Goal: Transaction & Acquisition: Purchase product/service

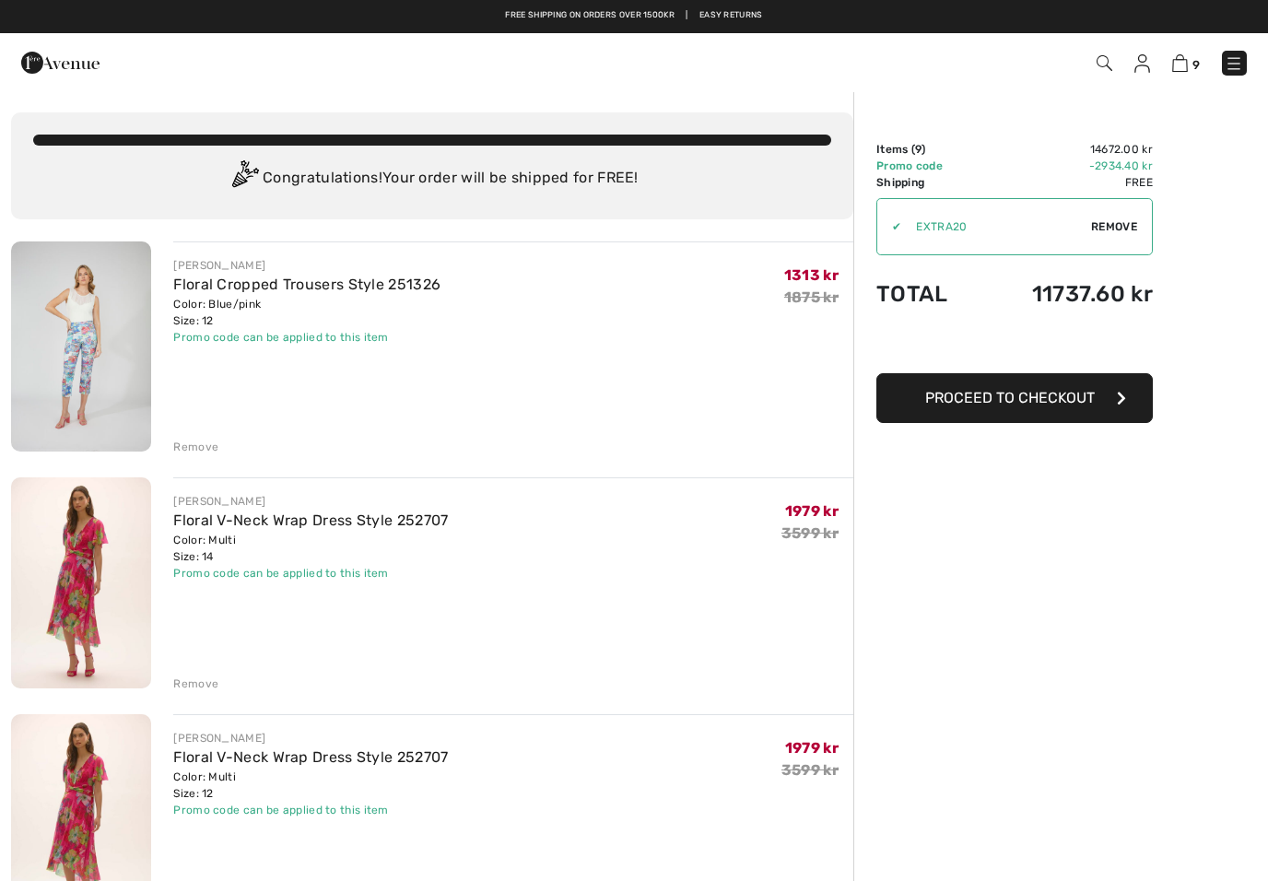
click at [87, 572] on img at bounding box center [81, 582] width 140 height 210
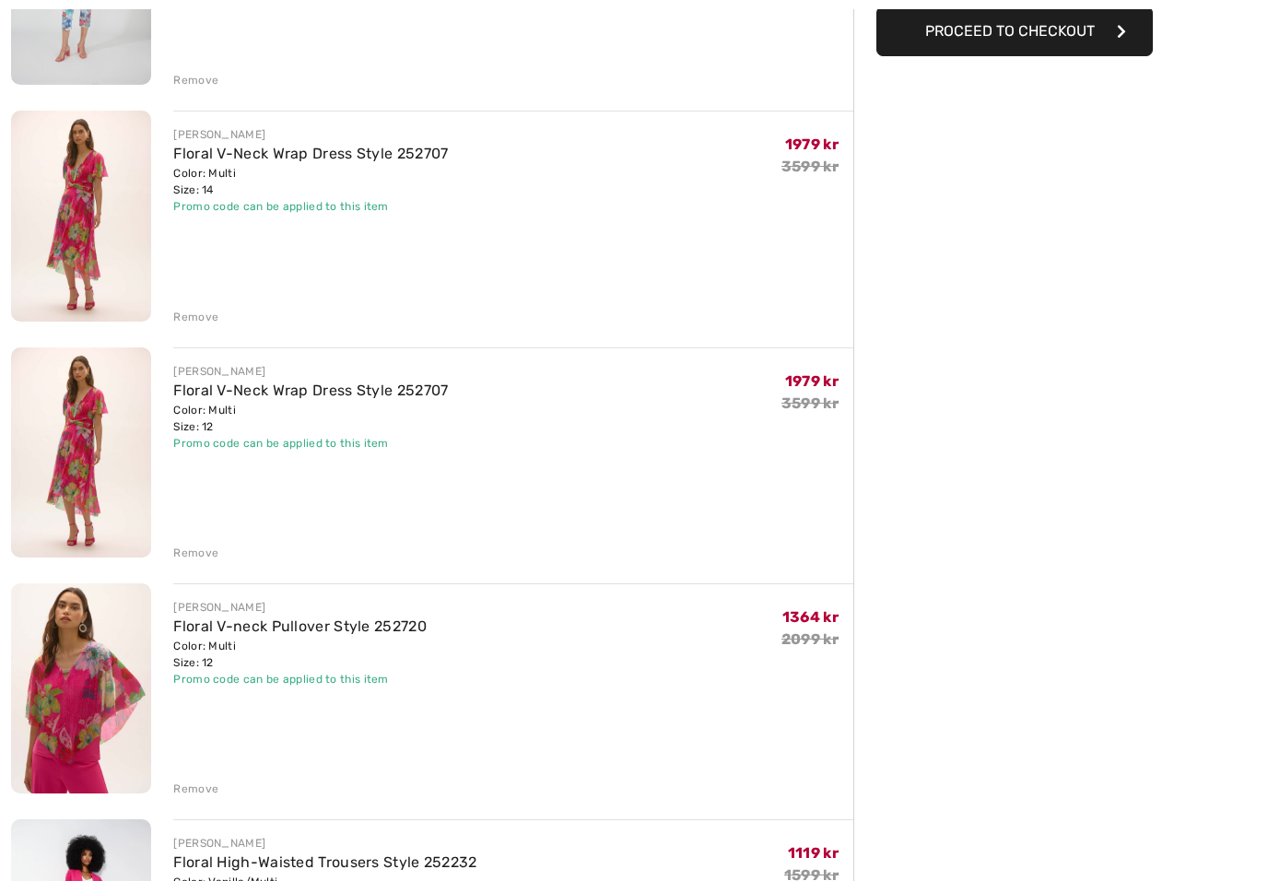
scroll to position [416, 0]
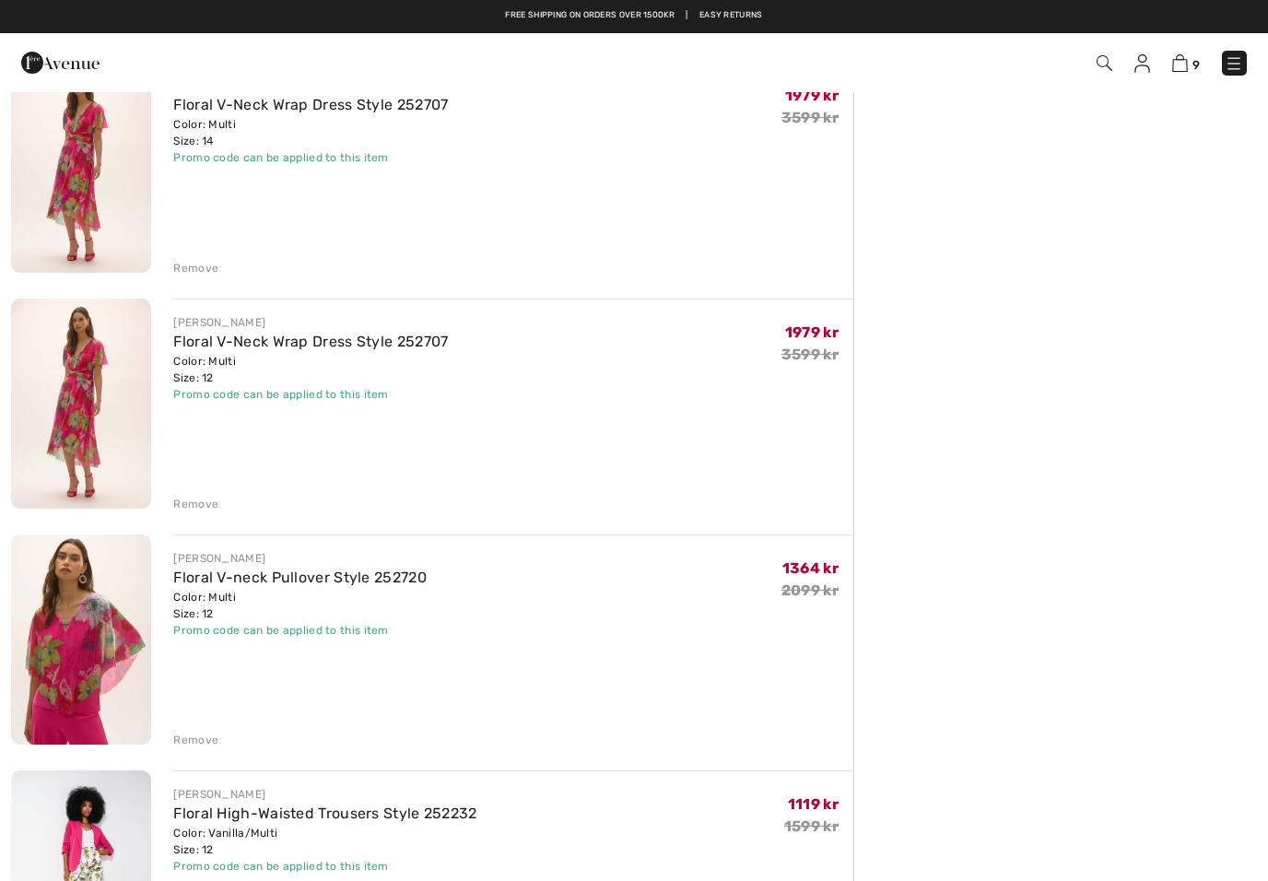
click at [85, 643] on img at bounding box center [81, 640] width 140 height 210
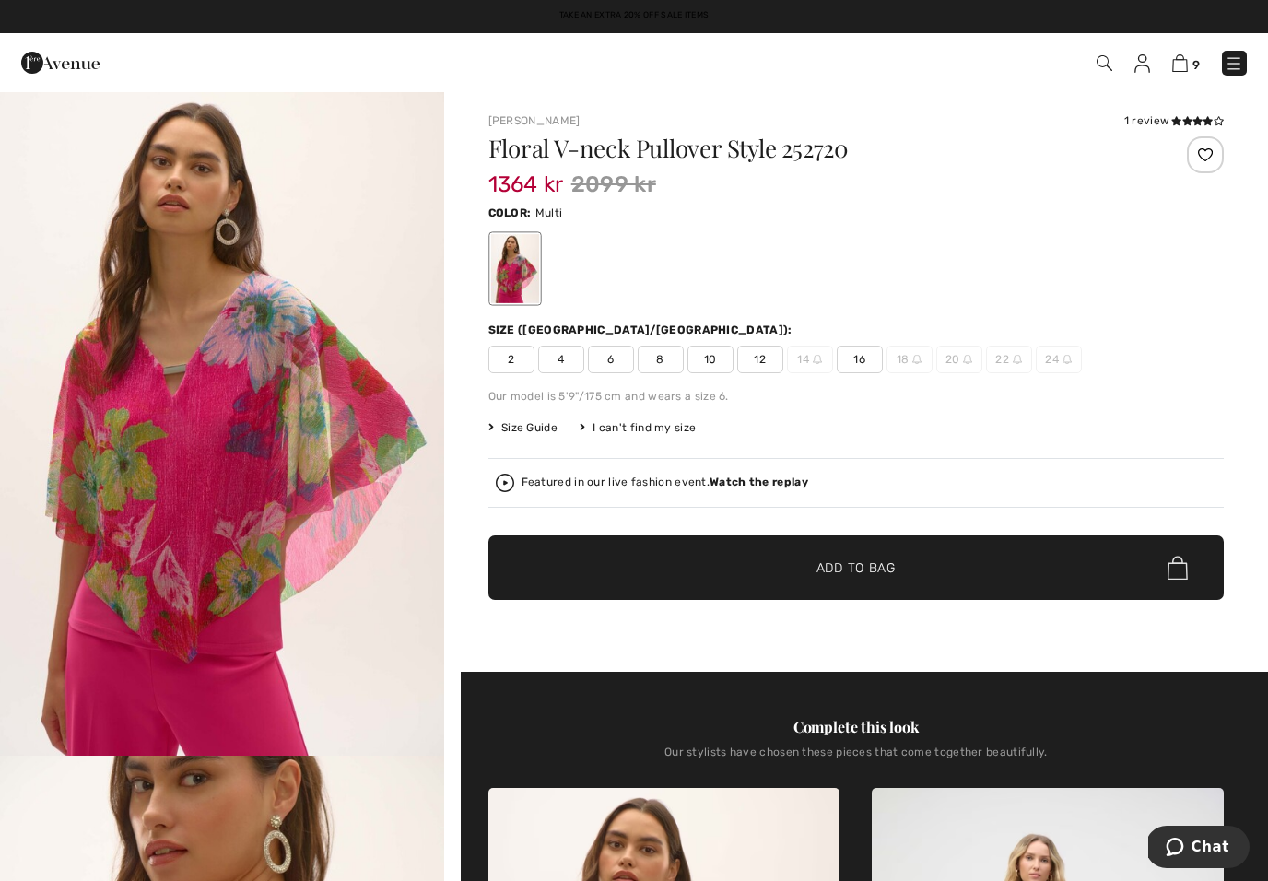
click at [1236, 56] on img at bounding box center [1234, 63] width 18 height 18
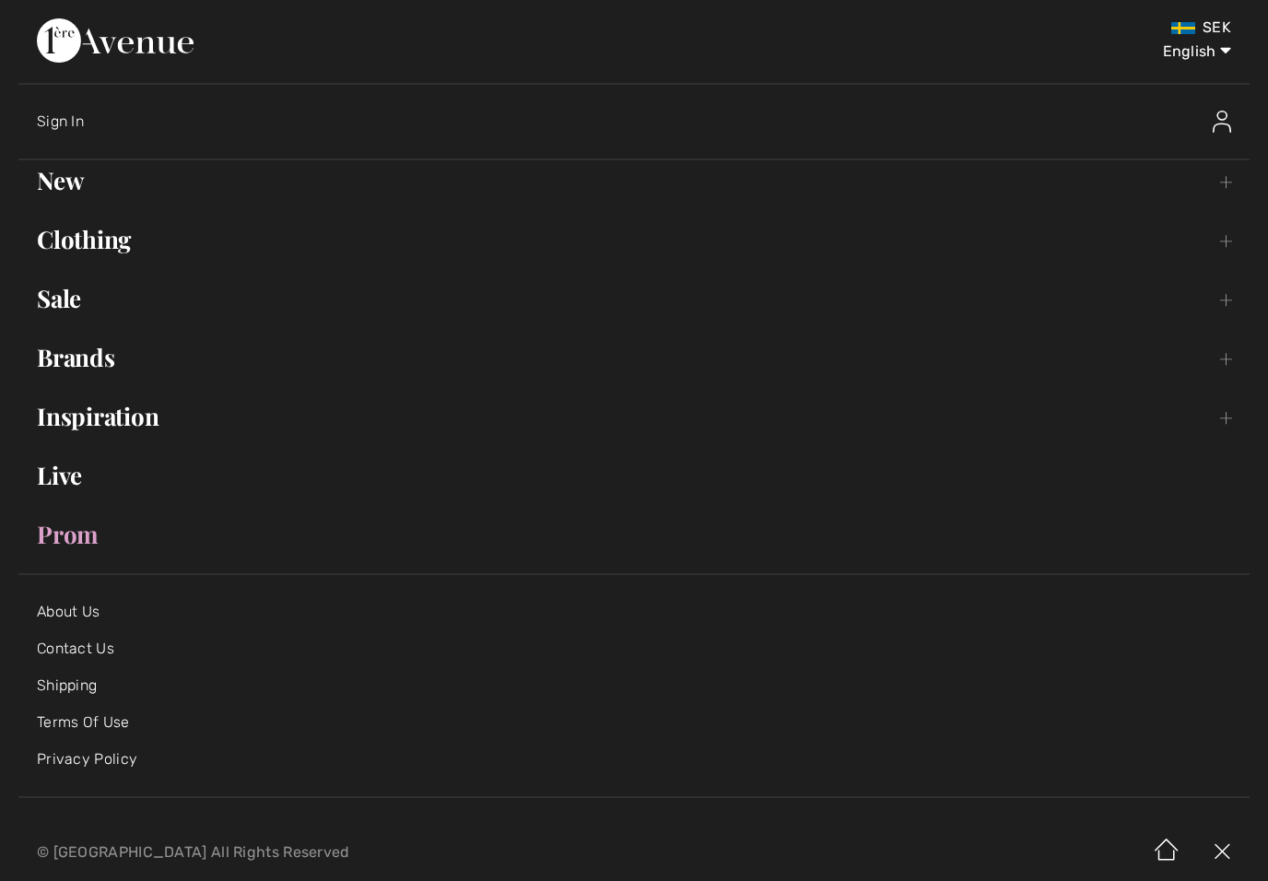
click at [118, 255] on link "Clothing Toggle submenu" at bounding box center [634, 239] width 1232 height 41
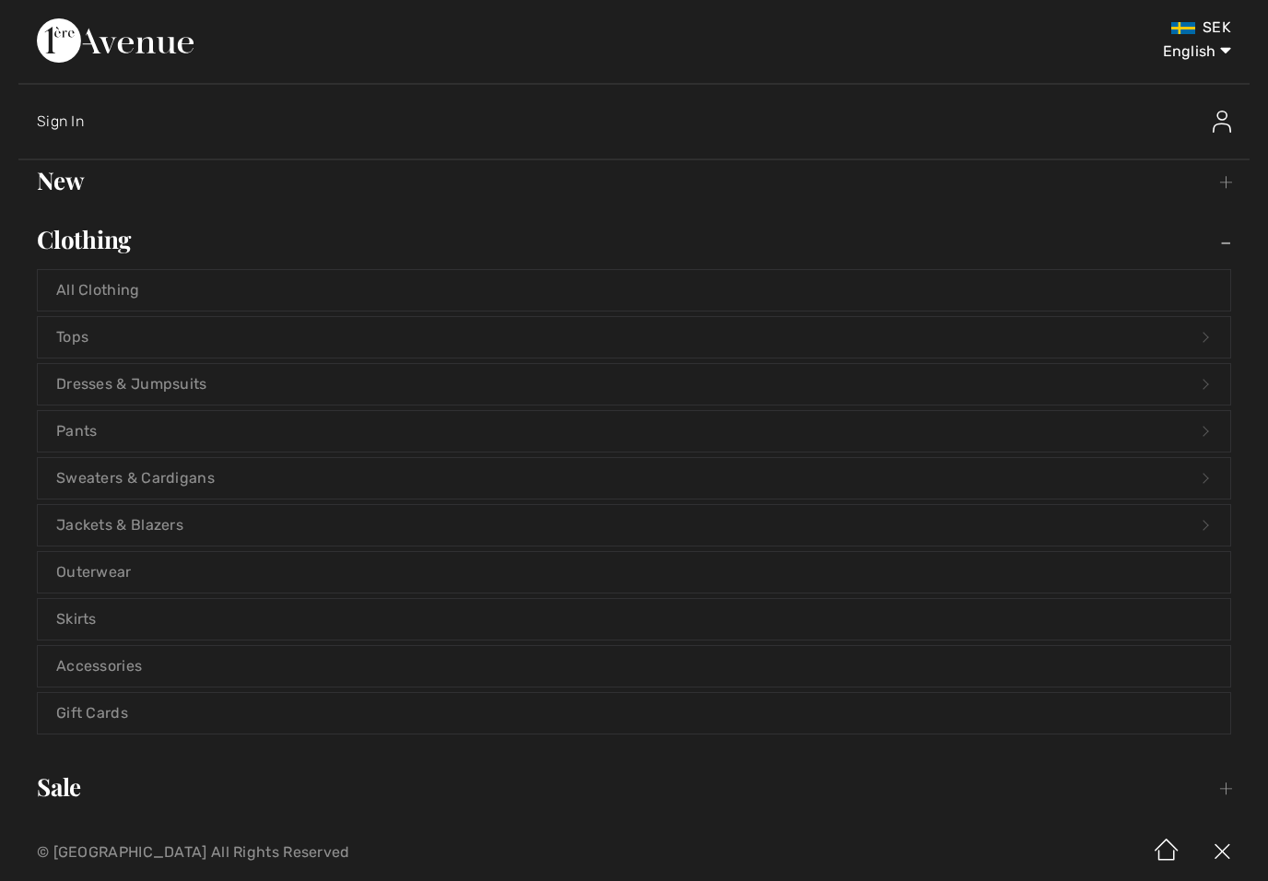
click at [113, 391] on link "Dresses & Jumpsuits Open submenu" at bounding box center [634, 384] width 1193 height 41
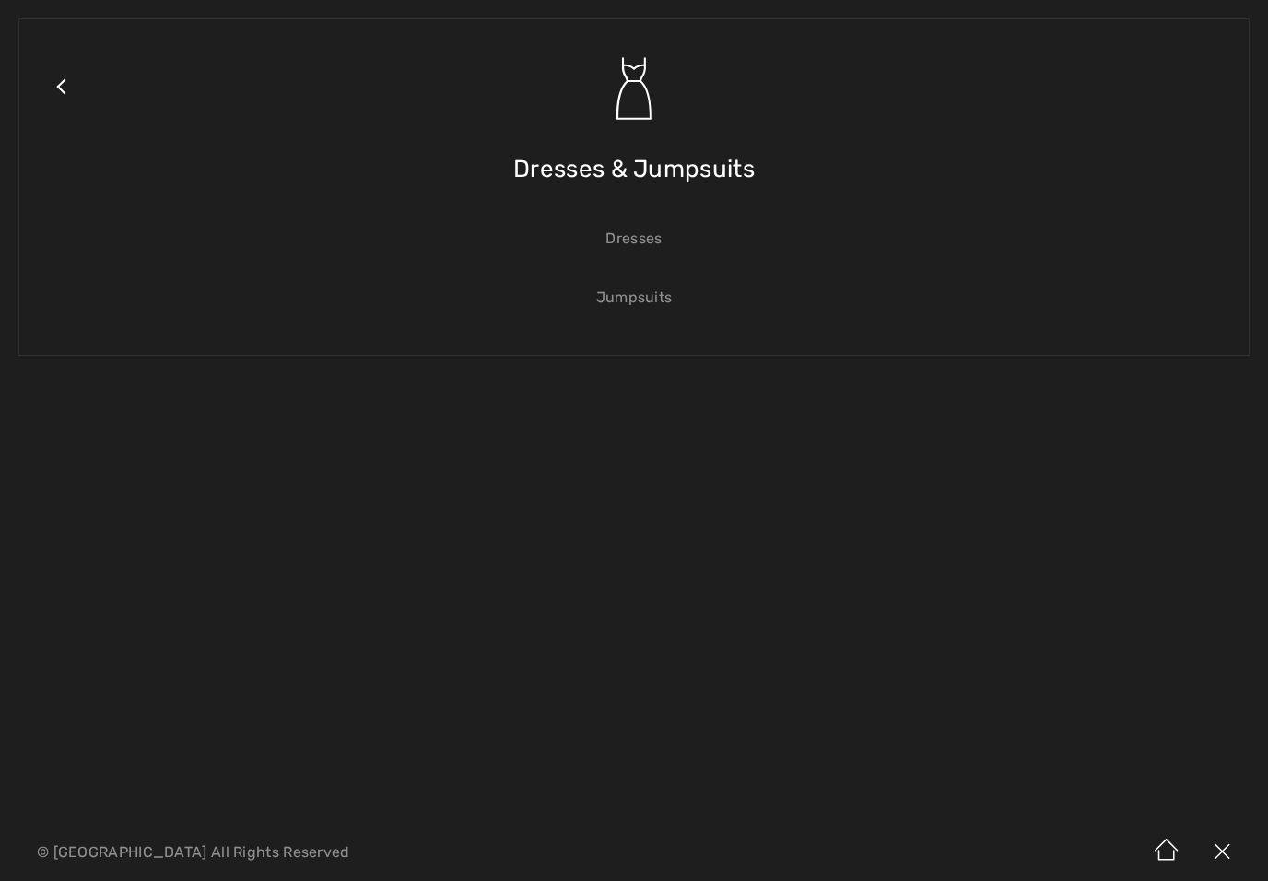
click at [647, 237] on link "Dresses" at bounding box center [634, 238] width 1193 height 41
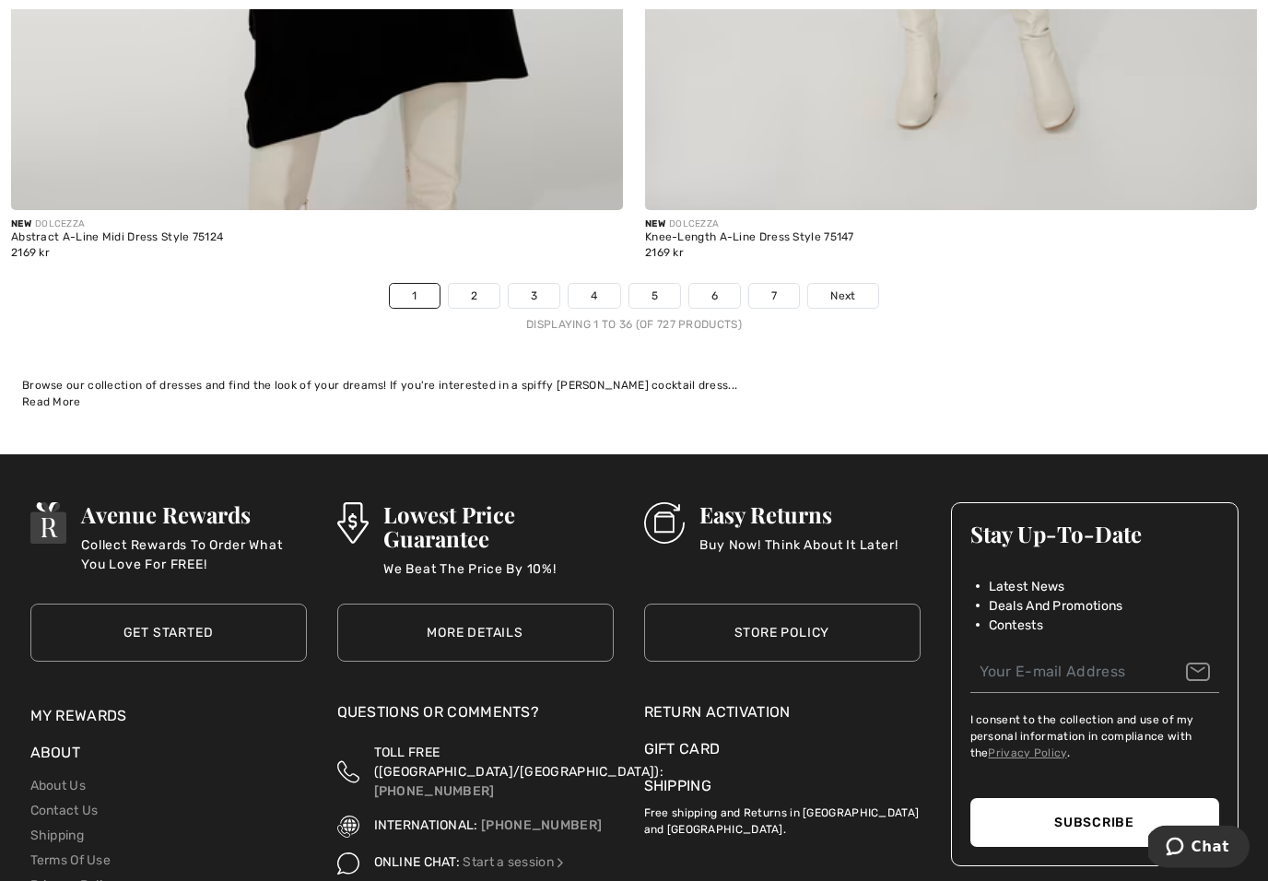
scroll to position [18318, 0]
click at [855, 288] on span "Next" at bounding box center [843, 296] width 25 height 17
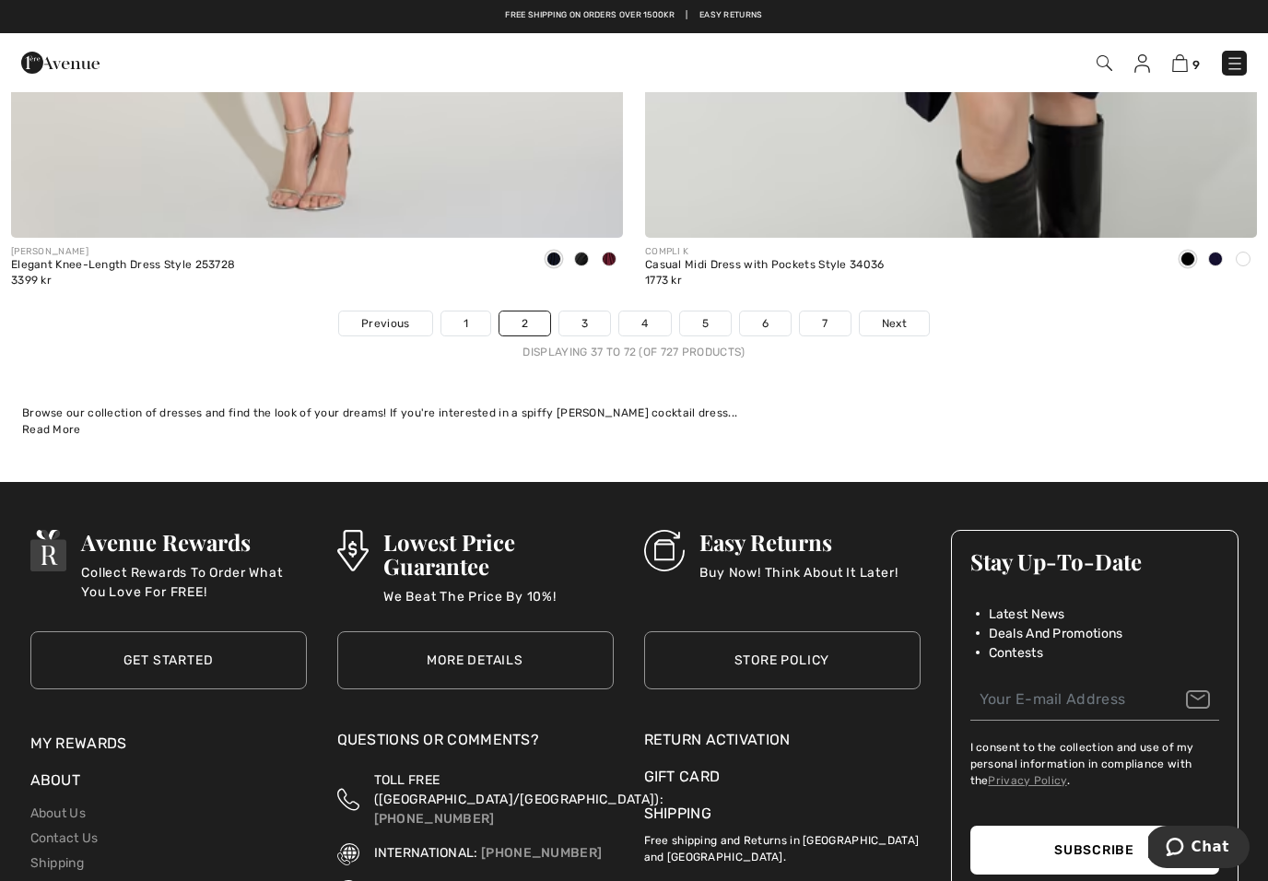
scroll to position [18278, 0]
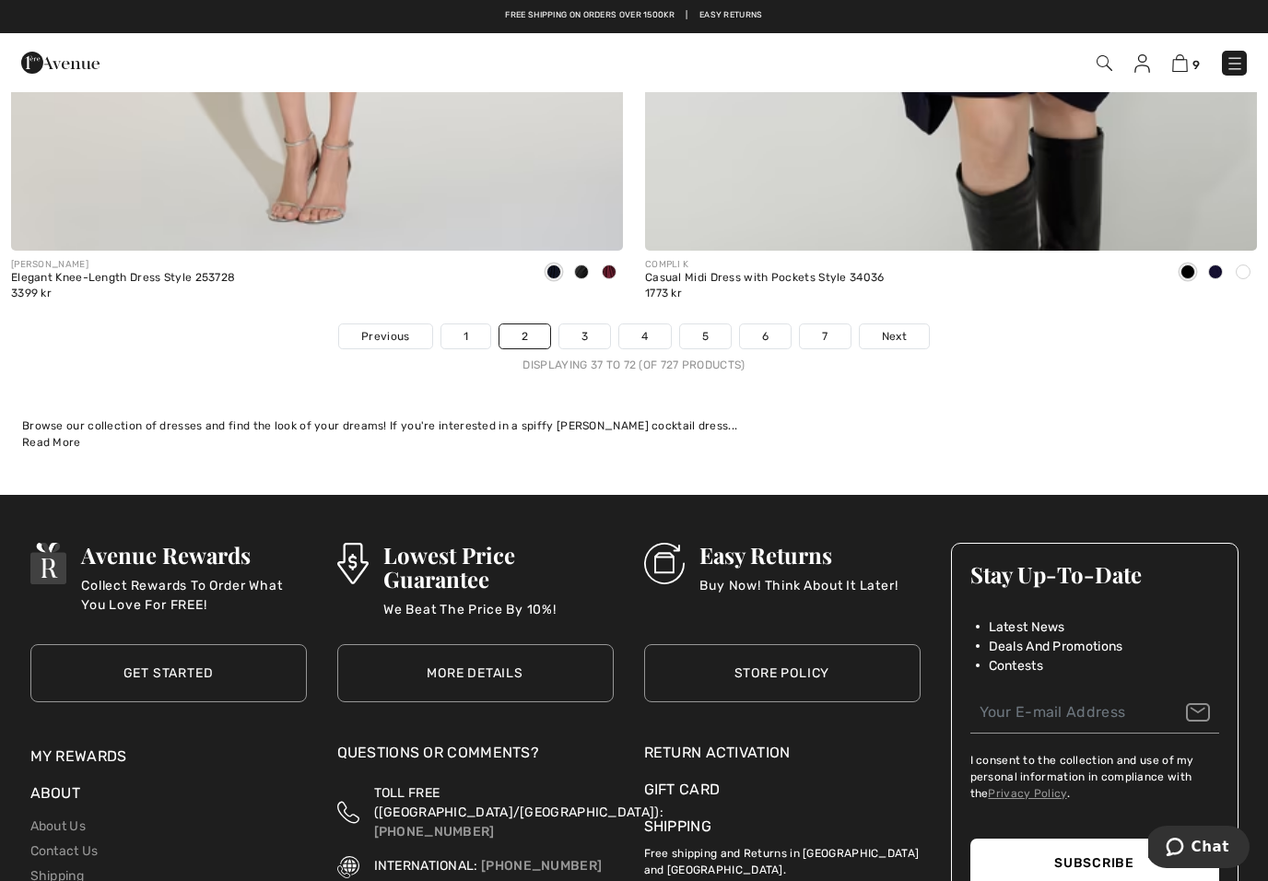
click at [902, 328] on span "Next" at bounding box center [894, 336] width 25 height 17
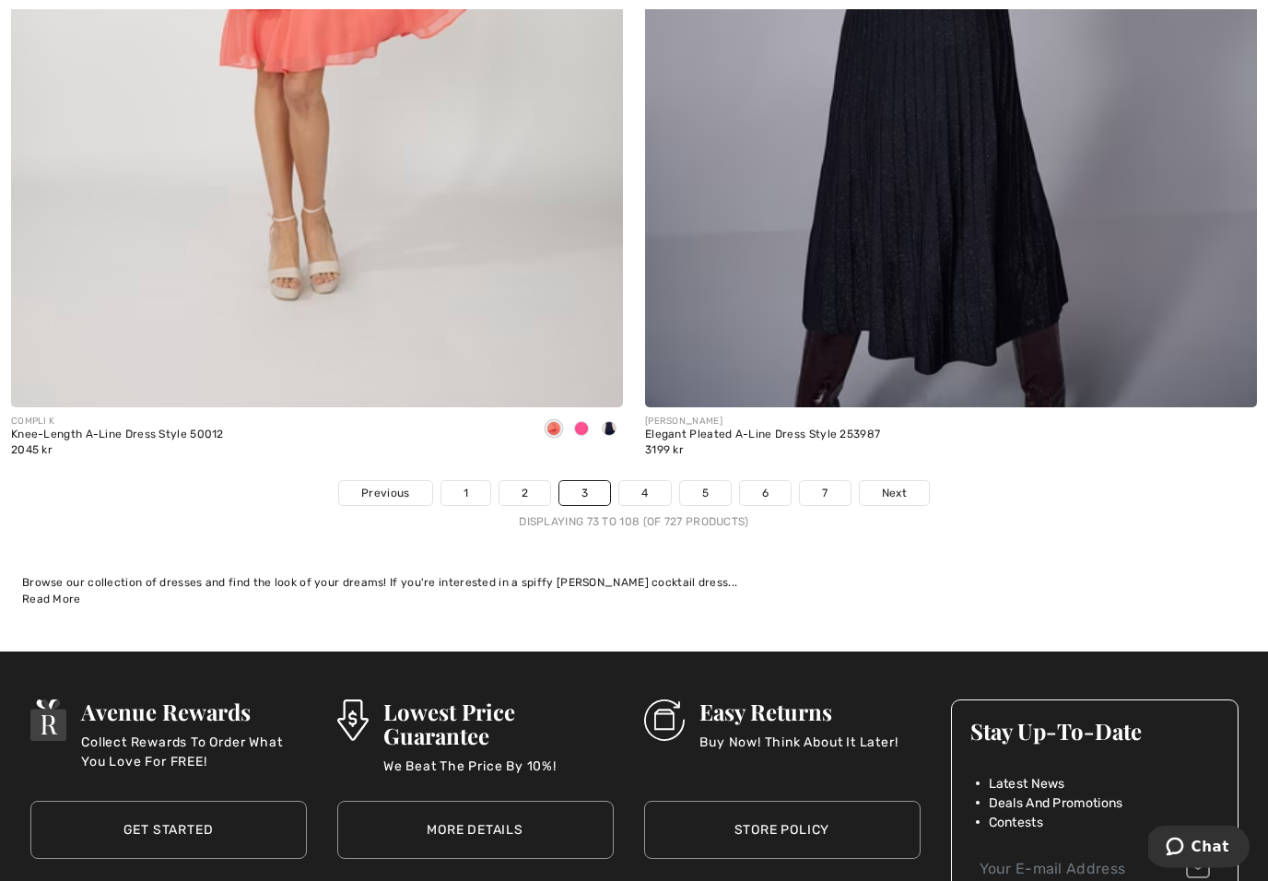
scroll to position [18252, 0]
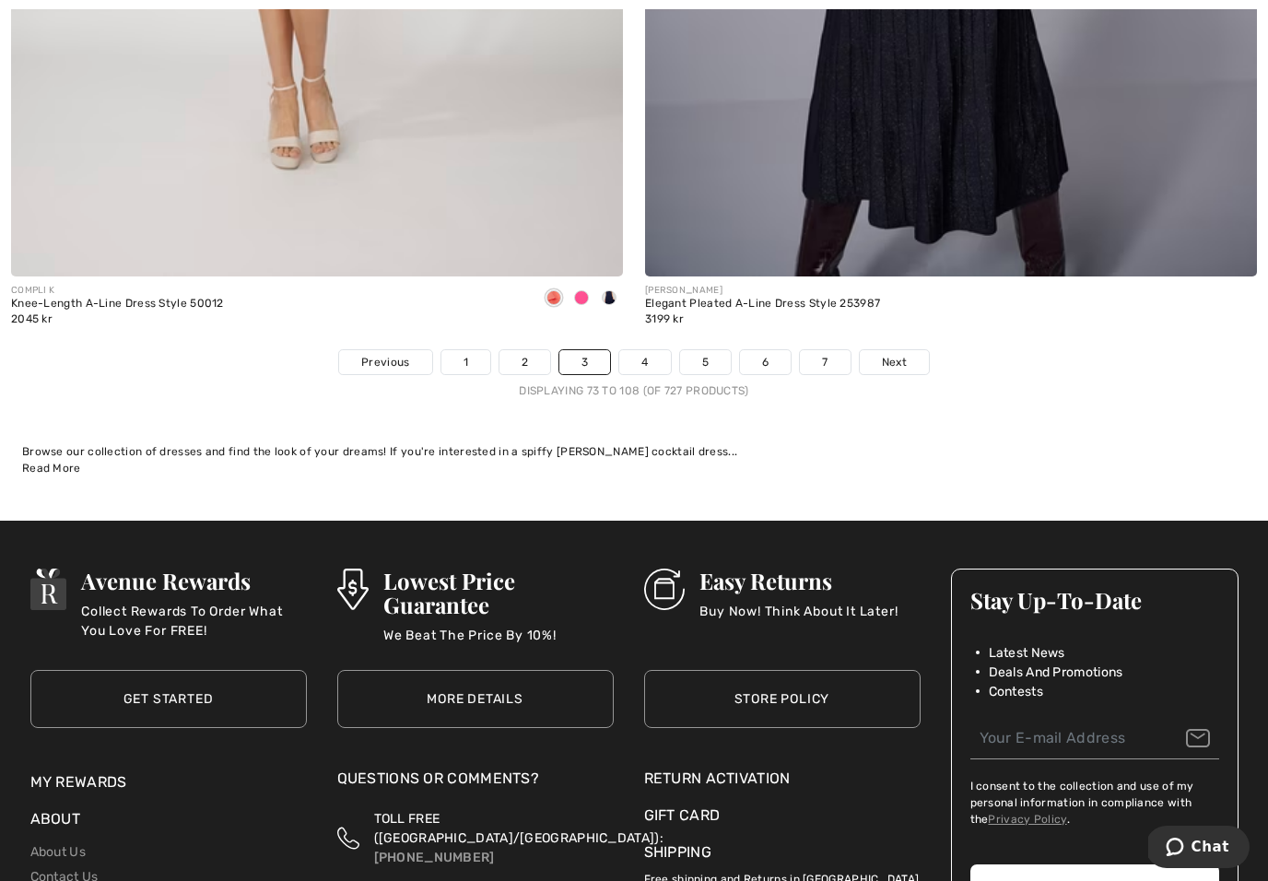
click at [903, 354] on span "Next" at bounding box center [894, 362] width 25 height 17
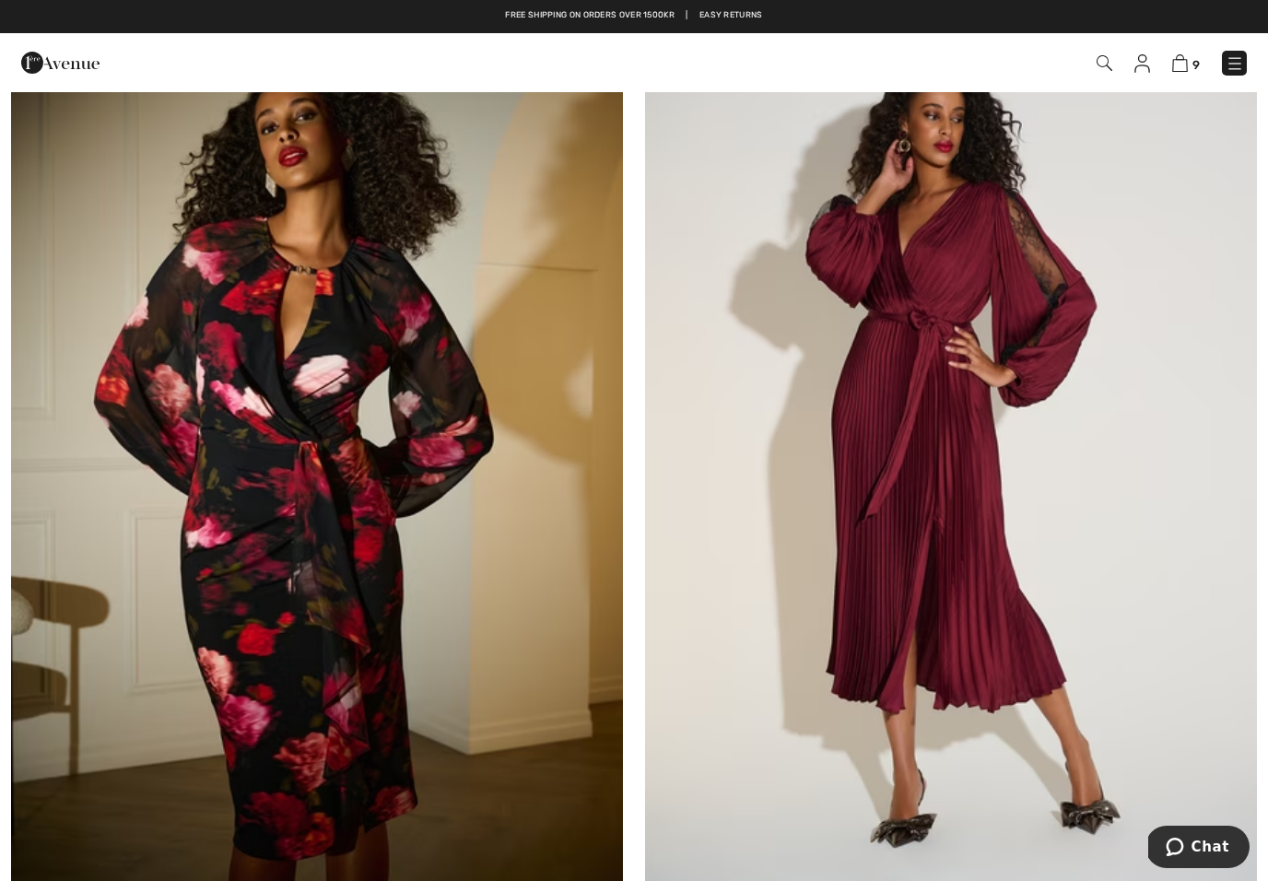
scroll to position [12662, 0]
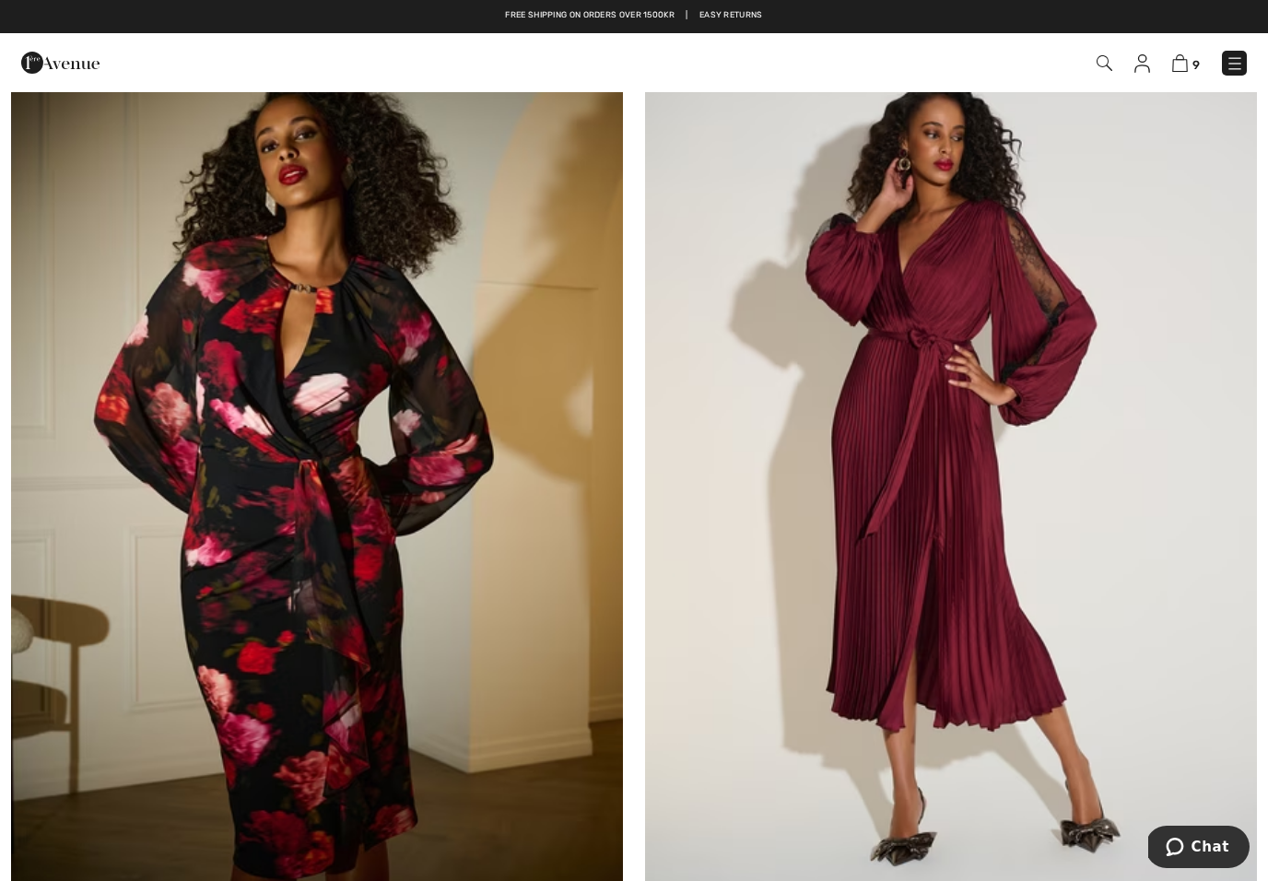
click at [241, 333] on img at bounding box center [317, 453] width 612 height 918
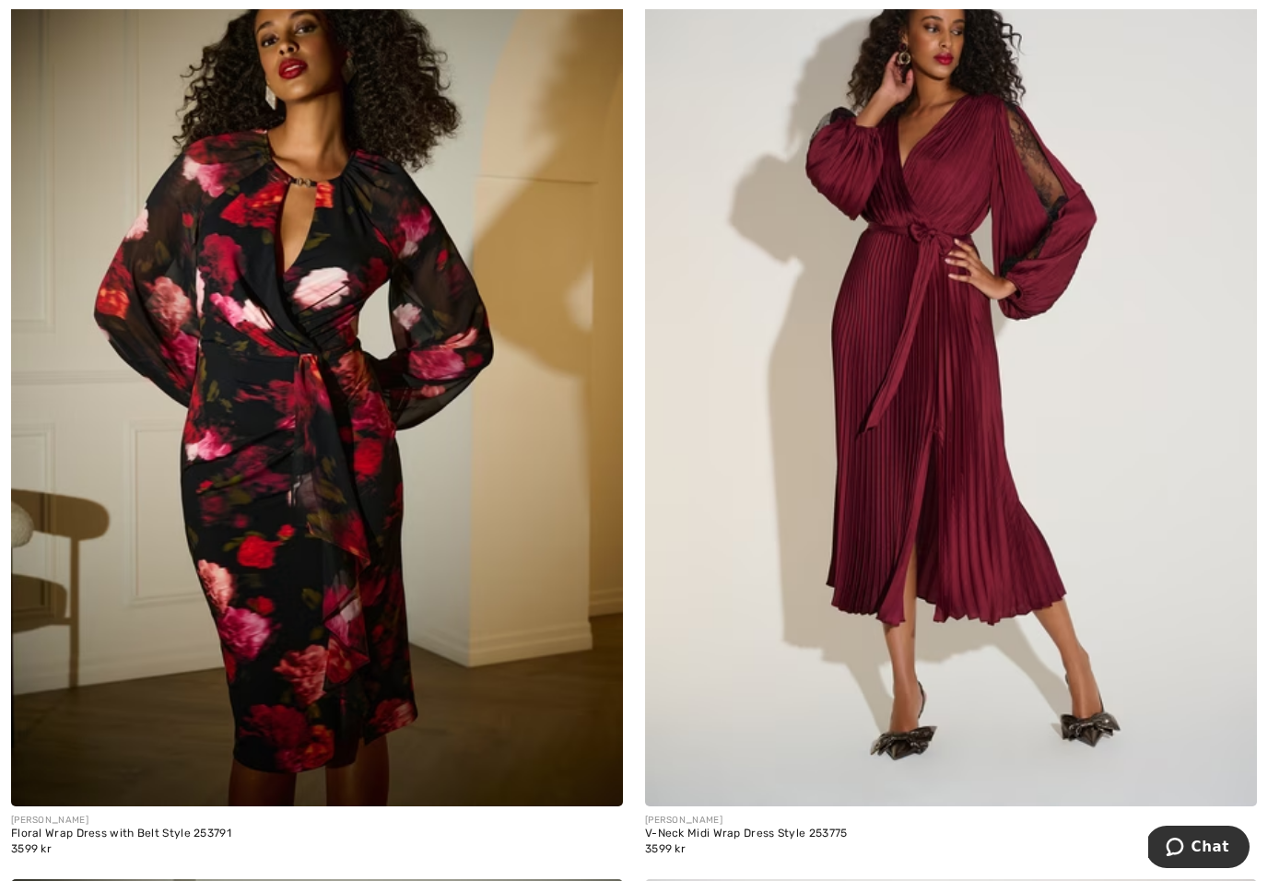
scroll to position [12769, 0]
click at [946, 409] on img at bounding box center [951, 347] width 612 height 918
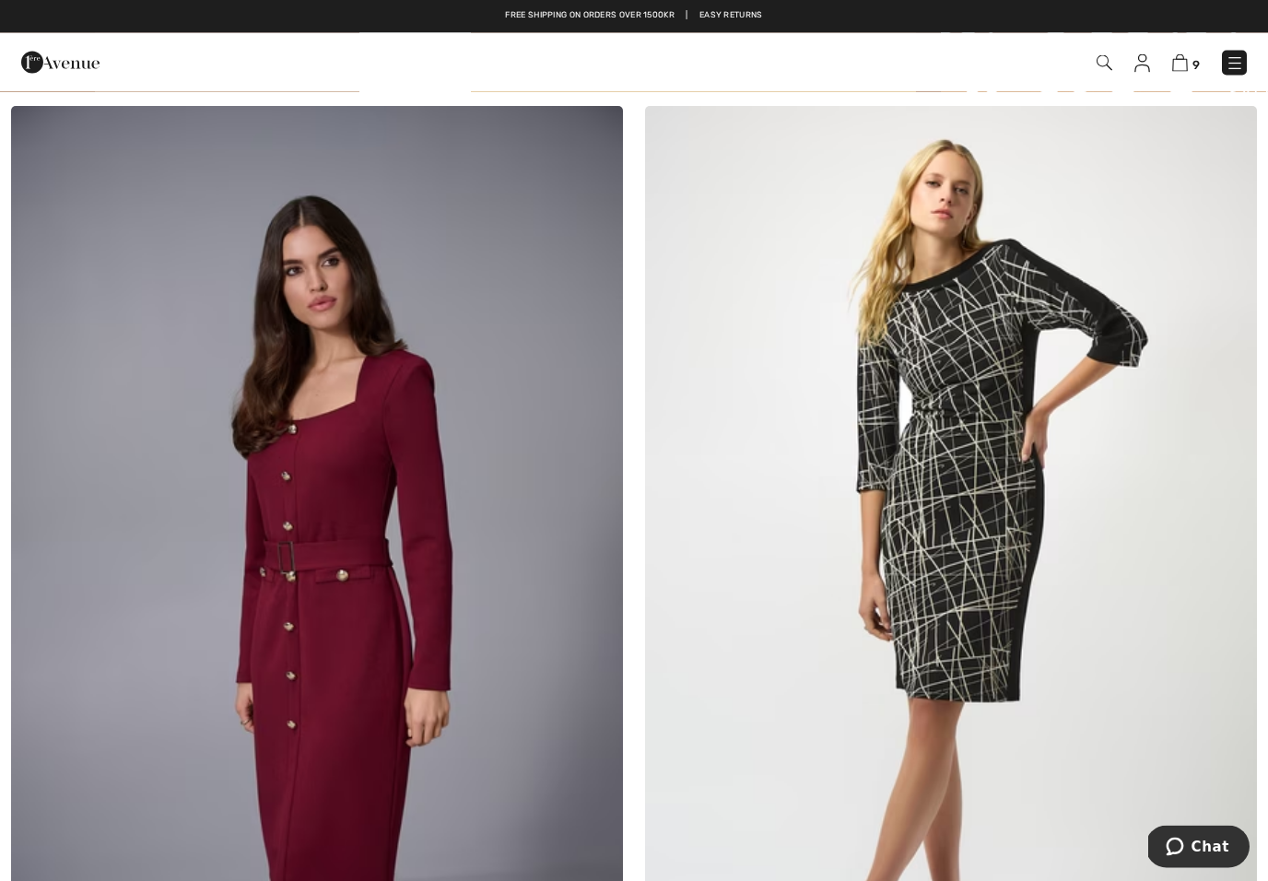
scroll to position [14532, 0]
click at [1237, 63] on img at bounding box center [1235, 63] width 18 height 18
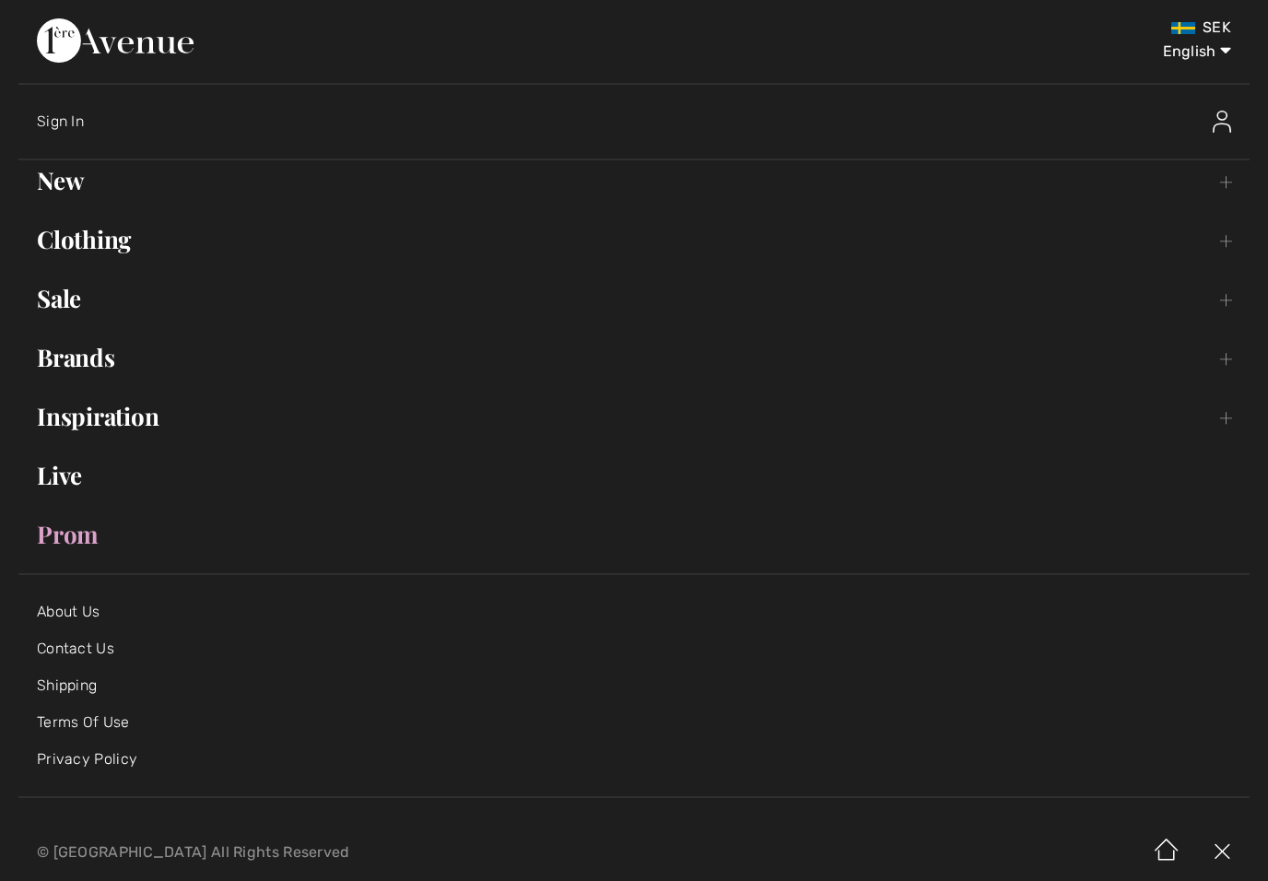
click at [59, 188] on link "New Toggle submenu" at bounding box center [634, 180] width 1232 height 41
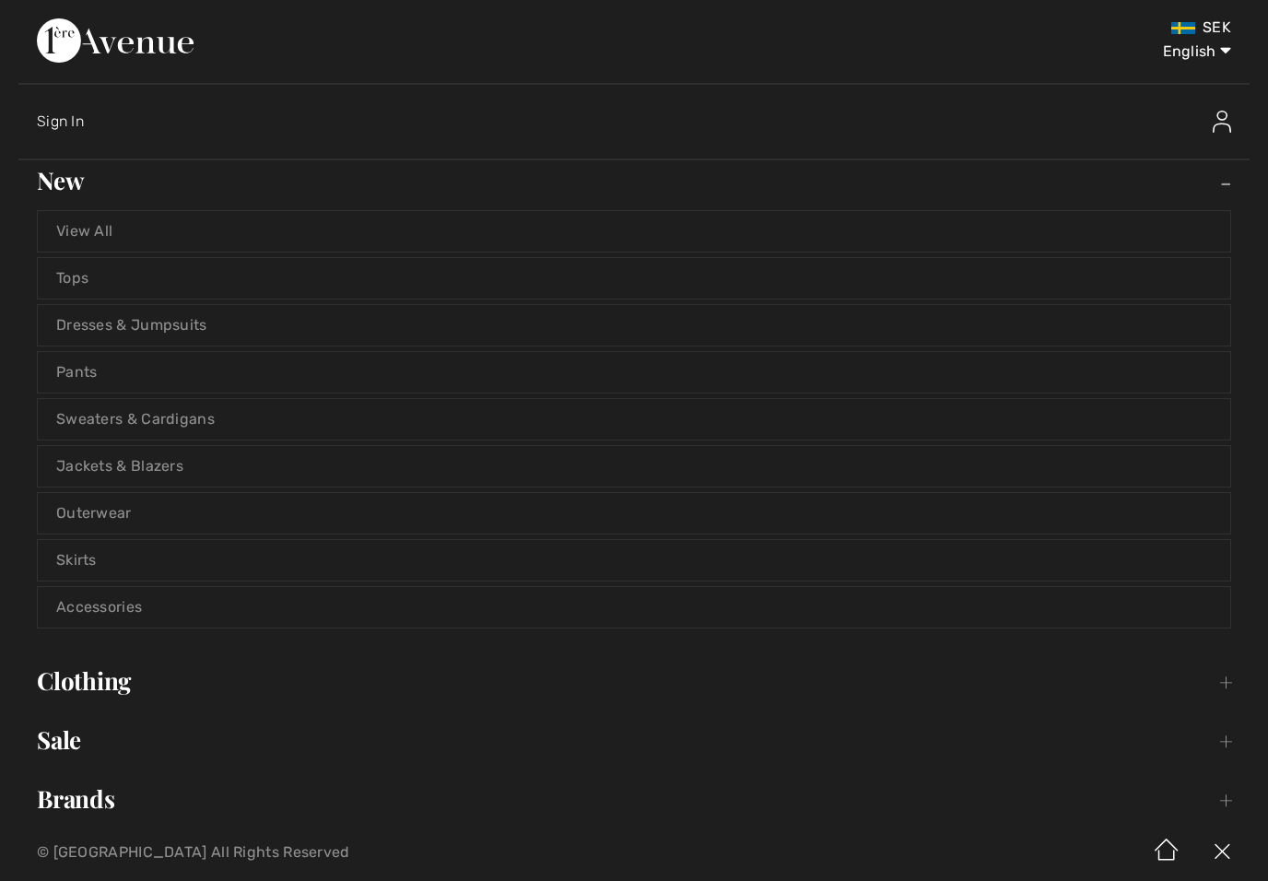
click at [66, 237] on link "View All" at bounding box center [634, 231] width 1193 height 41
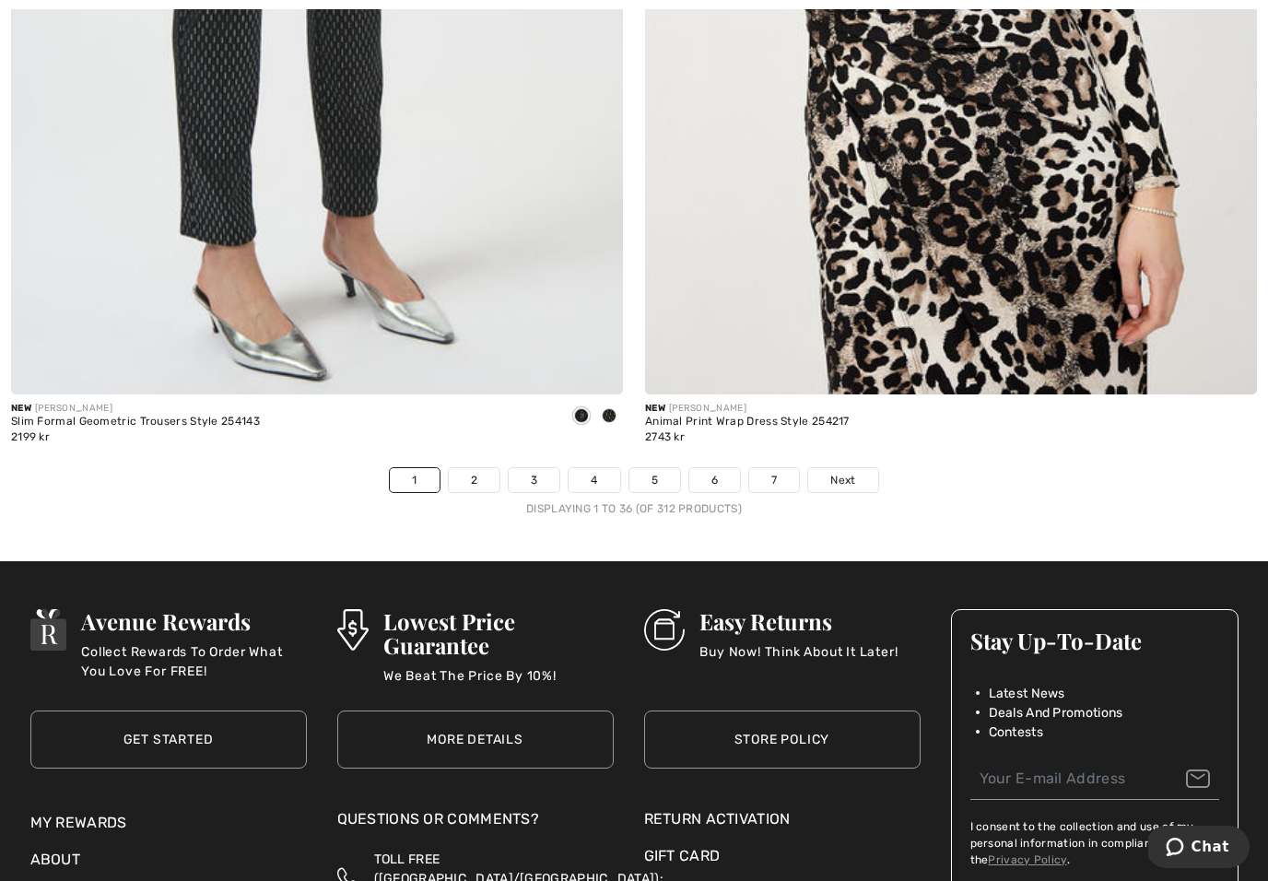
scroll to position [18183, 0]
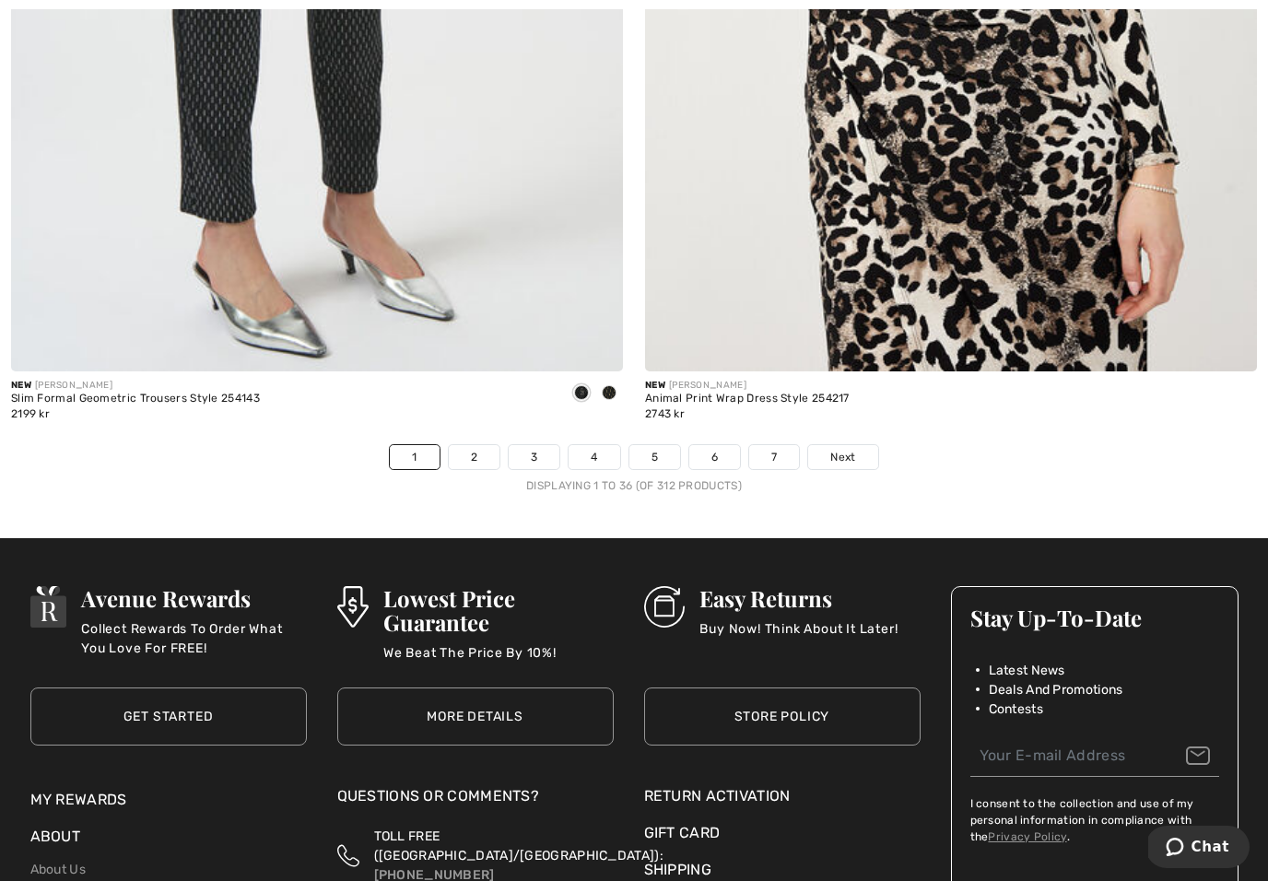
click at [849, 449] on span "Next" at bounding box center [843, 457] width 25 height 17
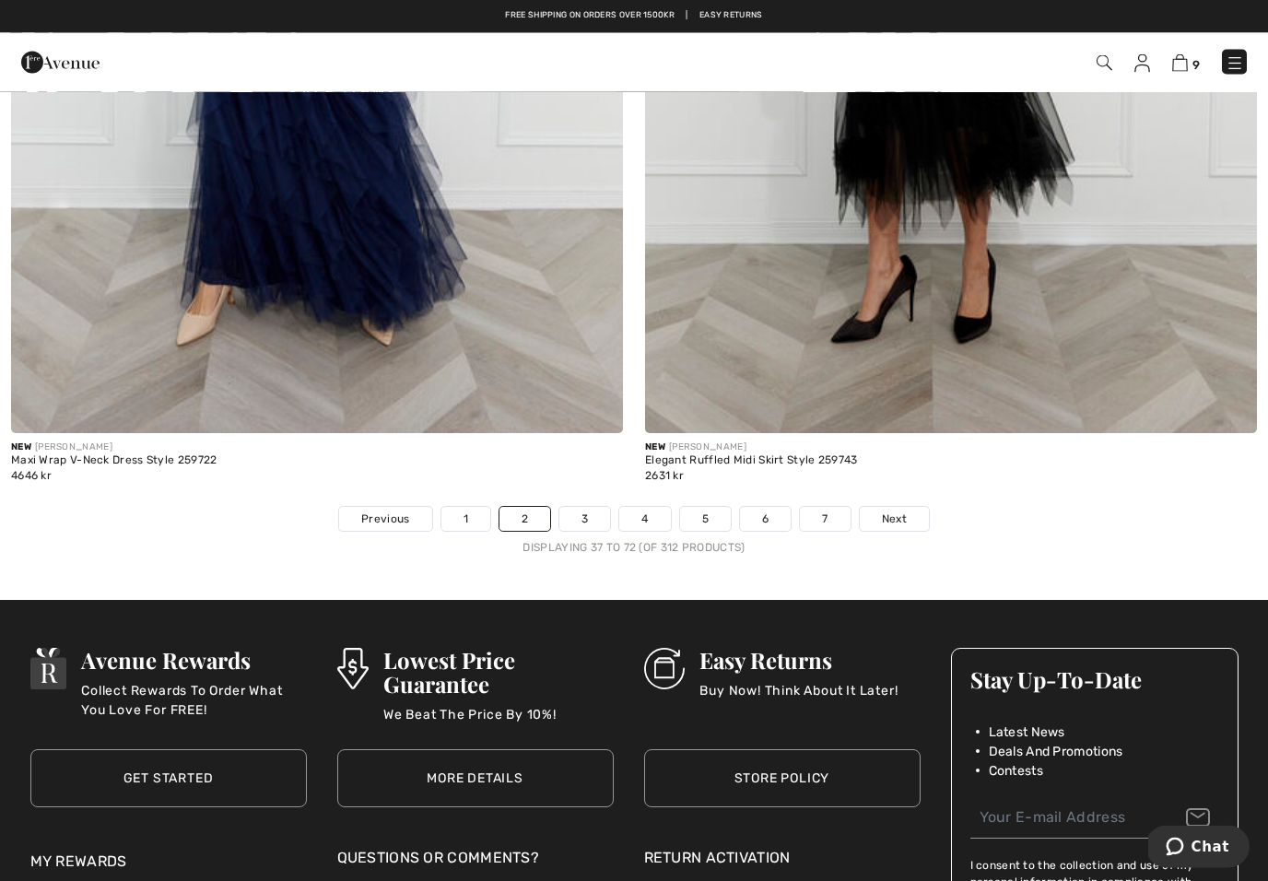
scroll to position [18045, 0]
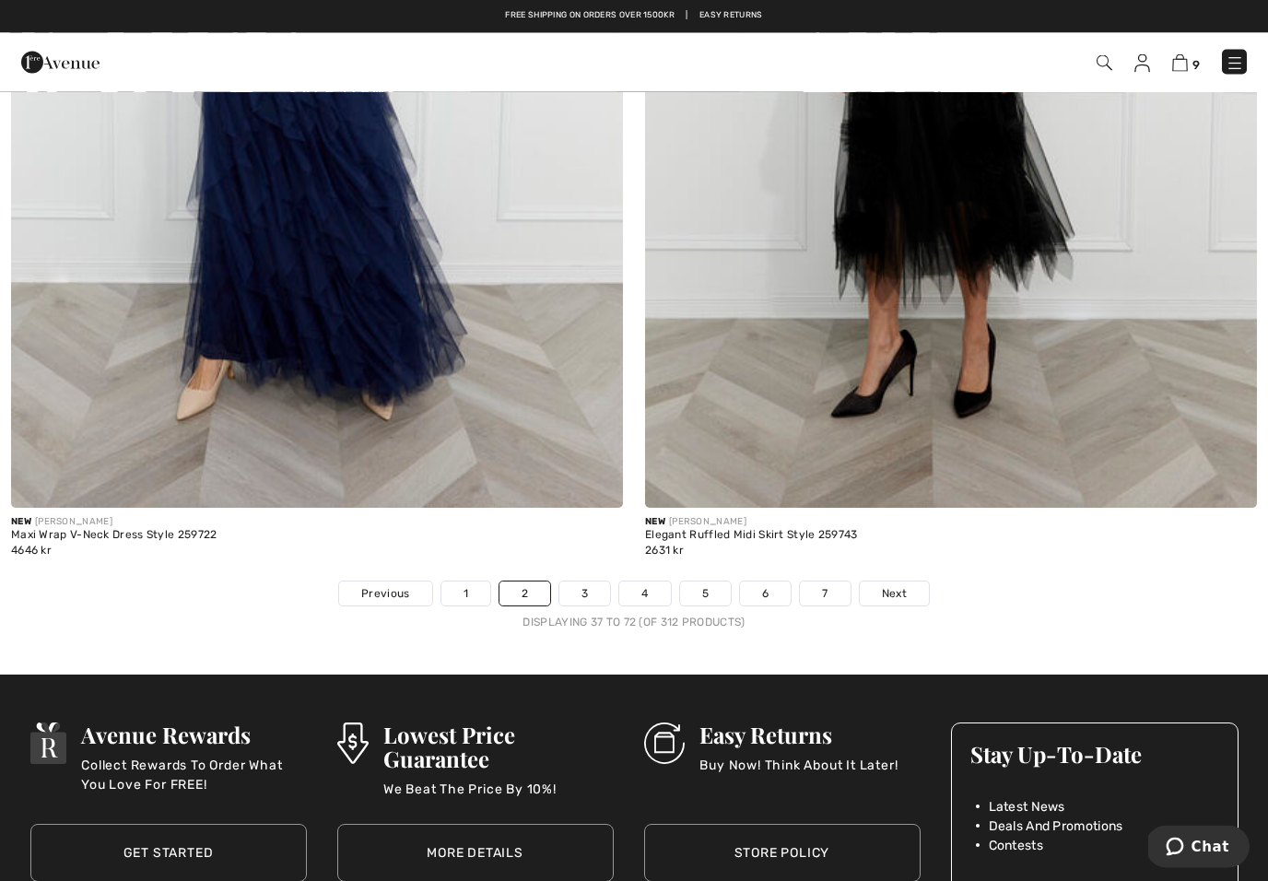
click at [903, 586] on span "Next" at bounding box center [894, 594] width 25 height 17
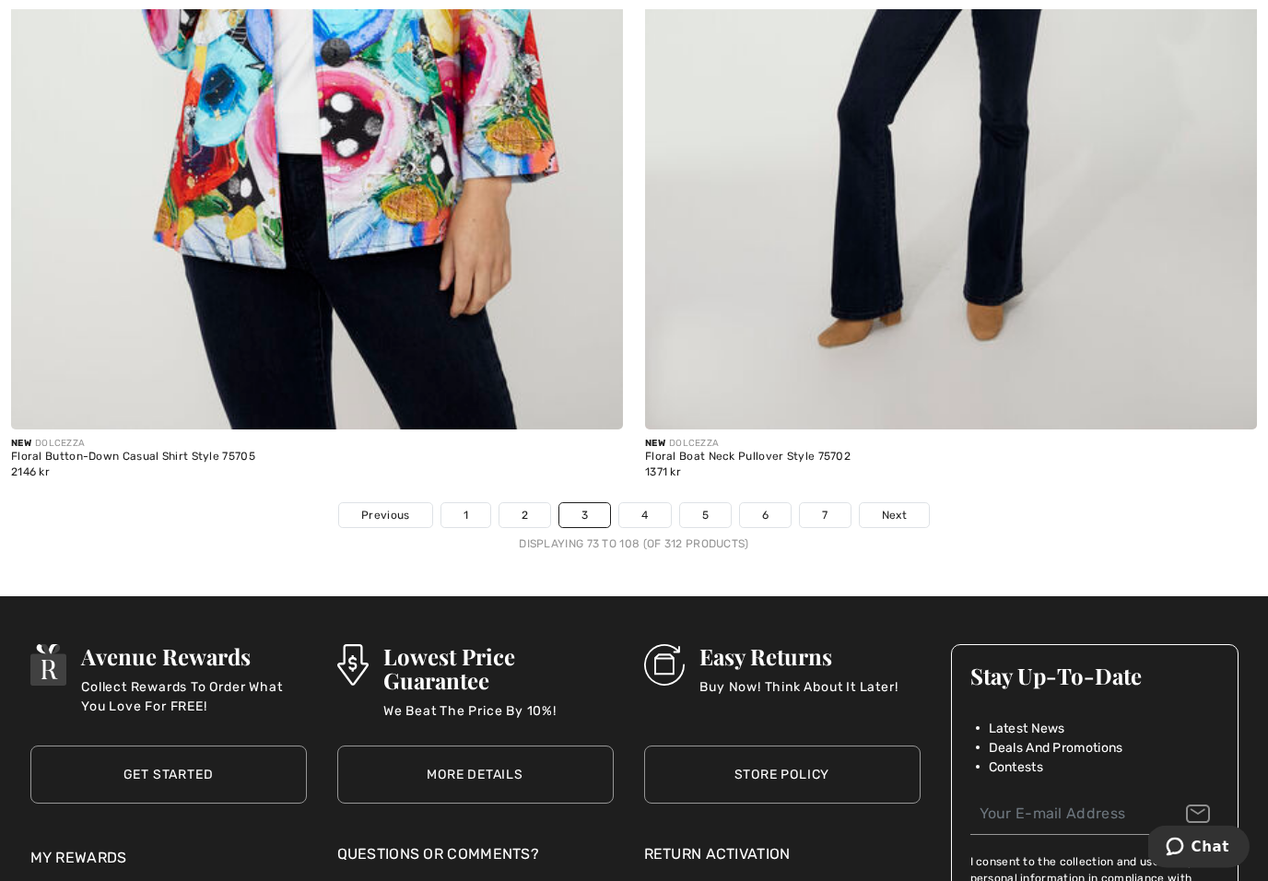
scroll to position [18200, 0]
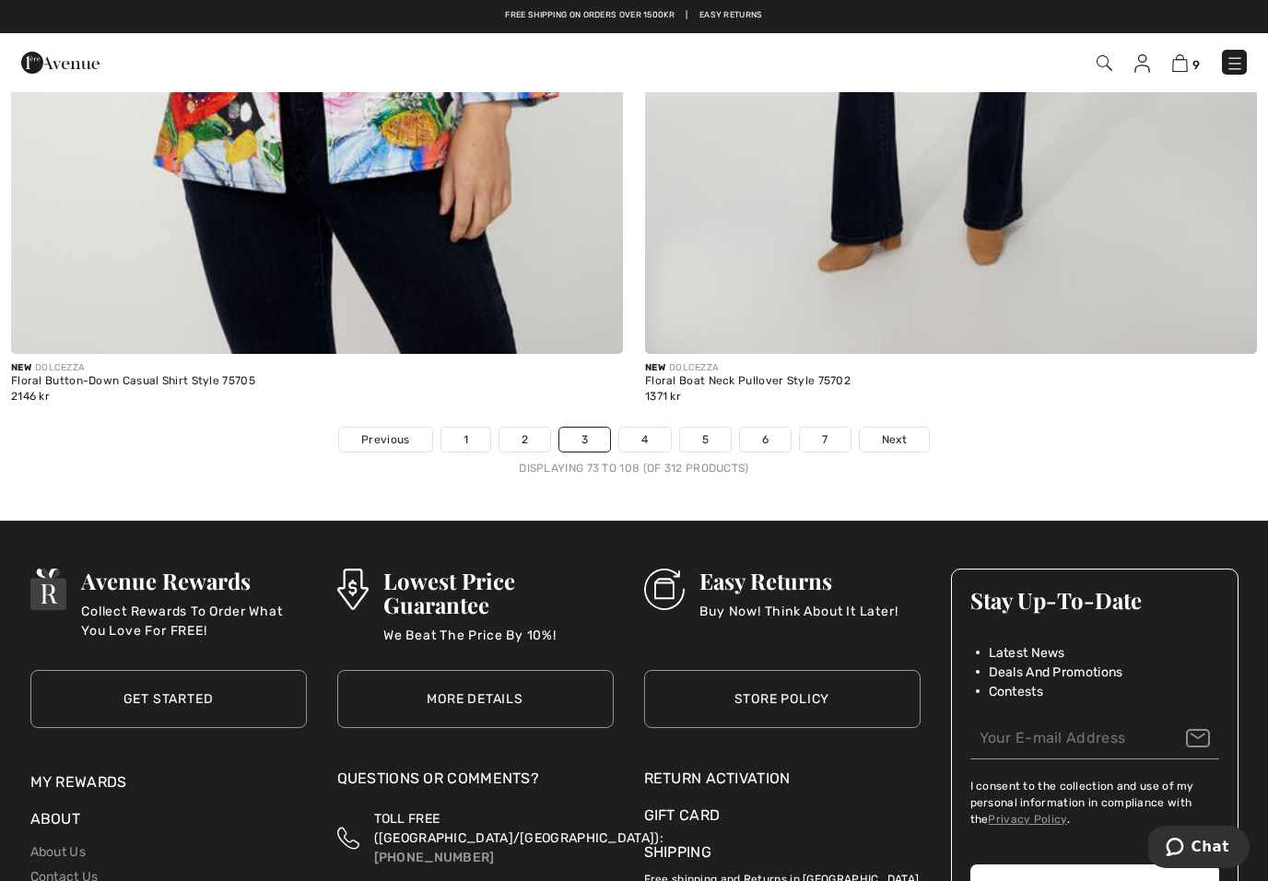
click at [906, 431] on span "Next" at bounding box center [894, 439] width 25 height 17
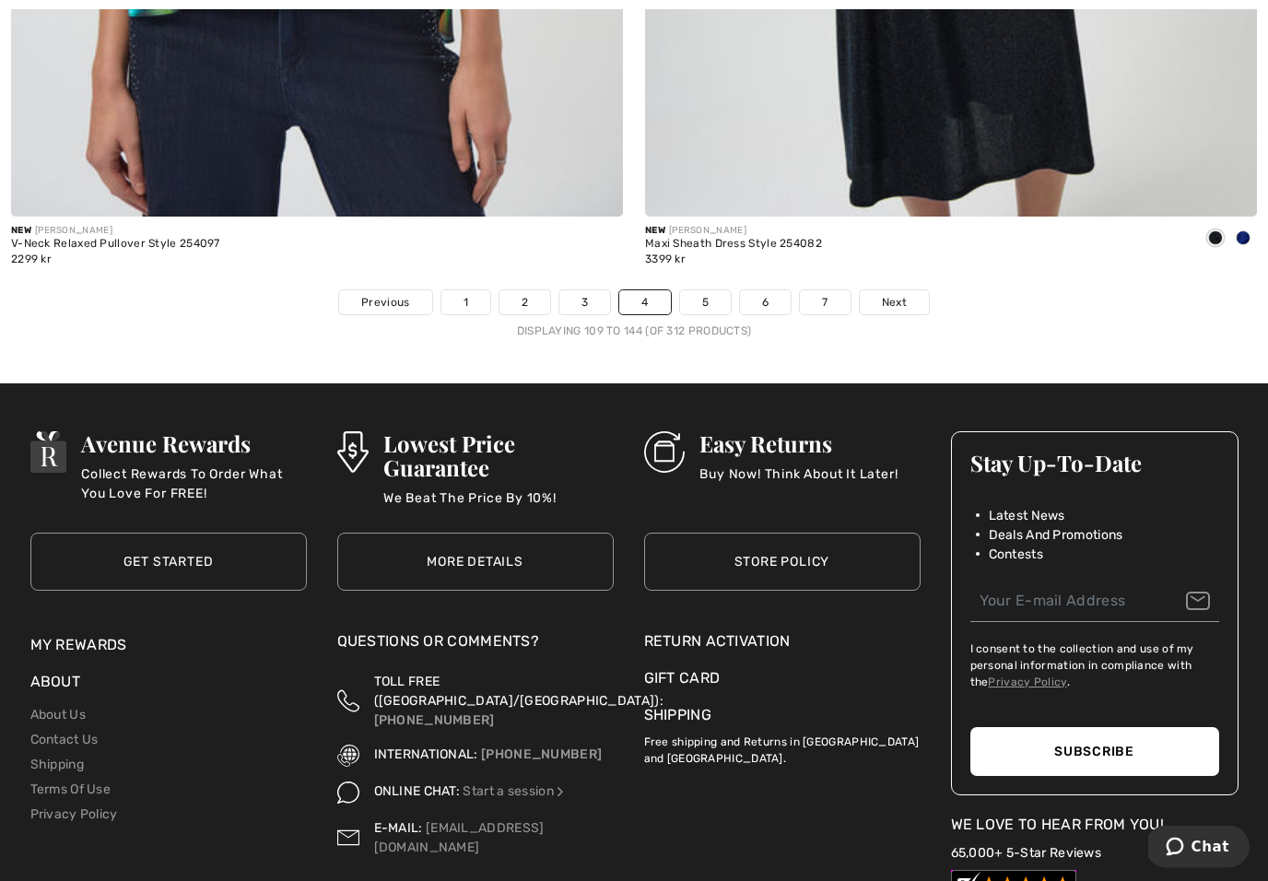
scroll to position [18350, 0]
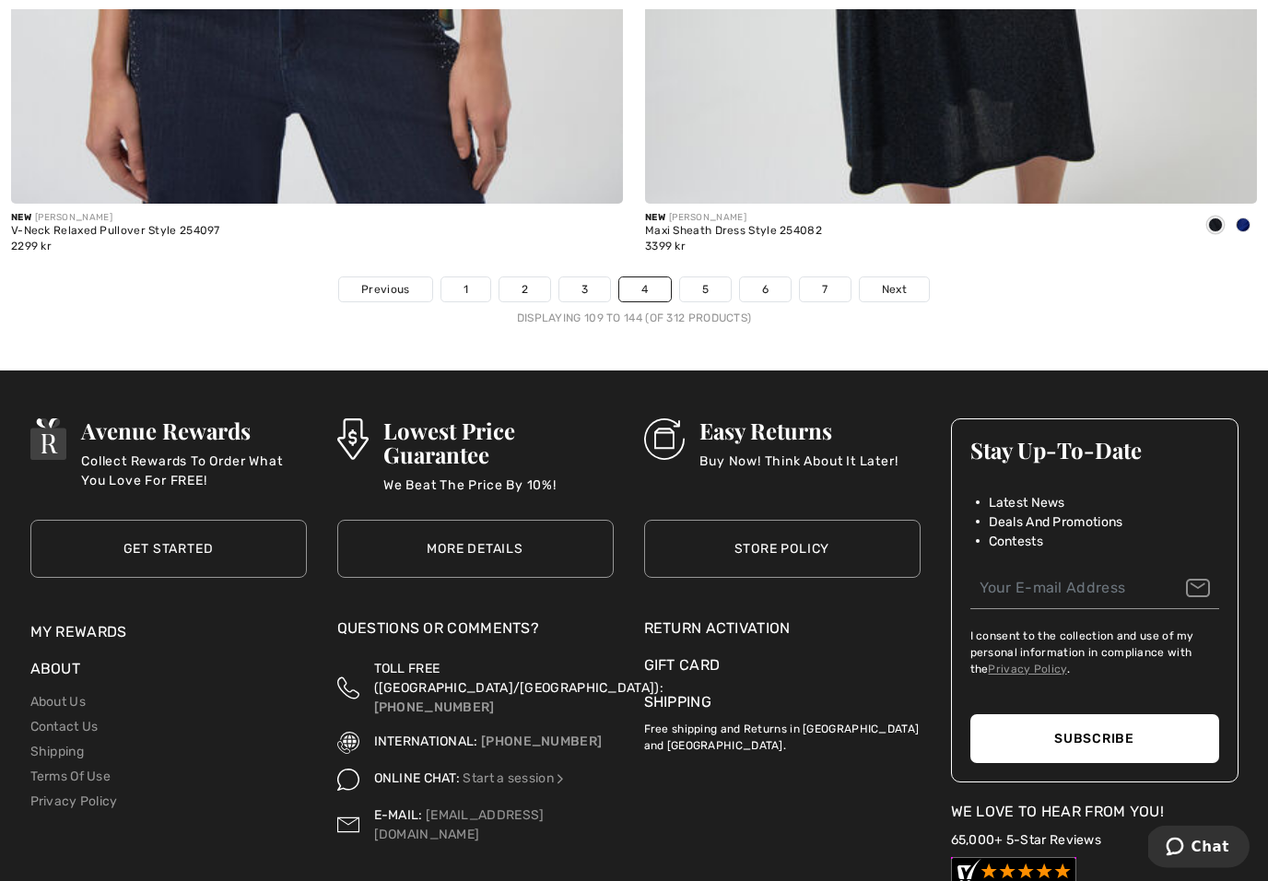
click at [902, 278] on link "Next" at bounding box center [894, 290] width 69 height 24
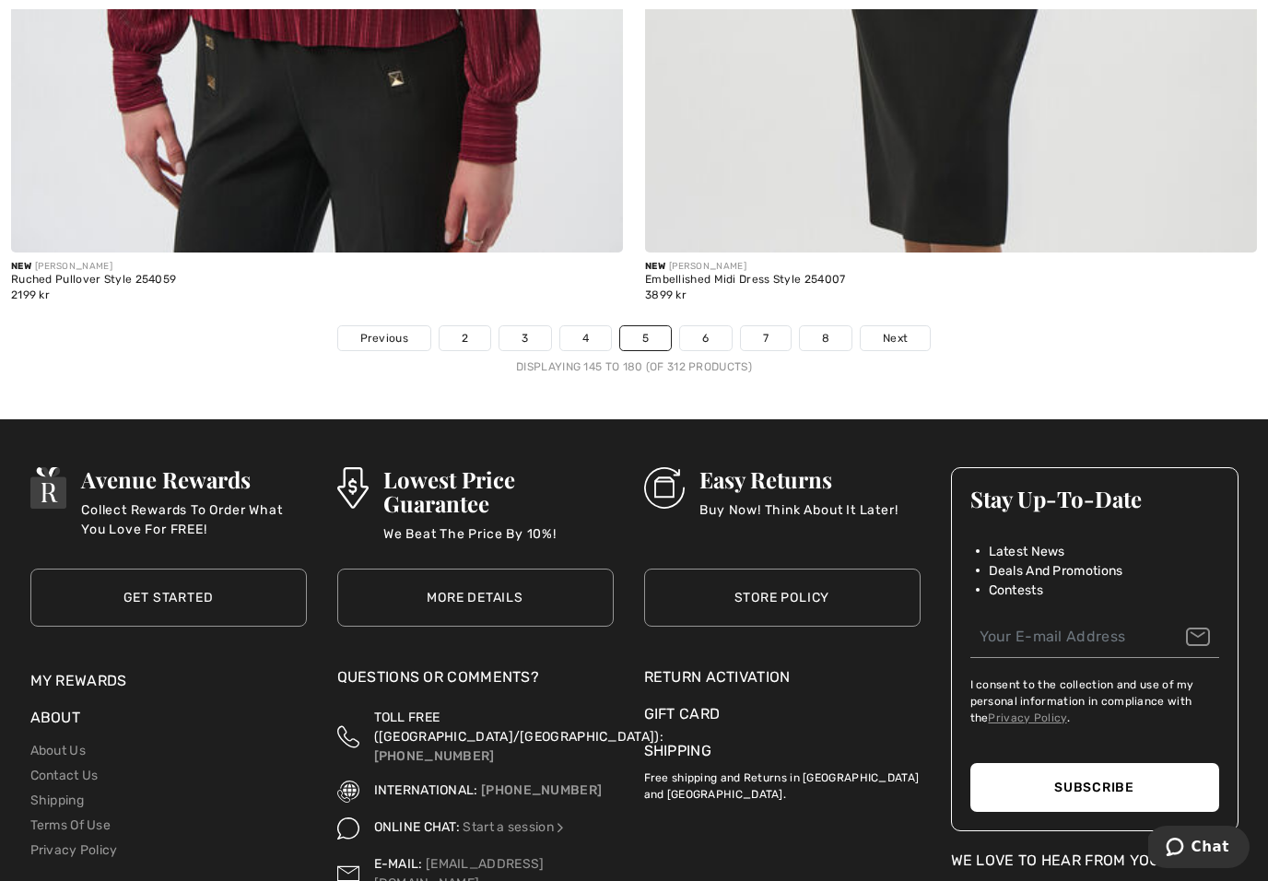
scroll to position [18290, 0]
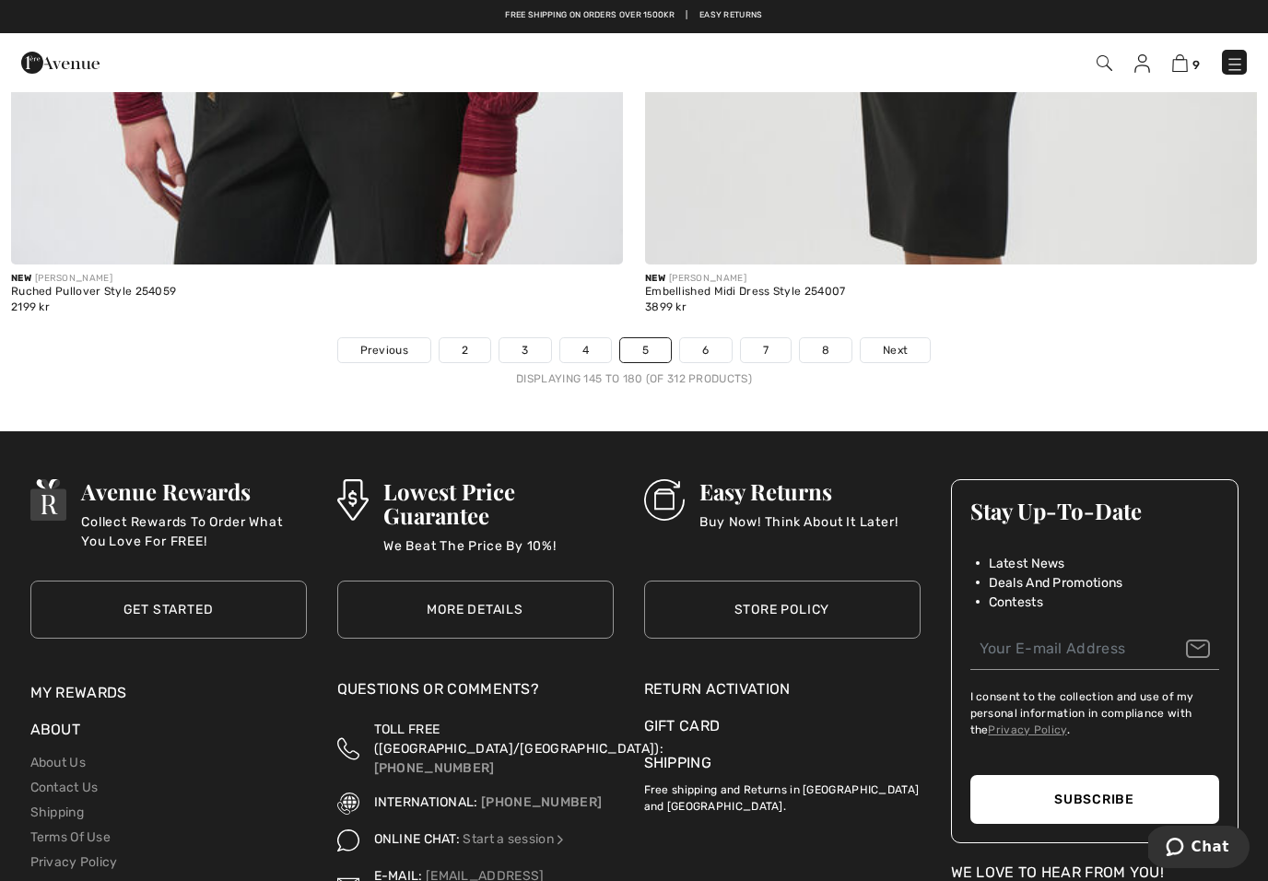
click at [903, 344] on span "Next" at bounding box center [895, 350] width 25 height 17
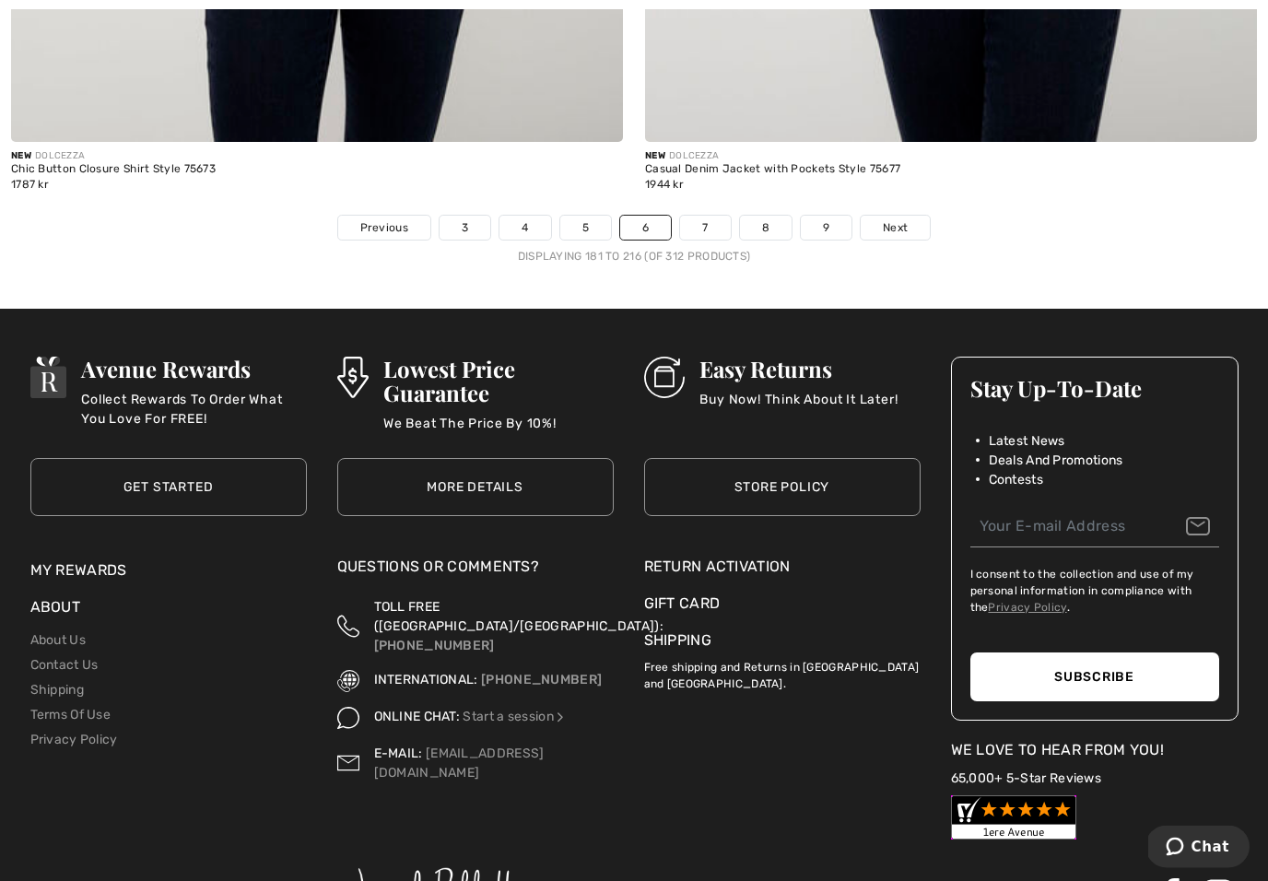
scroll to position [18412, 0]
click at [902, 219] on span "Next" at bounding box center [895, 227] width 25 height 17
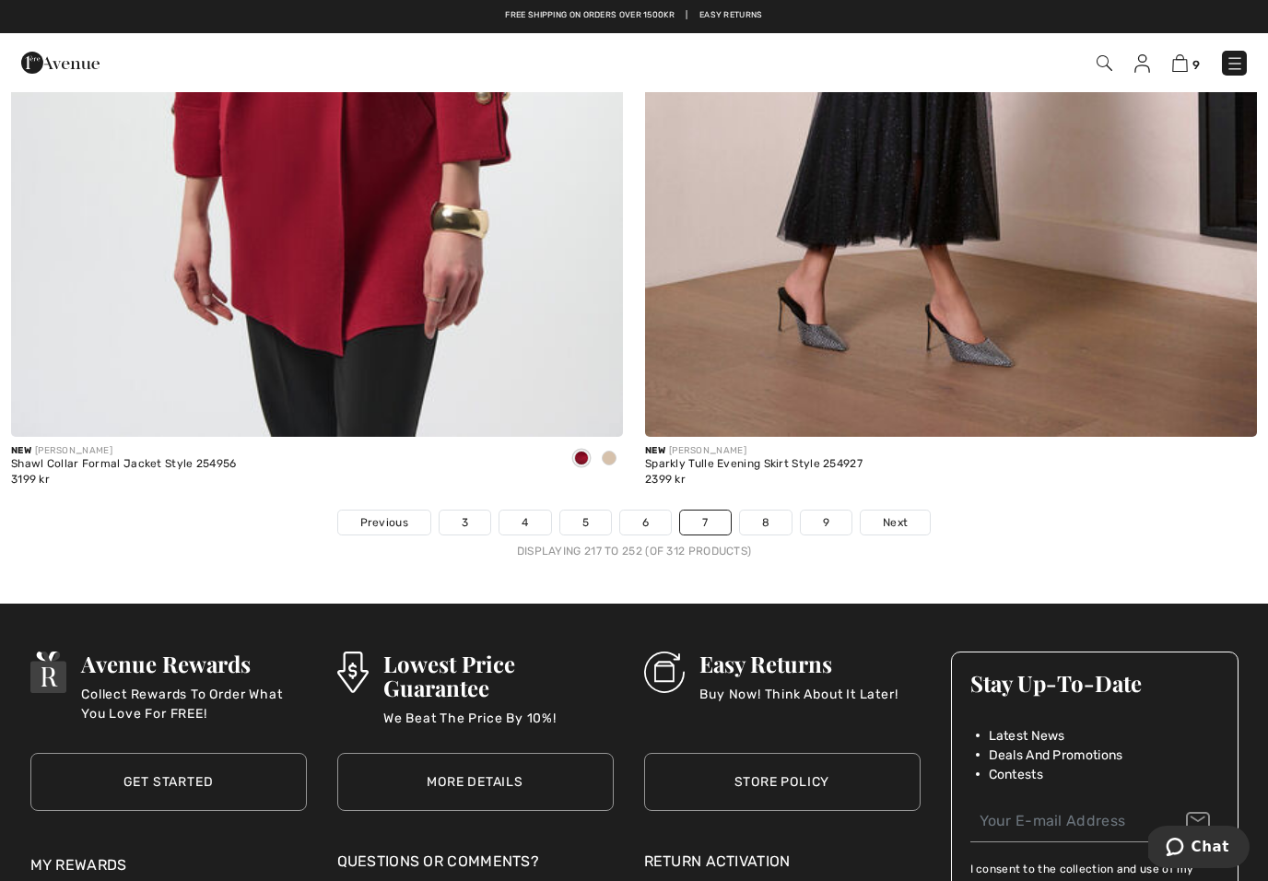
scroll to position [18116, 0]
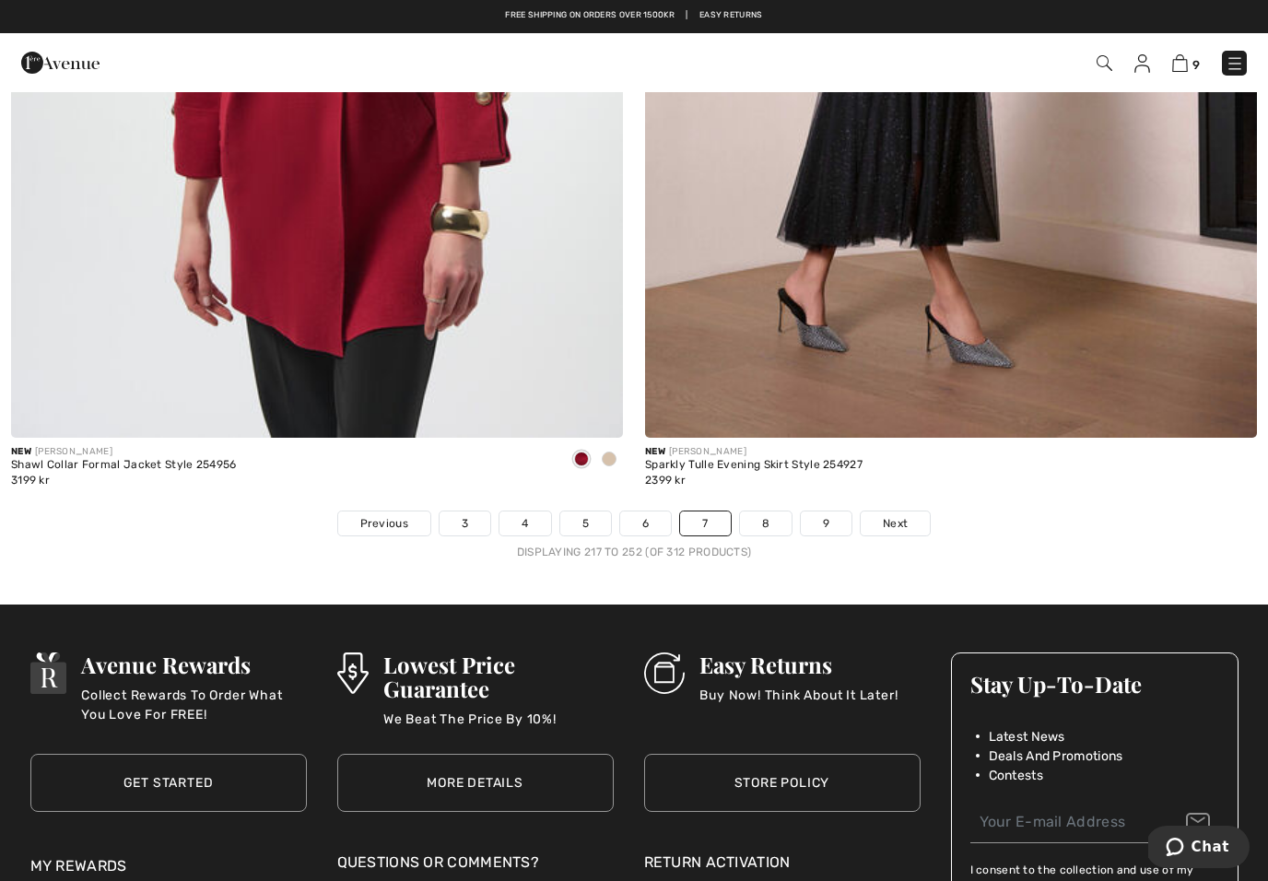
click at [891, 521] on link "Next" at bounding box center [895, 524] width 69 height 24
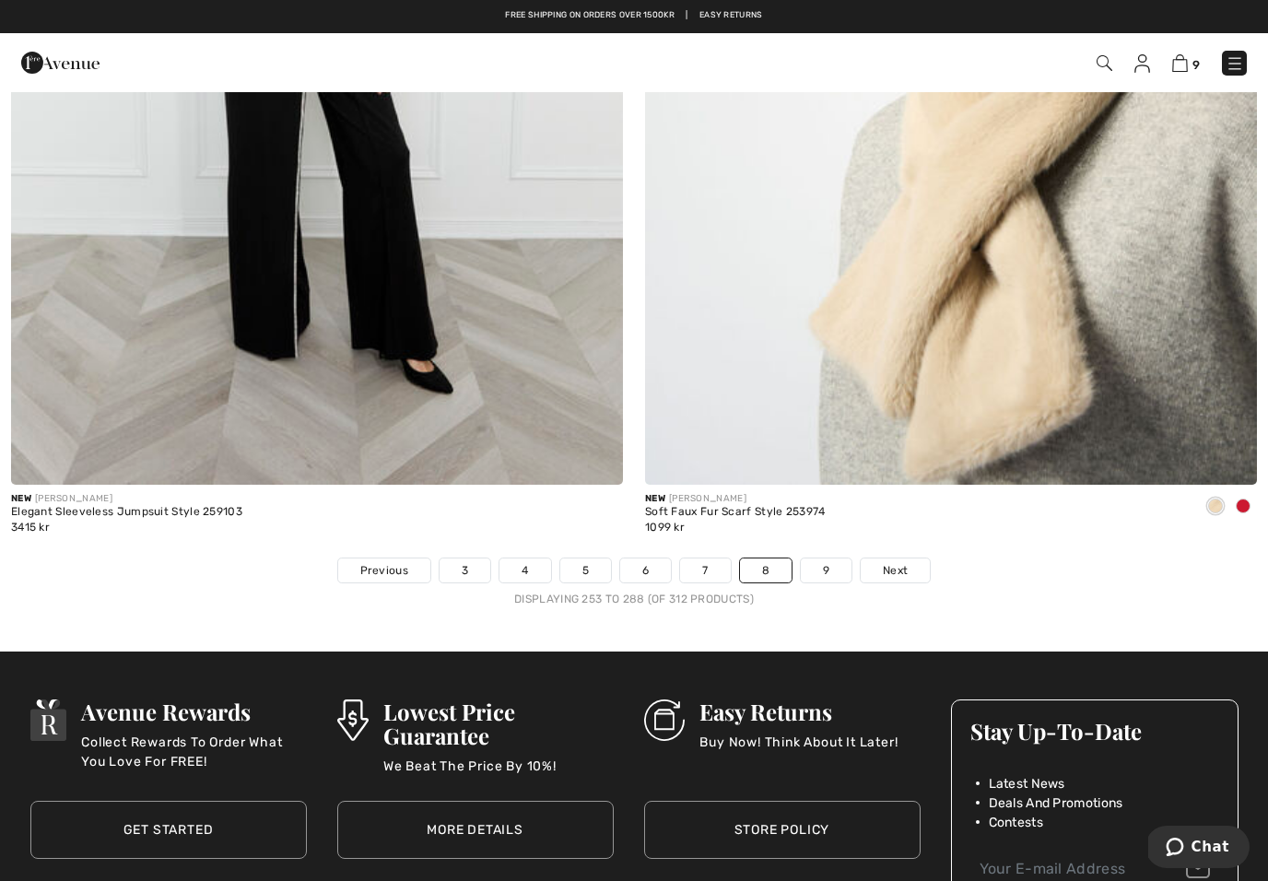
scroll to position [18047, 0]
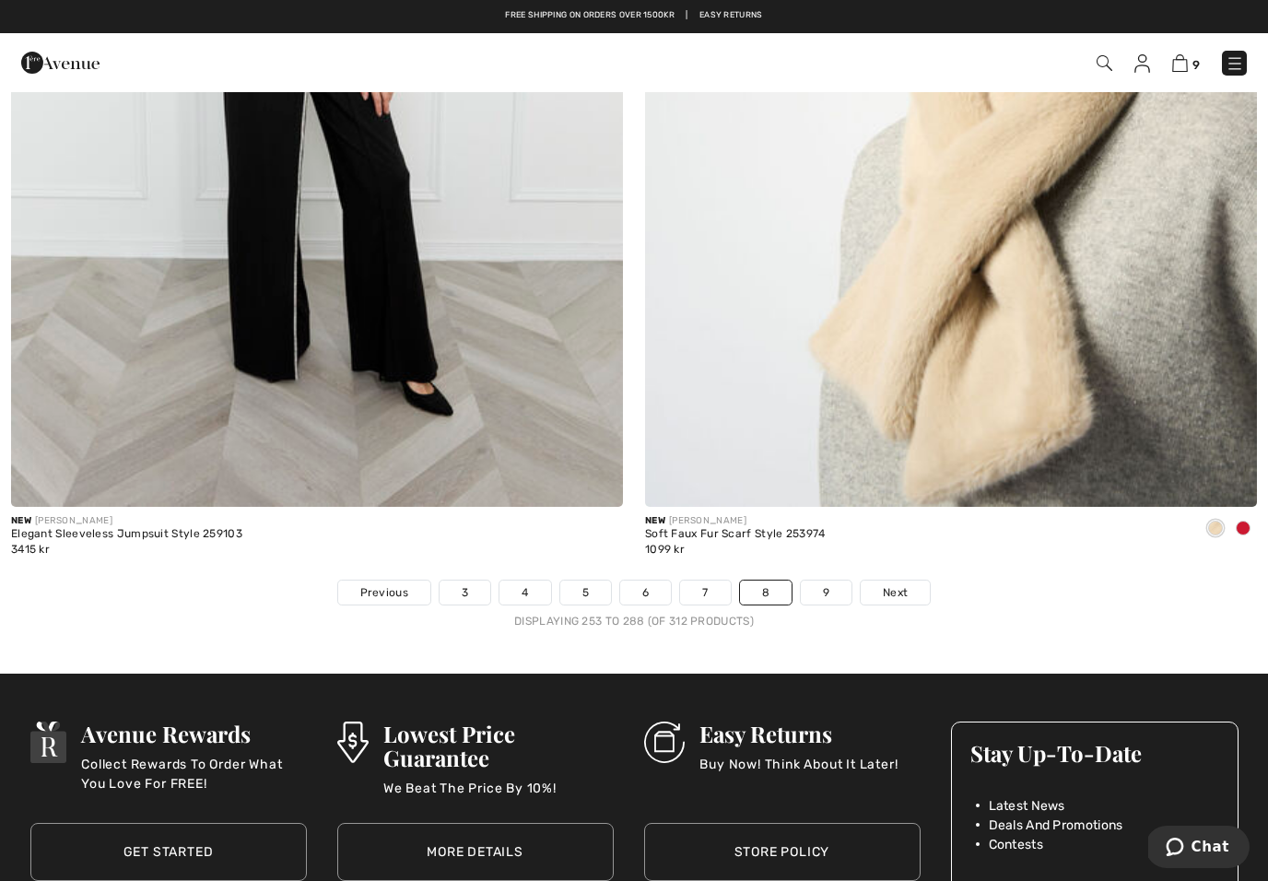
click at [897, 584] on span "Next" at bounding box center [895, 592] width 25 height 17
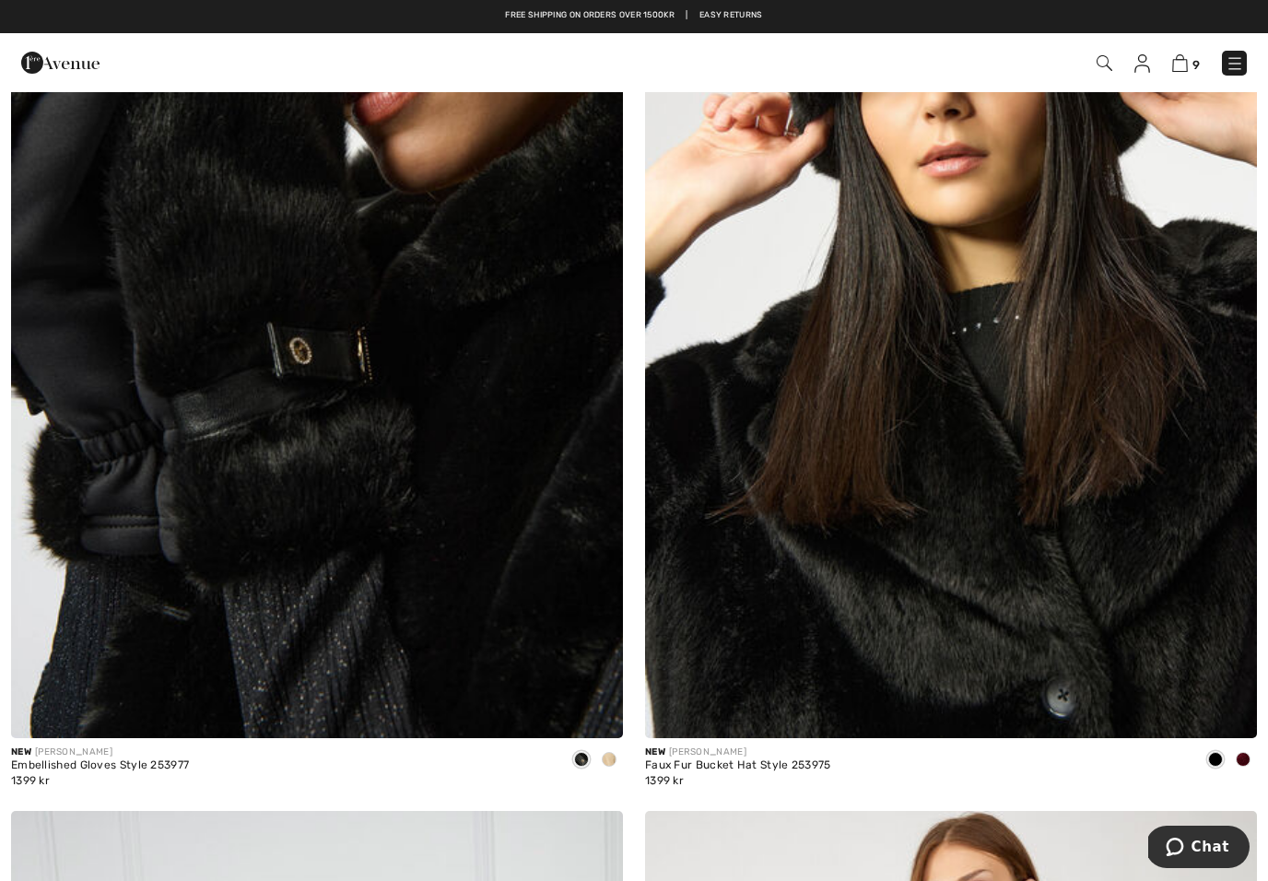
scroll to position [479, 0]
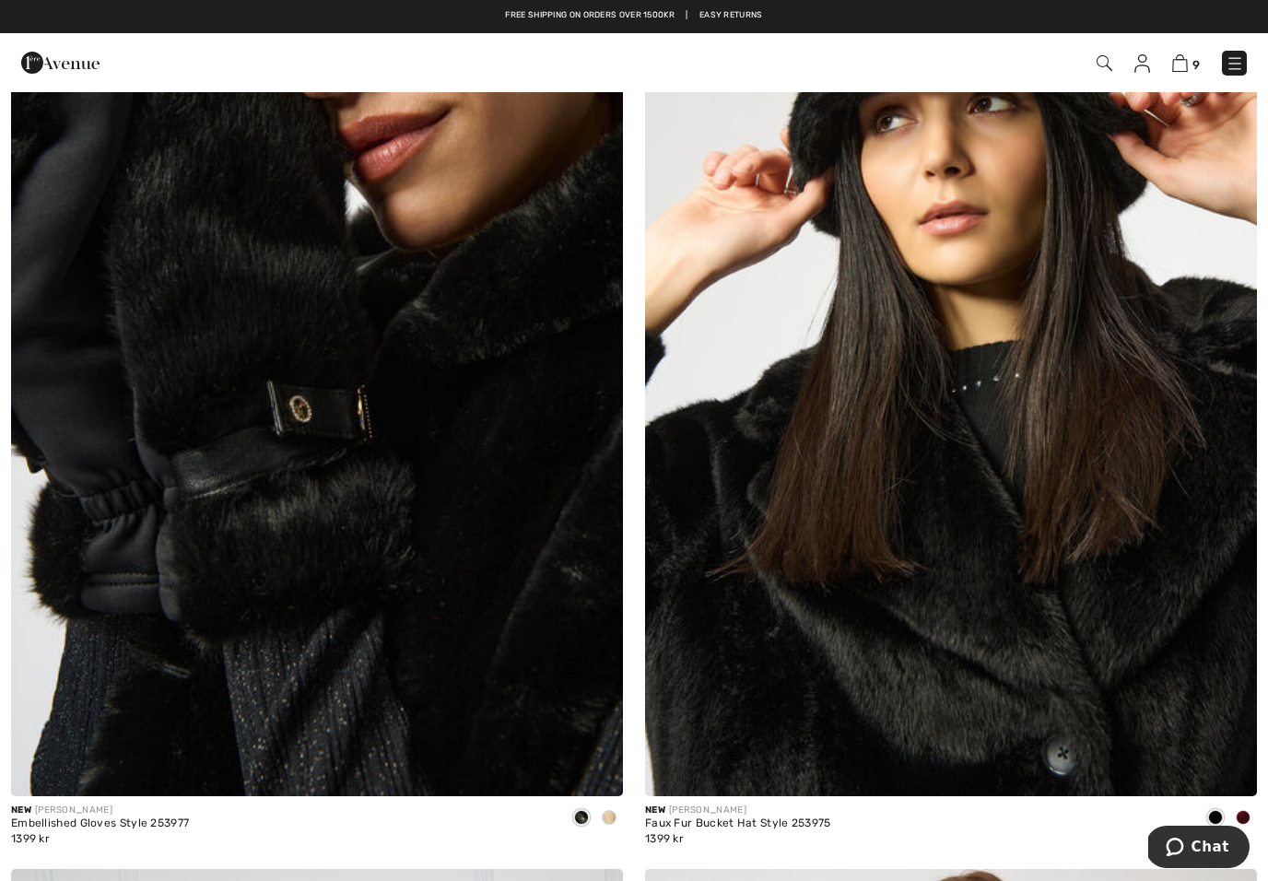
click at [1227, 68] on img at bounding box center [1235, 63] width 18 height 18
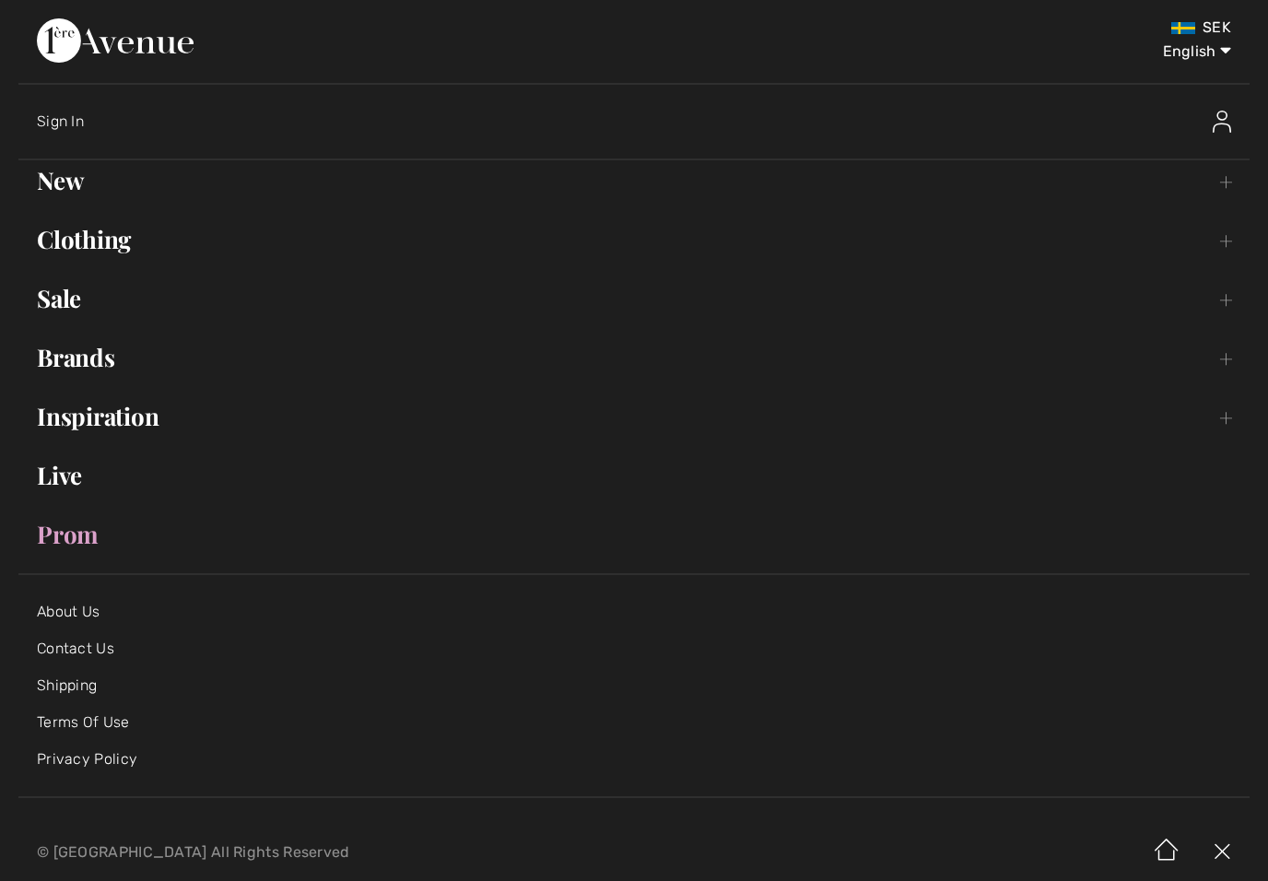
click at [63, 220] on link "Clothing Toggle submenu" at bounding box center [634, 239] width 1232 height 41
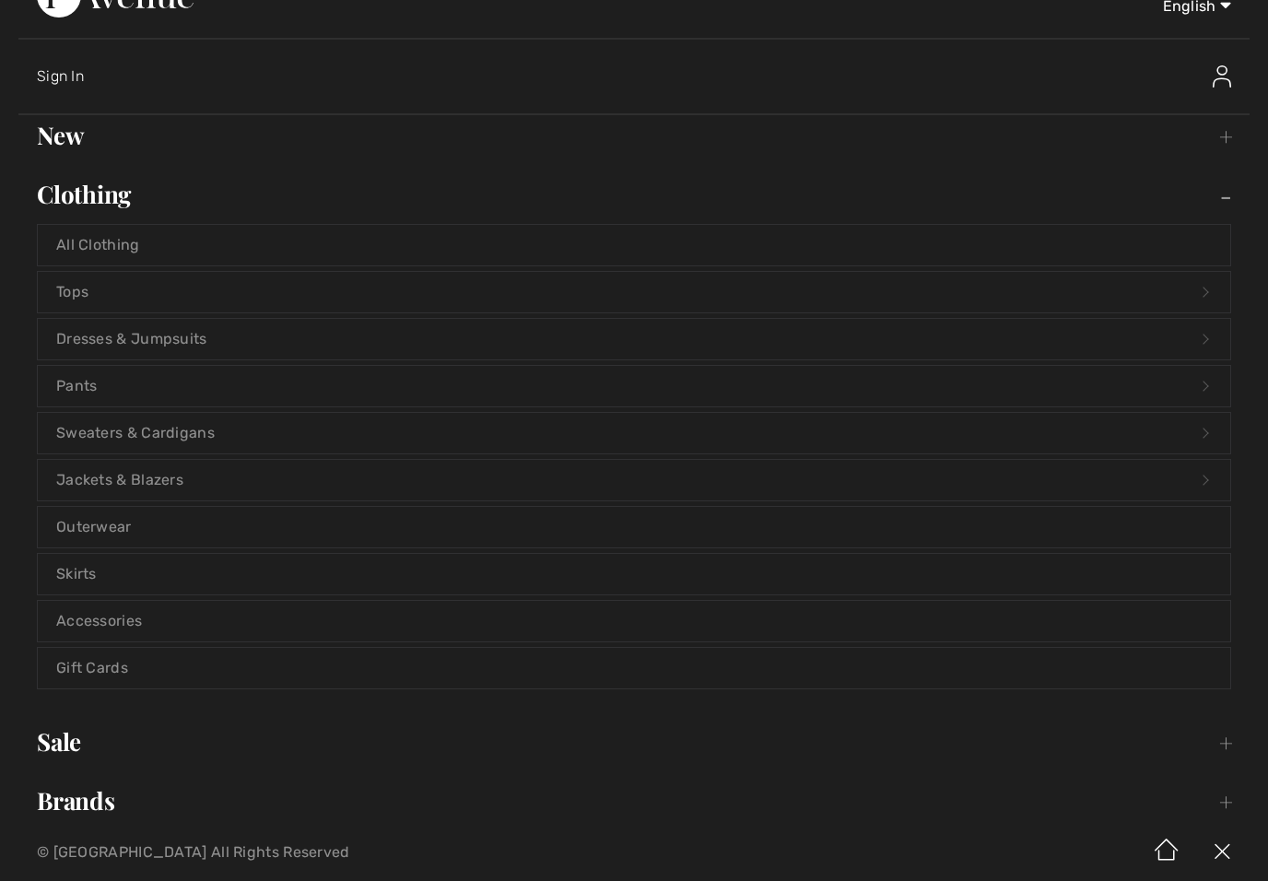
scroll to position [42, 0]
click at [64, 391] on link "Pants Open submenu" at bounding box center [634, 389] width 1193 height 41
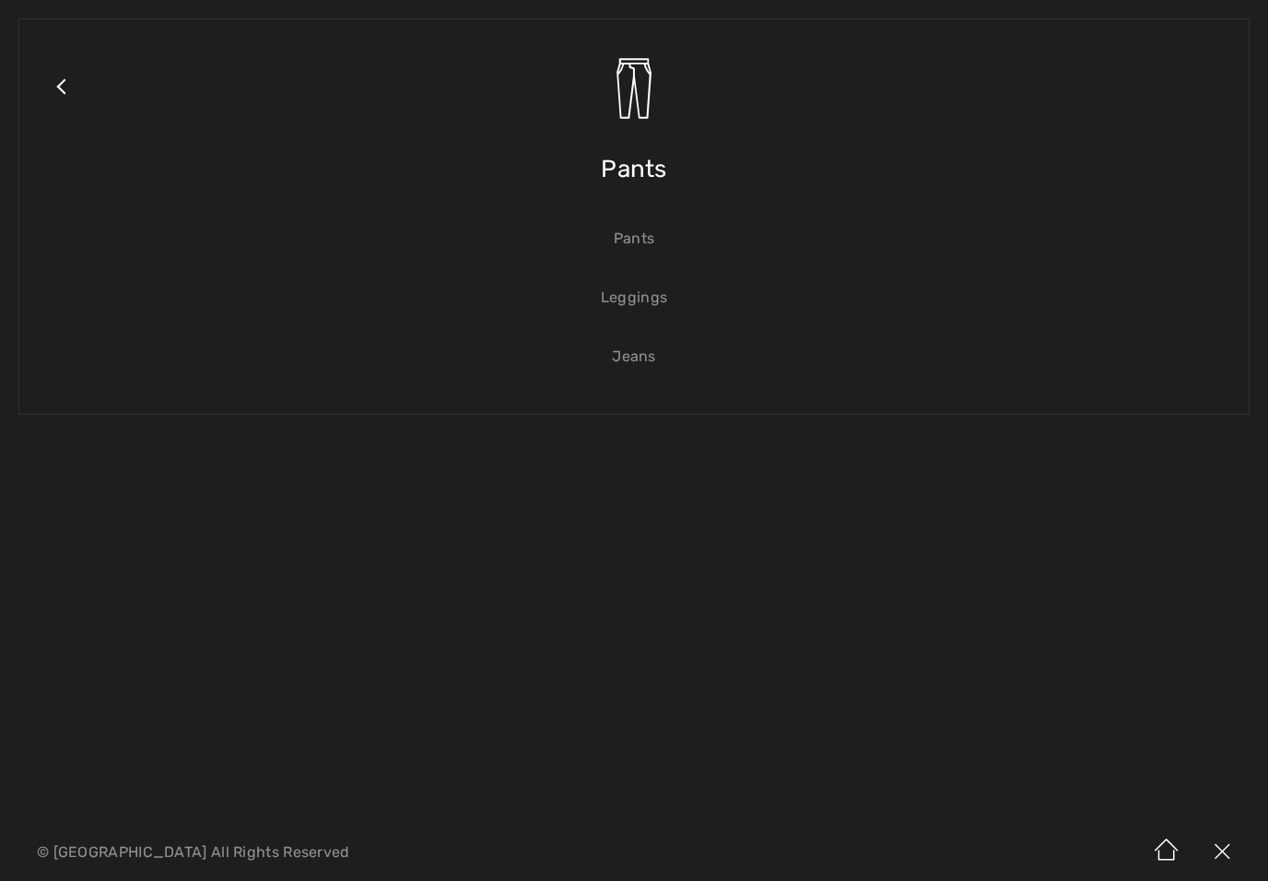
click at [664, 170] on span "Pants" at bounding box center [634, 168] width 66 height 65
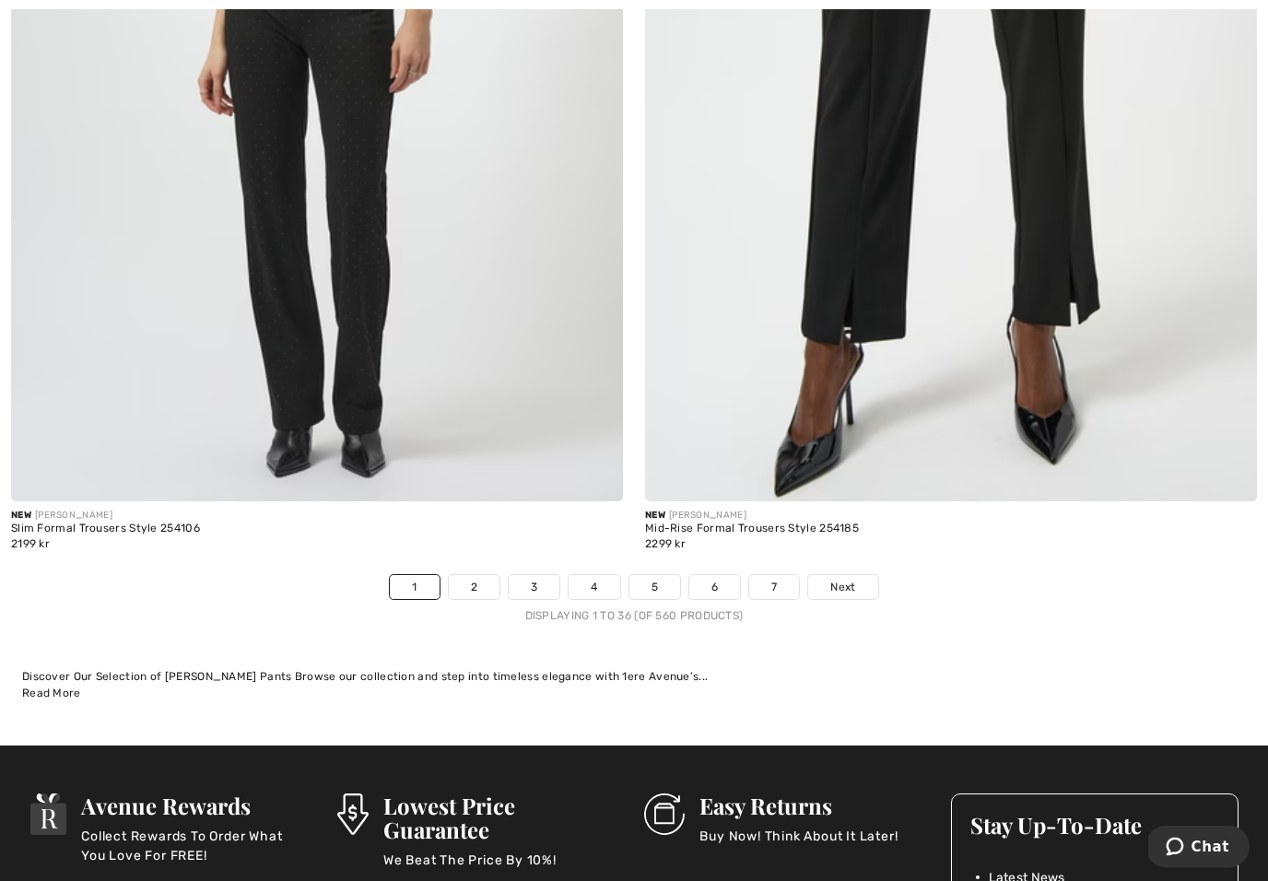
scroll to position [18036, 0]
click at [843, 579] on span "Next" at bounding box center [843, 587] width 25 height 17
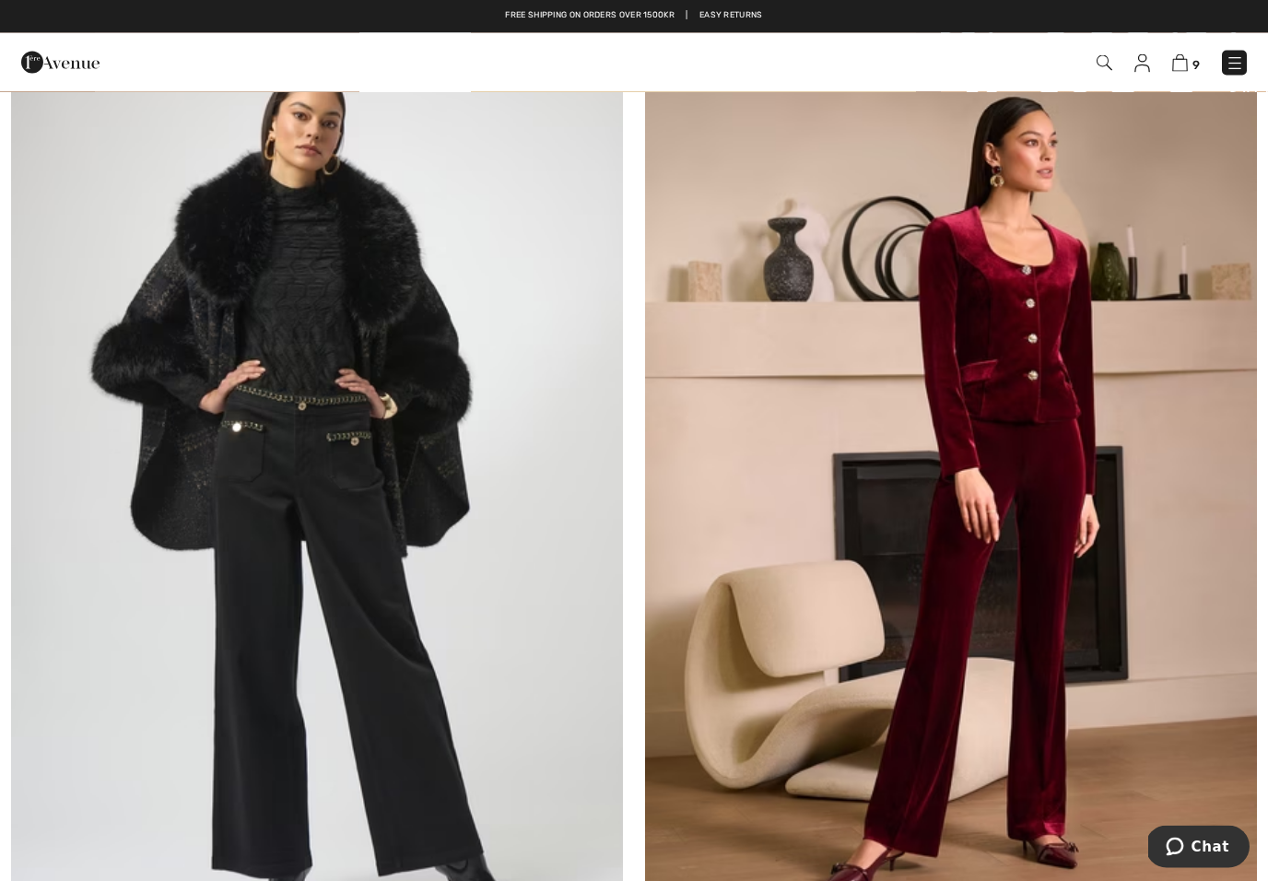
scroll to position [3214, 0]
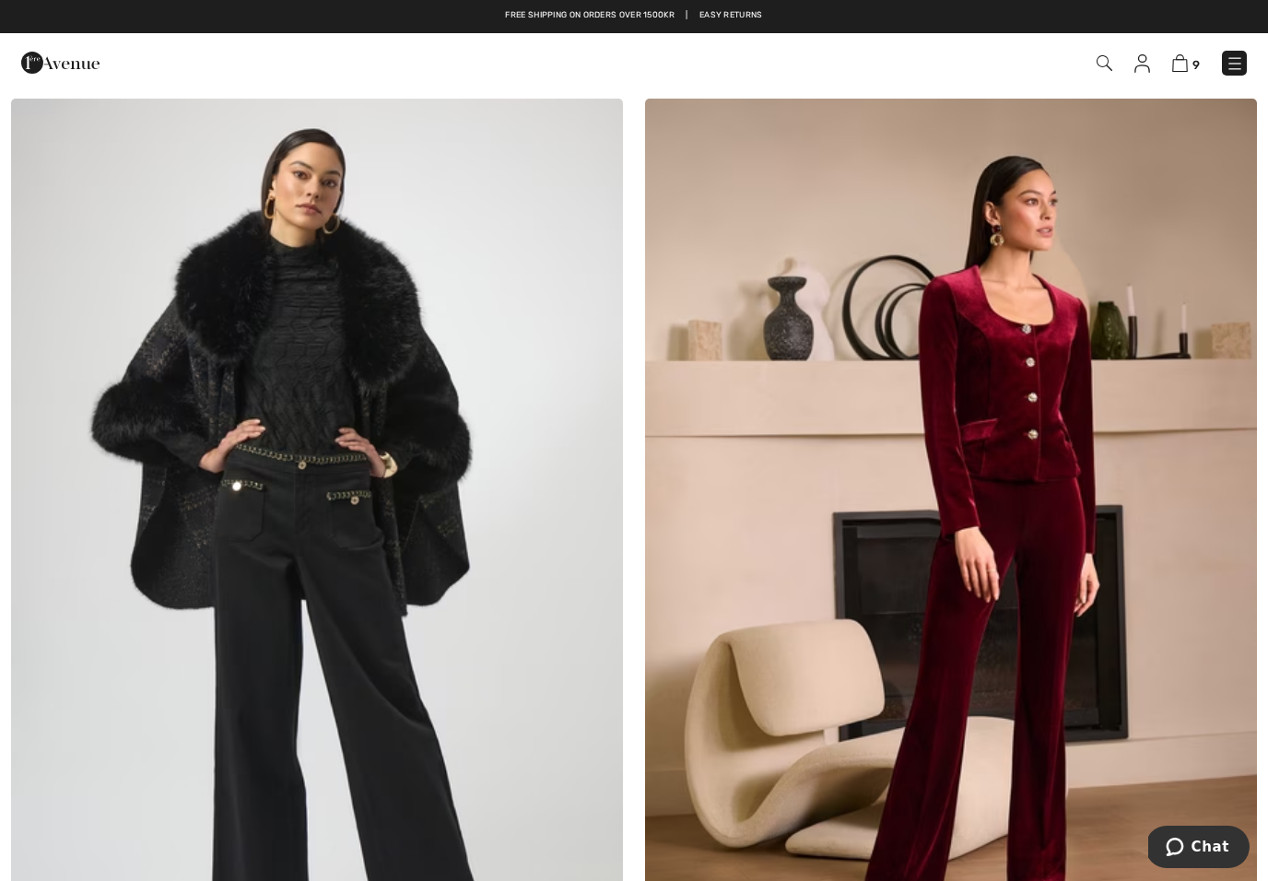
click at [1052, 490] on img at bounding box center [951, 558] width 612 height 918
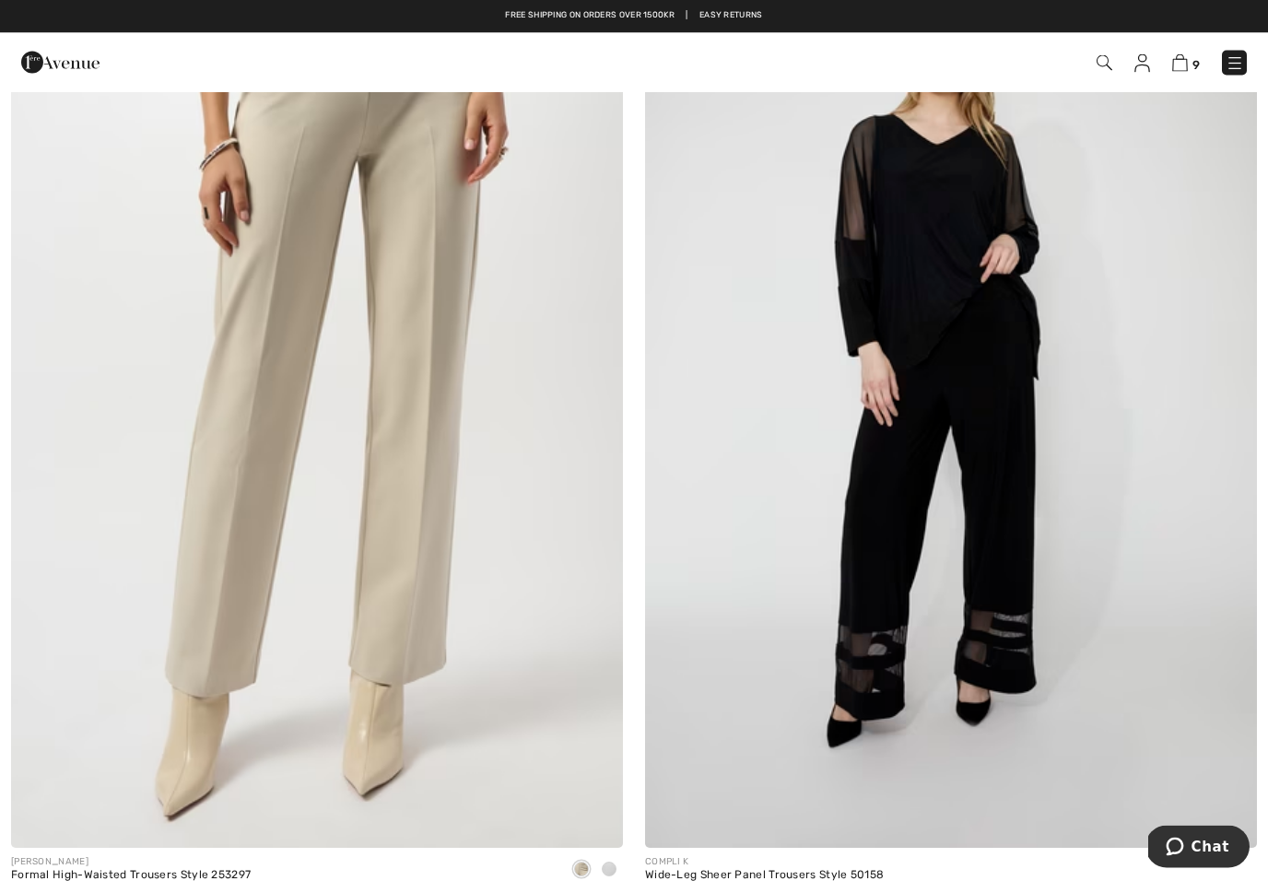
scroll to position [6549, 0]
click at [1182, 66] on img at bounding box center [1181, 63] width 16 height 18
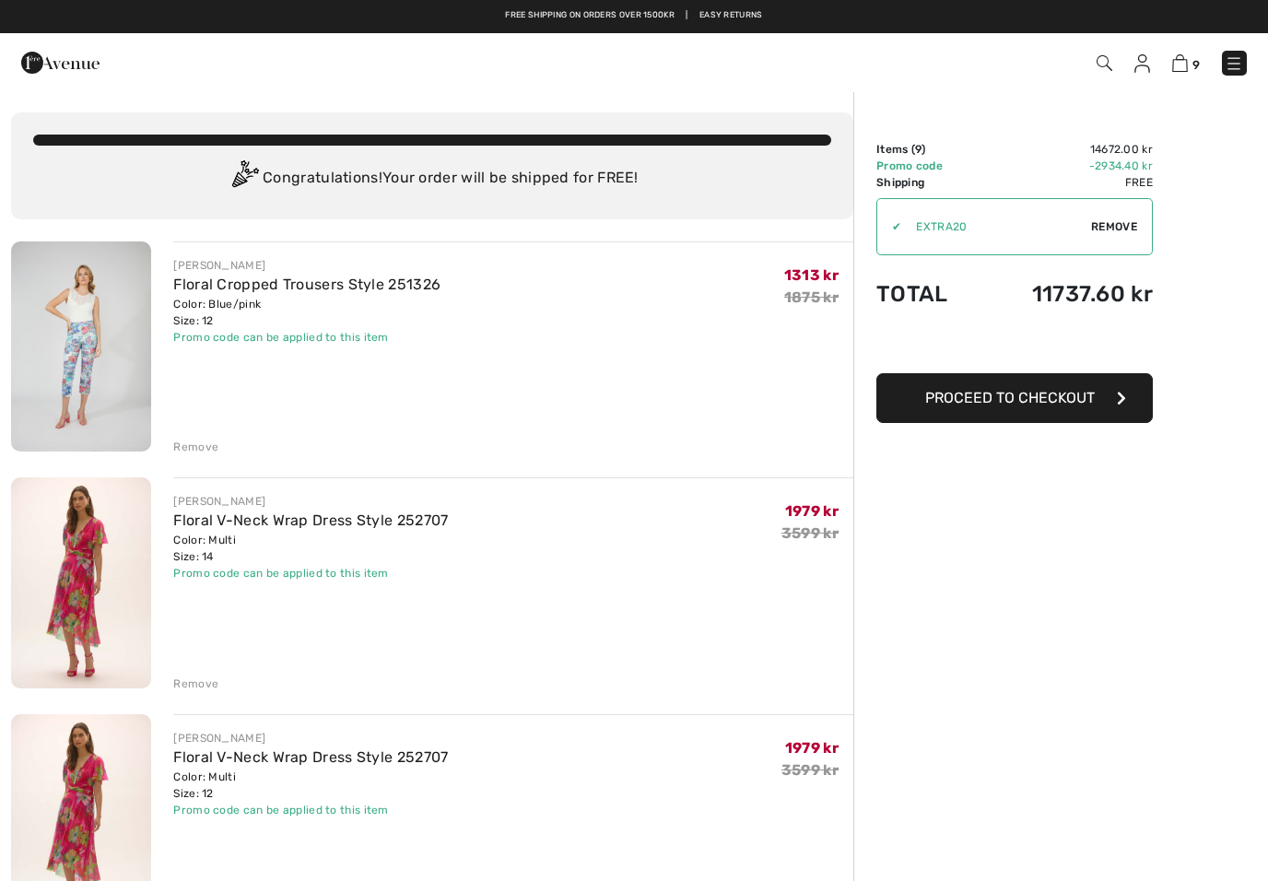
click at [71, 353] on img at bounding box center [81, 347] width 140 height 210
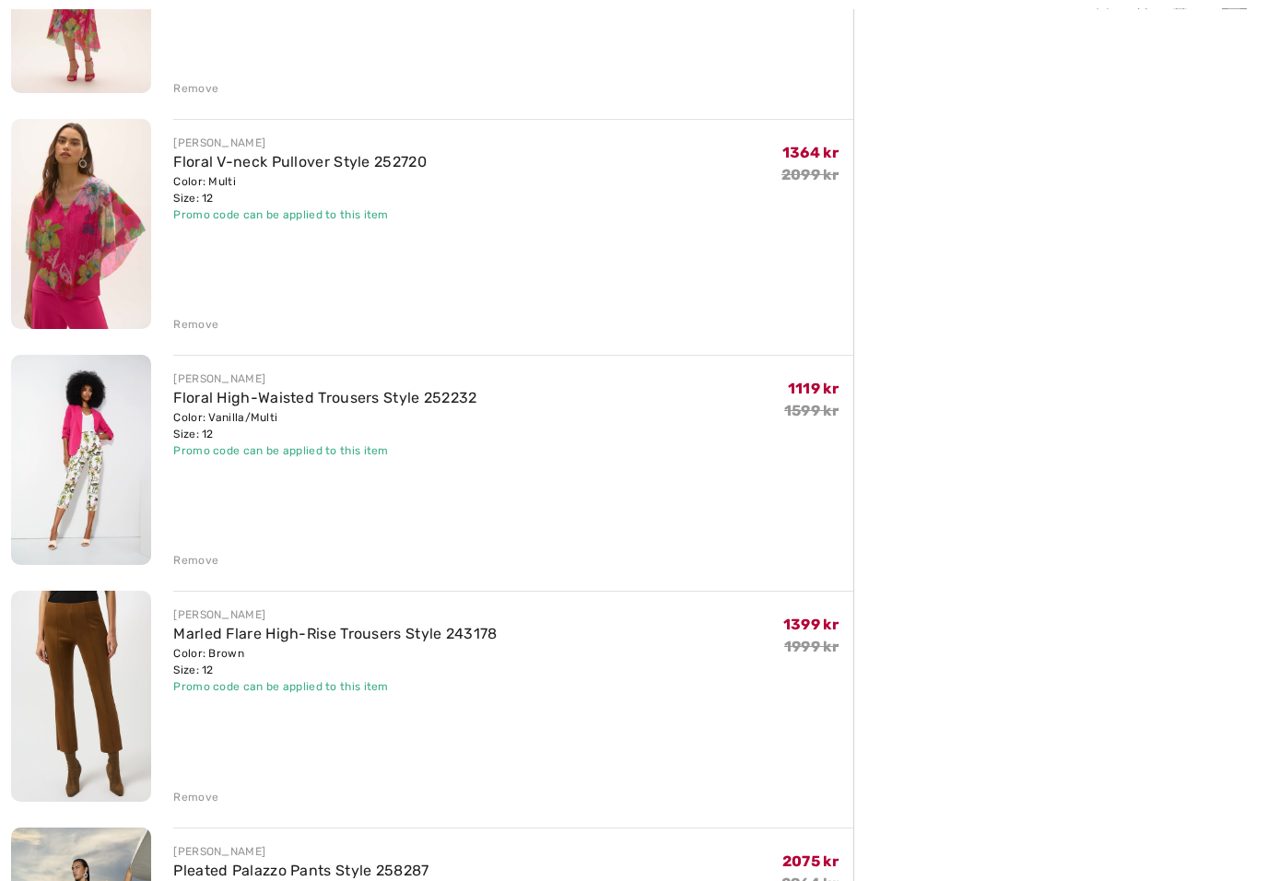
scroll to position [831, 0]
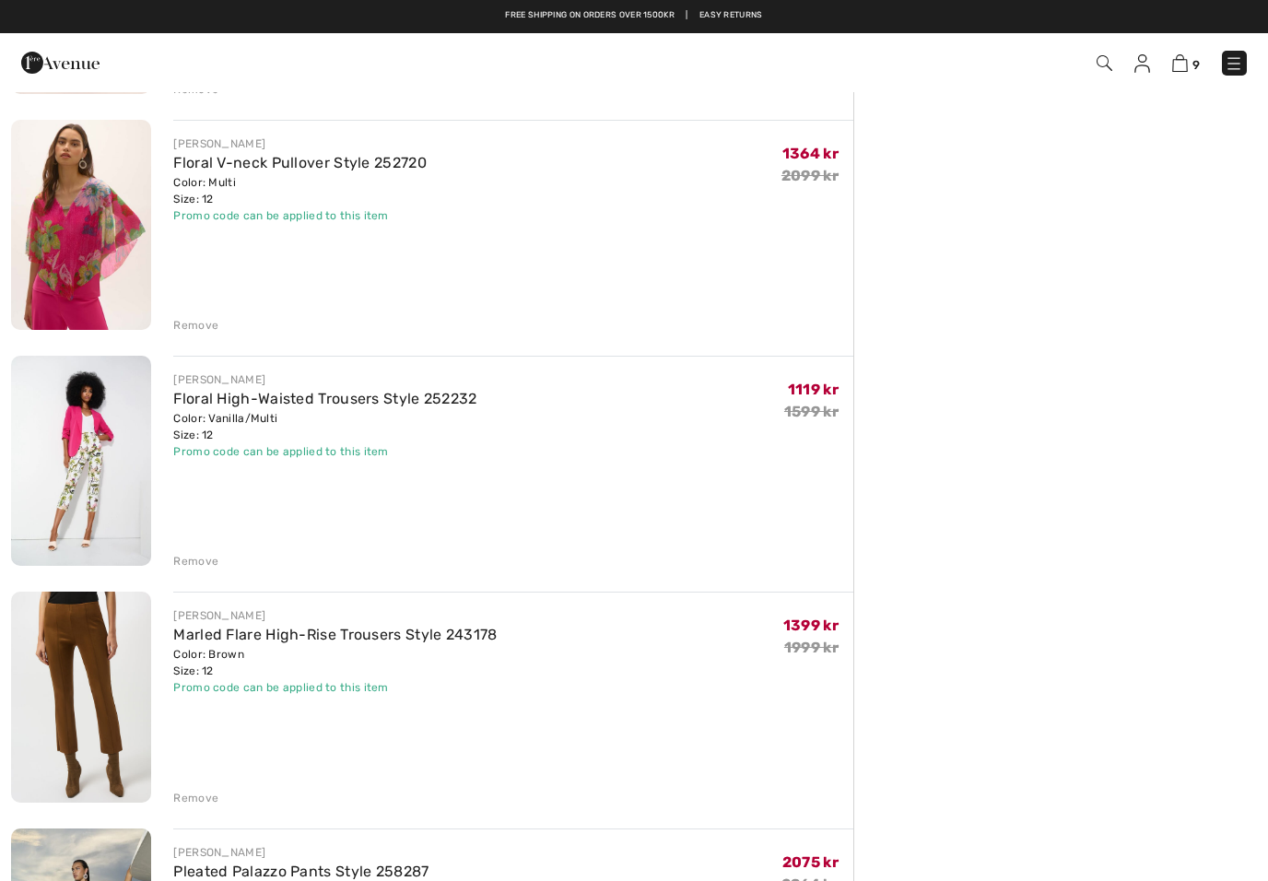
click at [82, 471] on img at bounding box center [81, 461] width 140 height 210
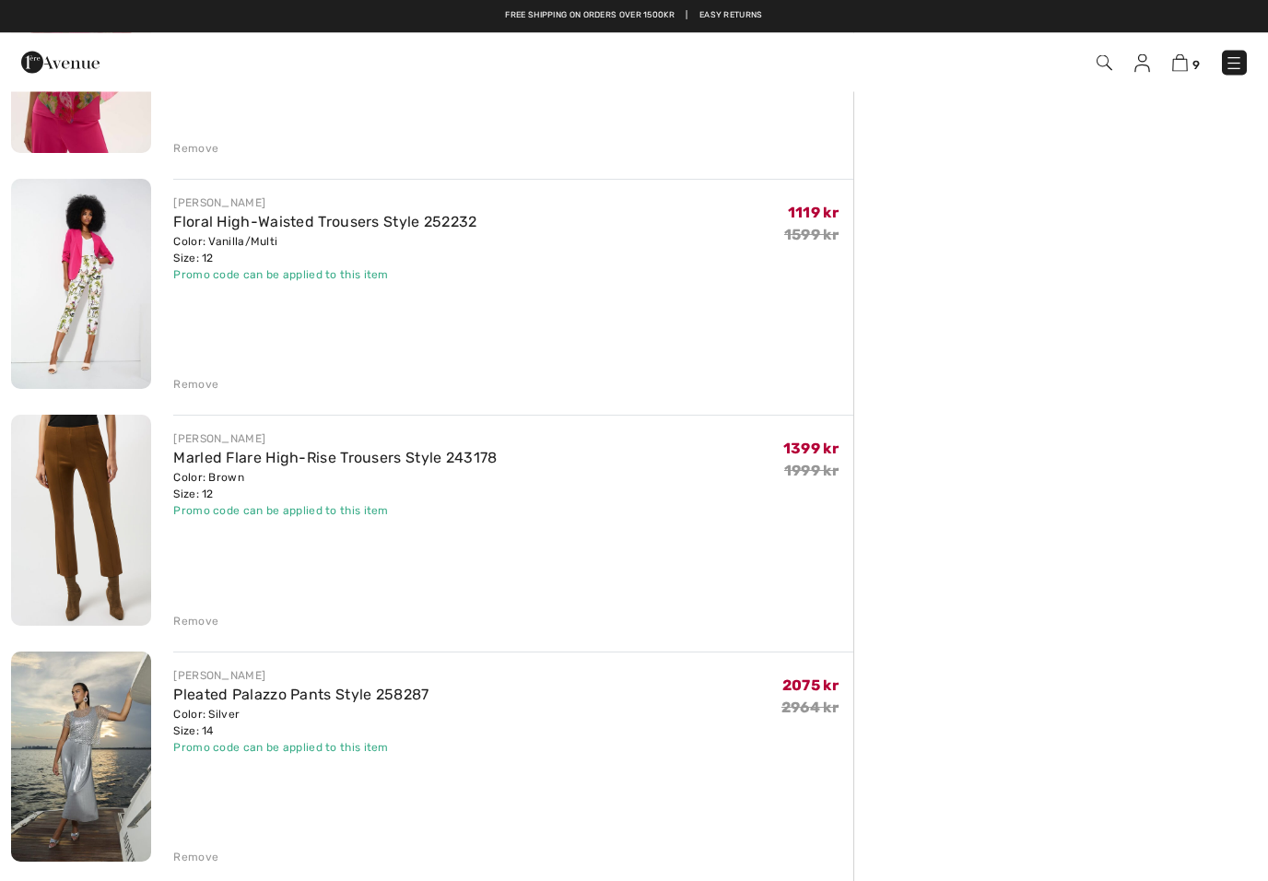
scroll to position [1008, 0]
click at [86, 507] on img at bounding box center [81, 520] width 140 height 210
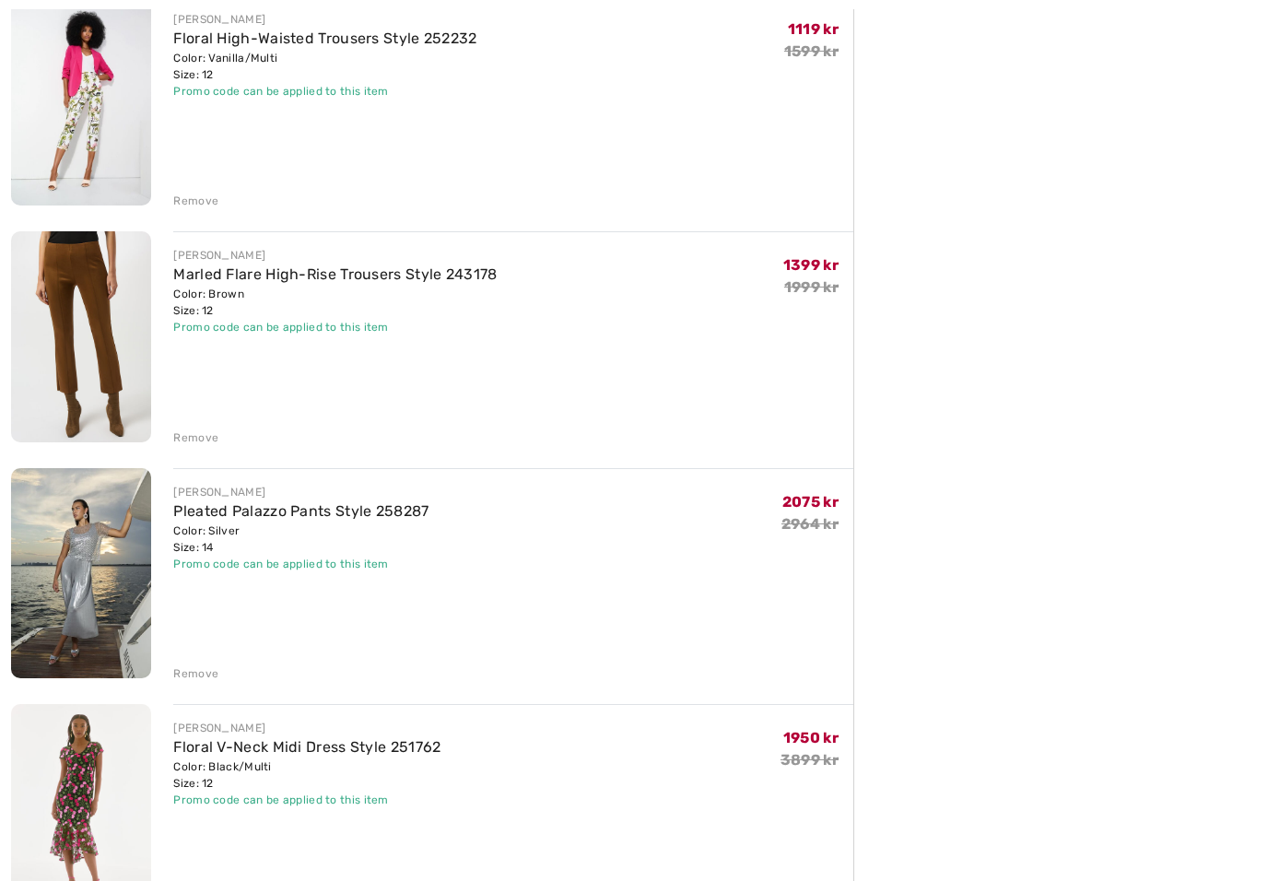
scroll to position [1203, 0]
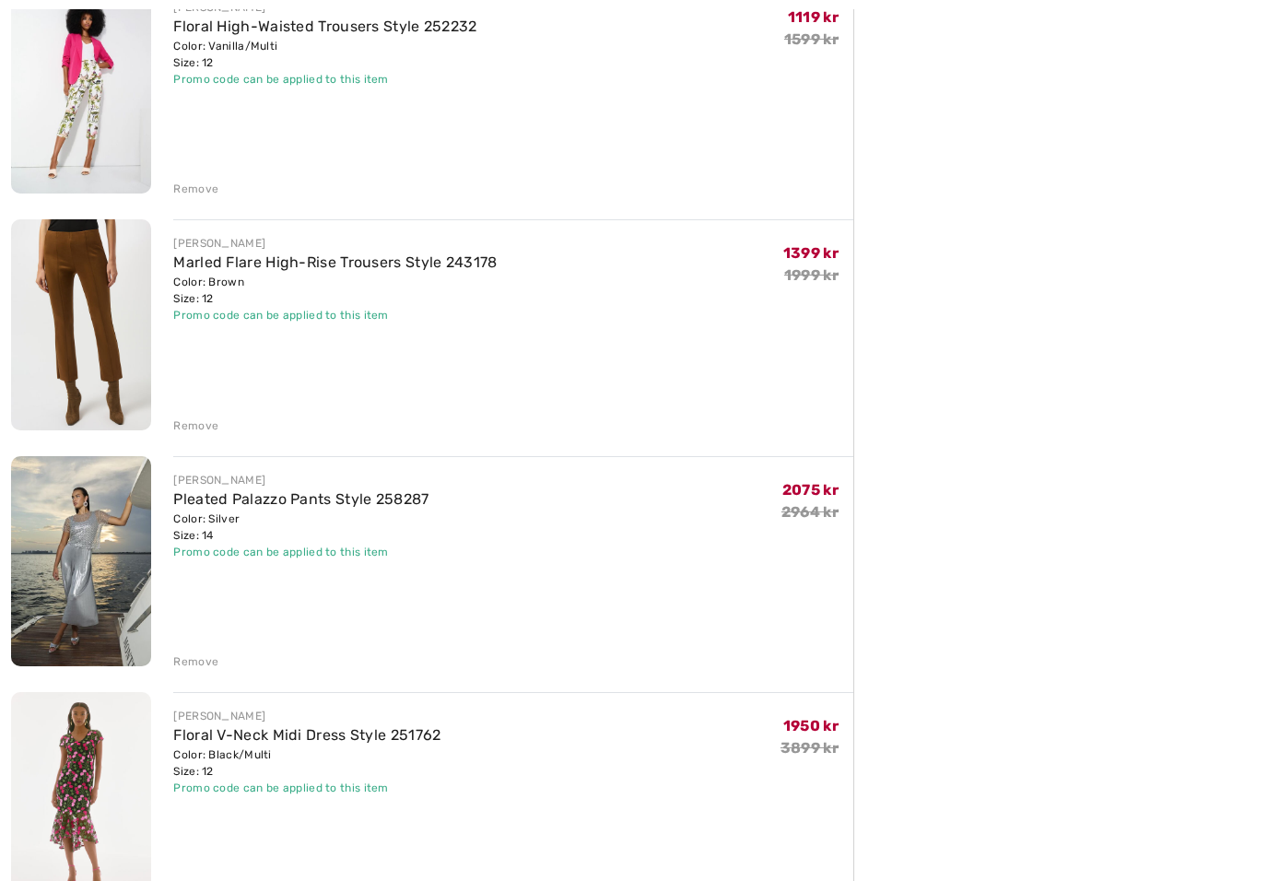
click at [100, 550] on img at bounding box center [81, 561] width 140 height 210
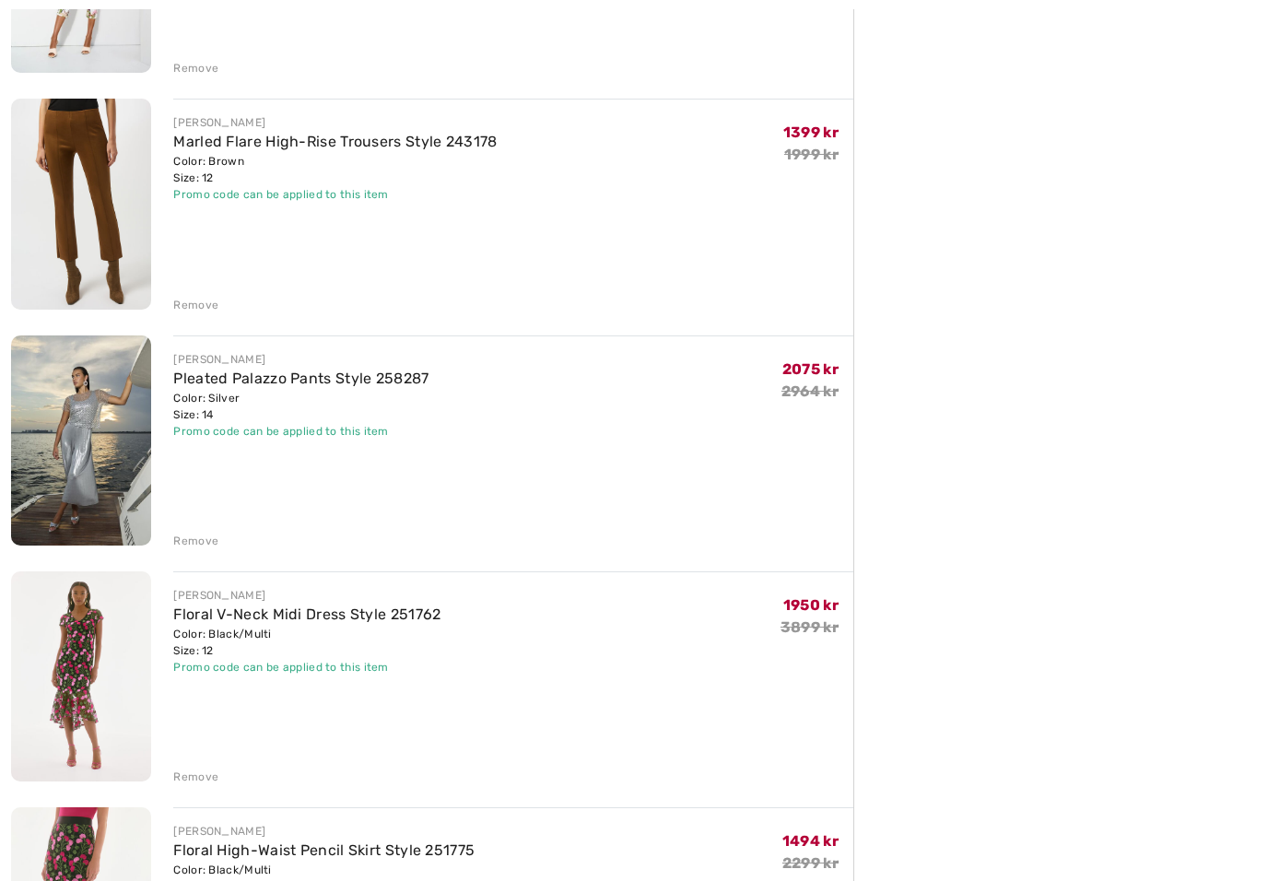
scroll to position [1324, 0]
click at [86, 661] on img at bounding box center [81, 677] width 140 height 210
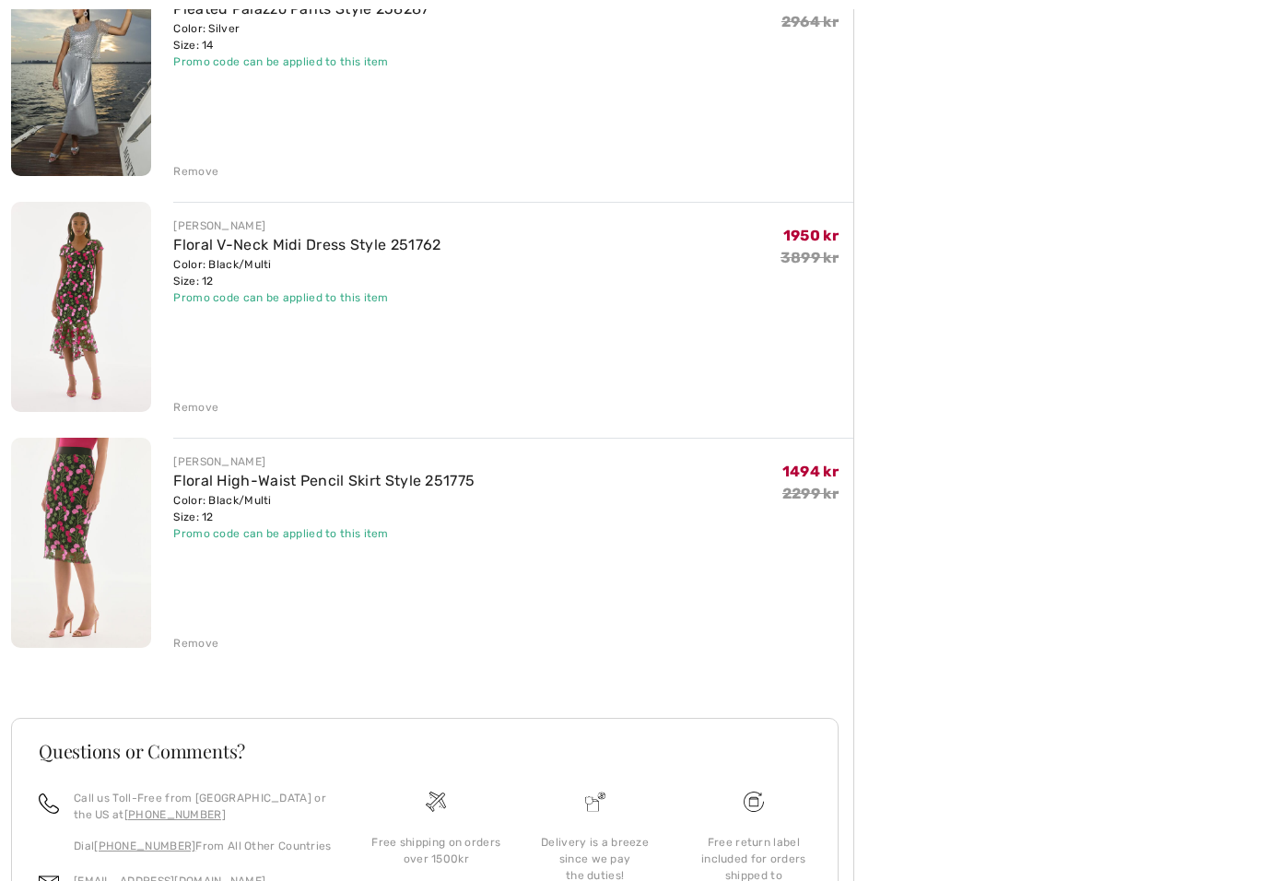
scroll to position [1703, 0]
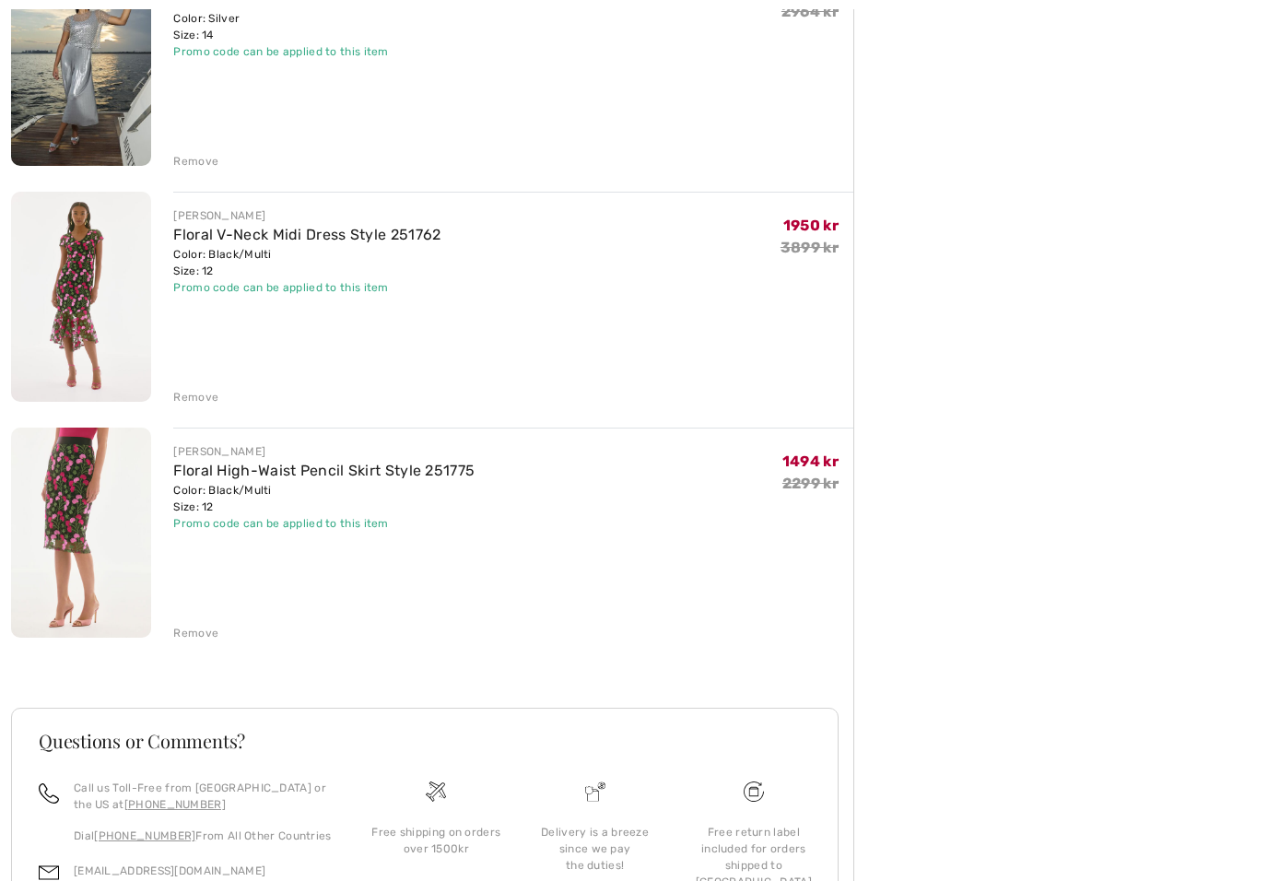
click at [100, 324] on img at bounding box center [81, 298] width 140 height 210
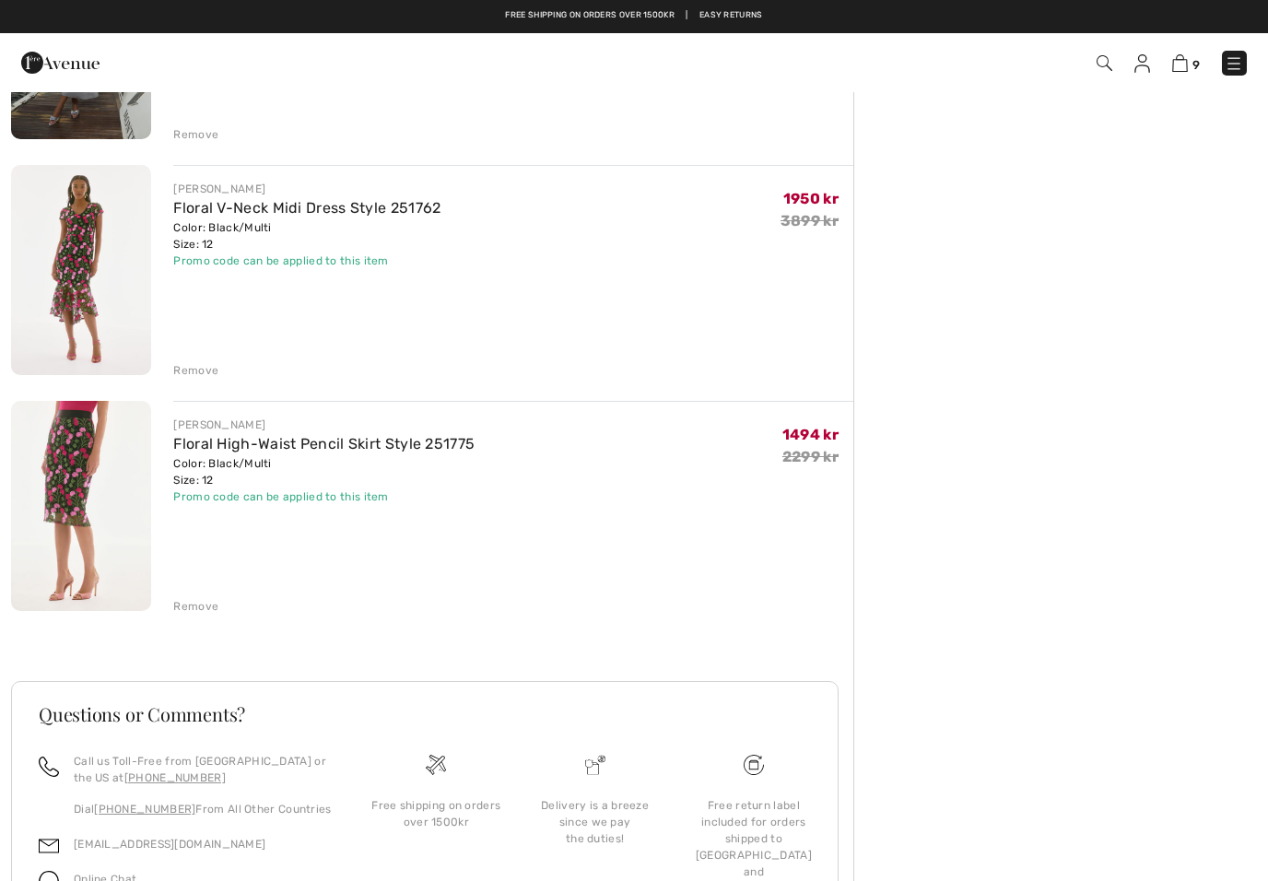
click at [206, 493] on div "Promo code can be applied to this item" at bounding box center [323, 497] width 301 height 17
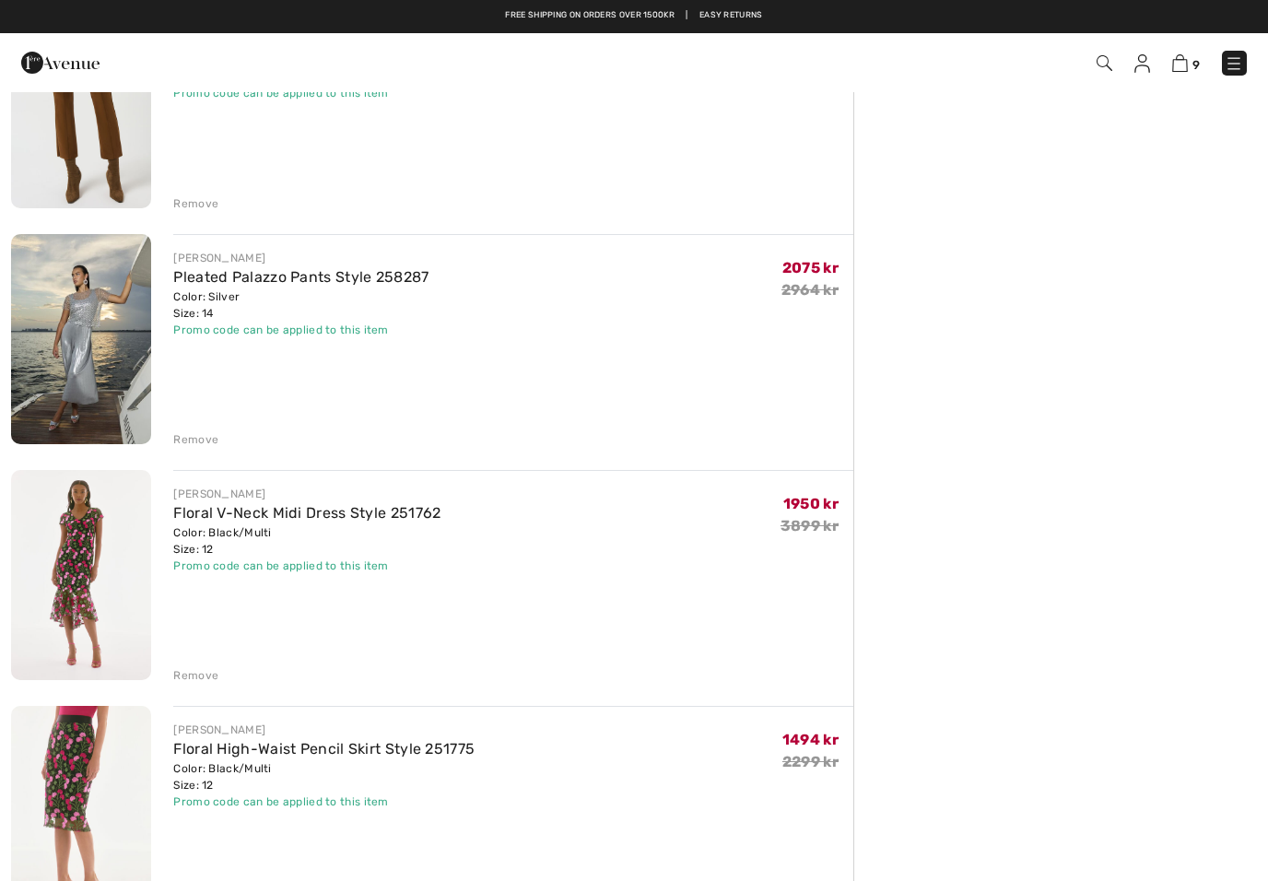
scroll to position [1421, 0]
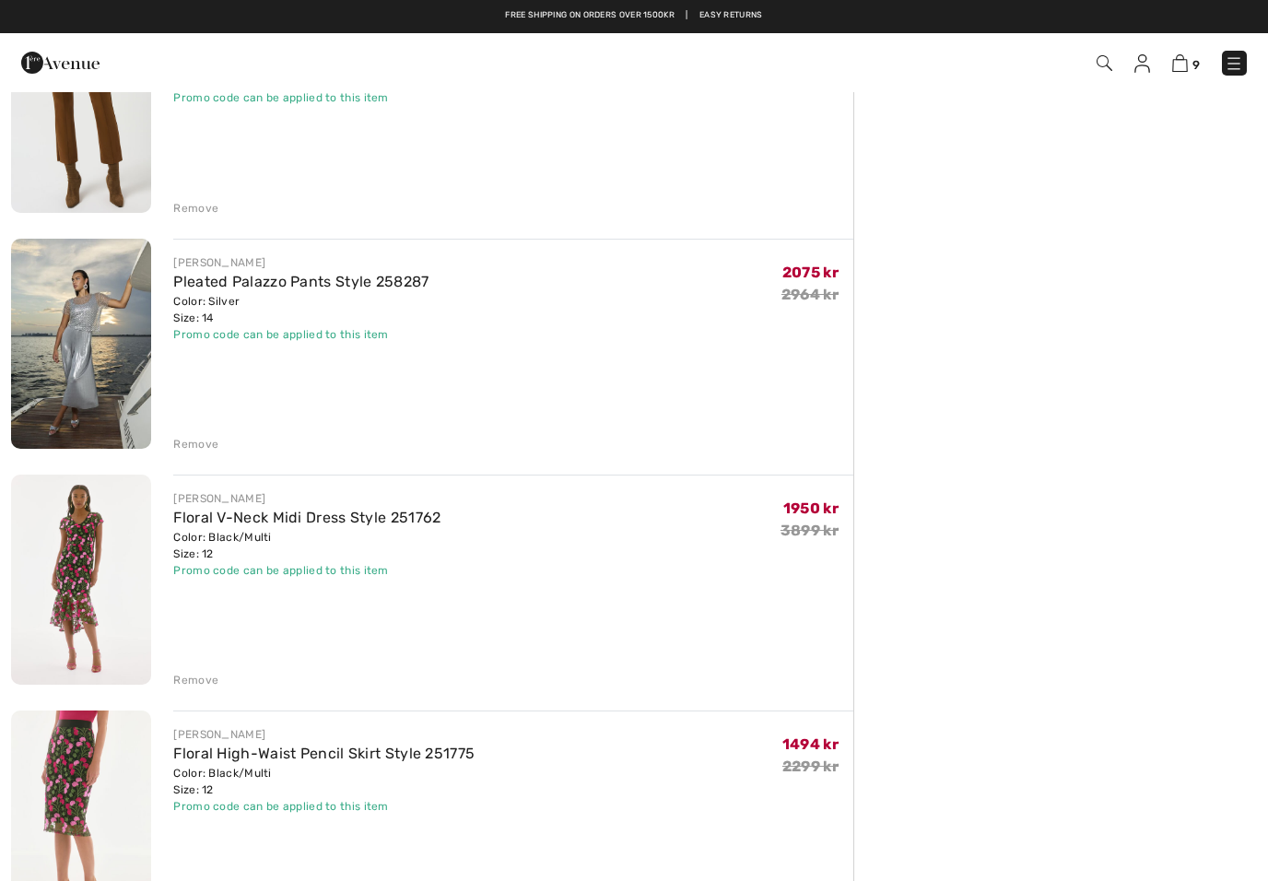
click at [630, 566] on div "JOSEPH RIBKOFF Floral V-Neck Midi Dress Style 251762 Color: Black/Multi Size: 1…" at bounding box center [513, 534] width 680 height 88
click at [617, 572] on div "JOSEPH RIBKOFF Floral V-Neck Midi Dress Style 251762 Color: Black/Multi Size: 1…" at bounding box center [513, 534] width 680 height 88
click at [195, 678] on div "Remove" at bounding box center [195, 680] width 45 height 17
click at [204, 441] on div "Remove" at bounding box center [195, 444] width 45 height 17
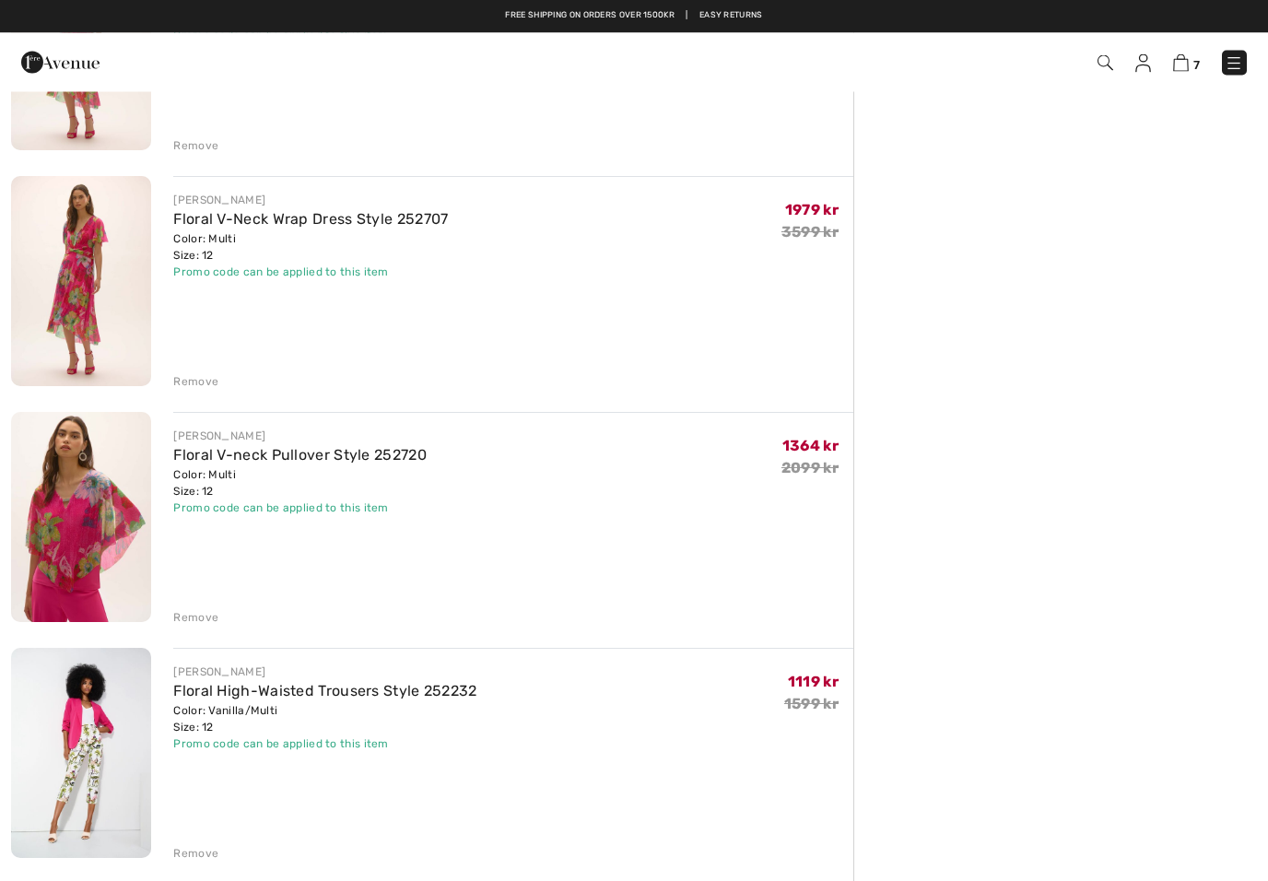
scroll to position [535, 0]
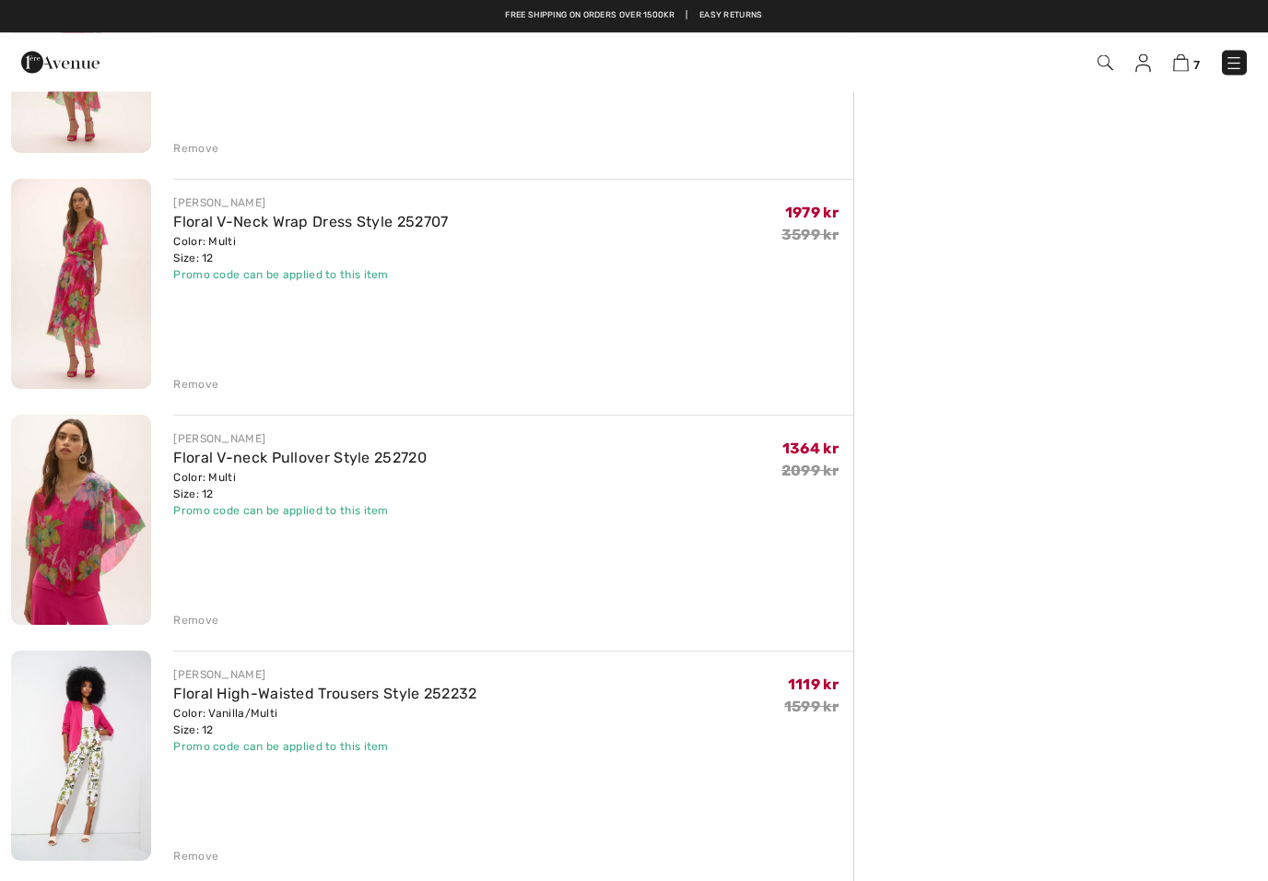
click at [207, 622] on div "Remove" at bounding box center [195, 621] width 45 height 17
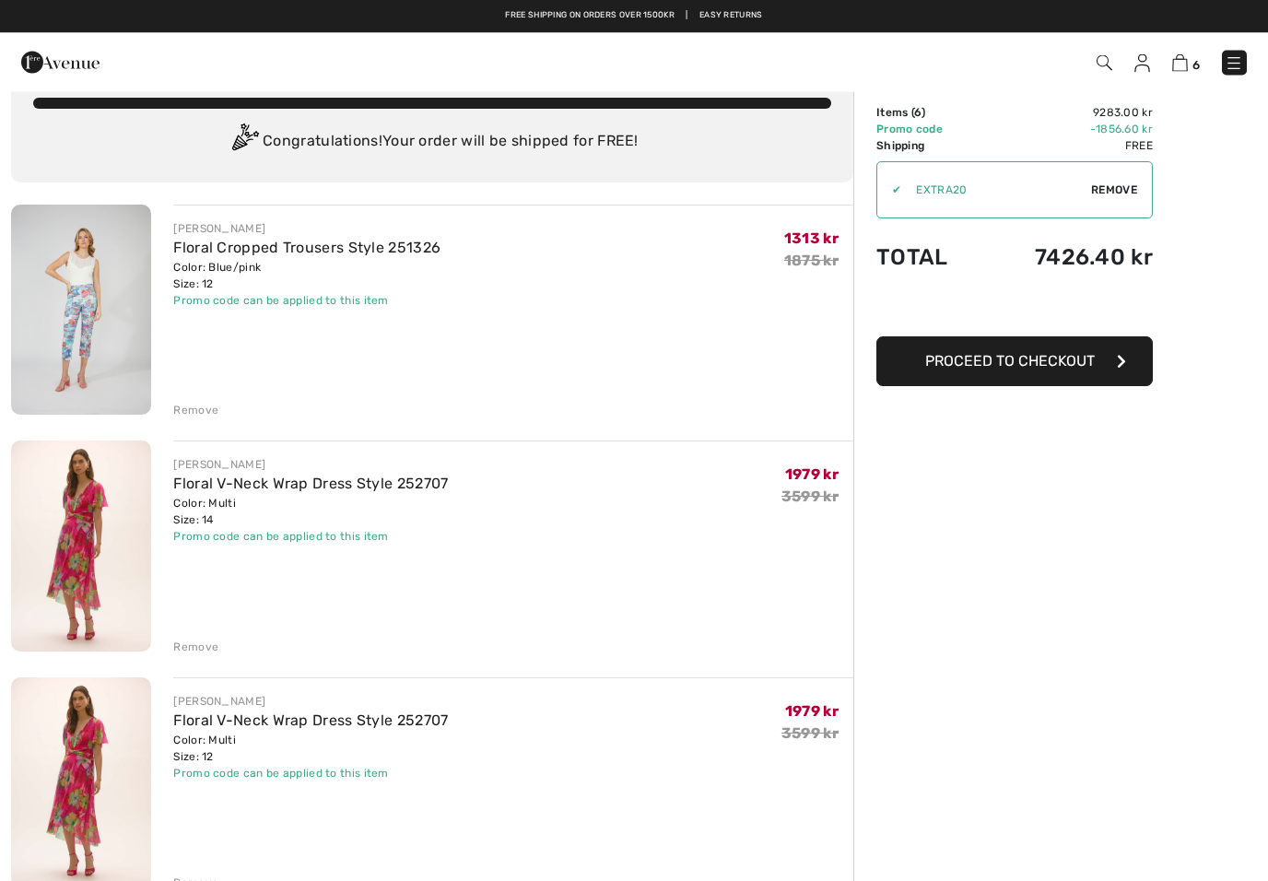
click at [201, 410] on div "Remove" at bounding box center [195, 411] width 45 height 17
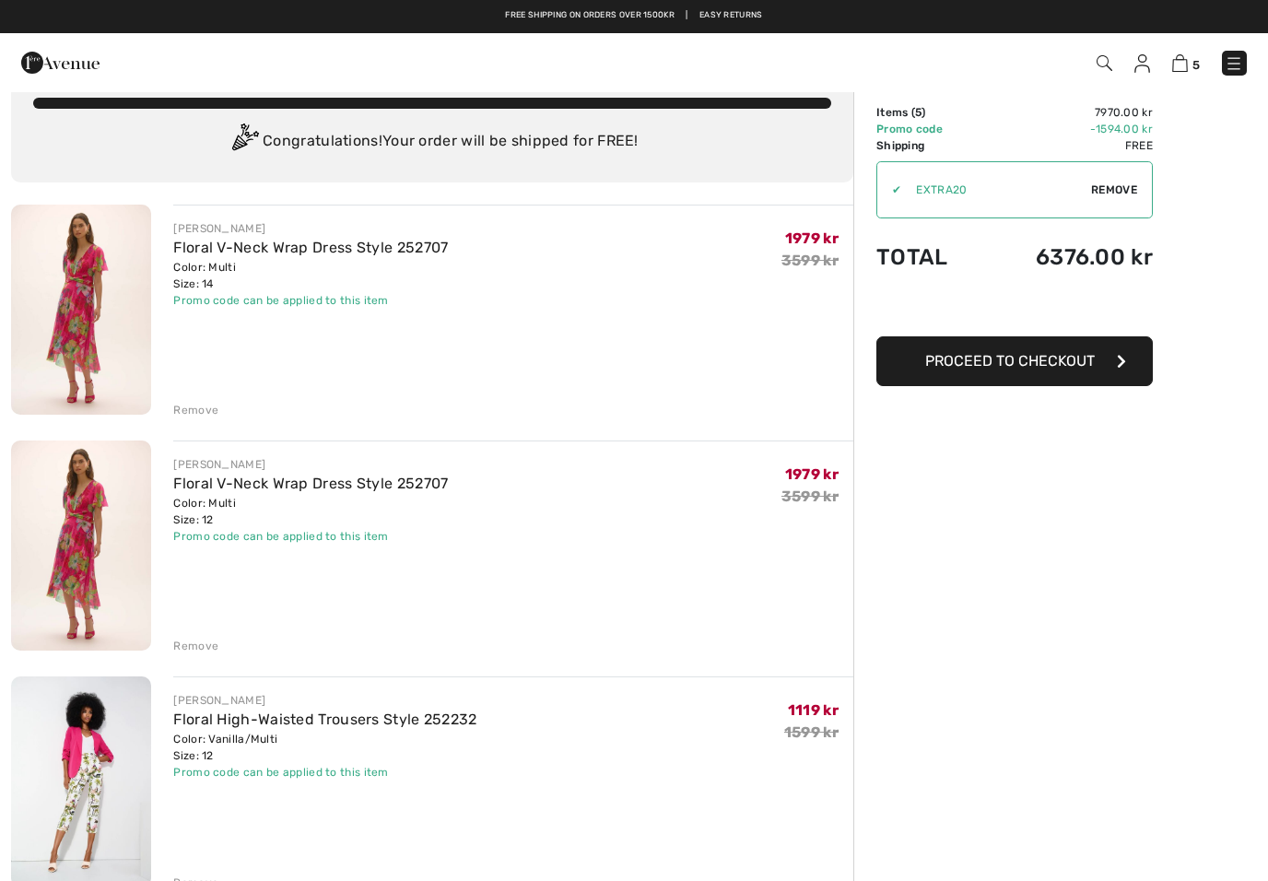
click at [203, 640] on div "Remove" at bounding box center [195, 646] width 45 height 17
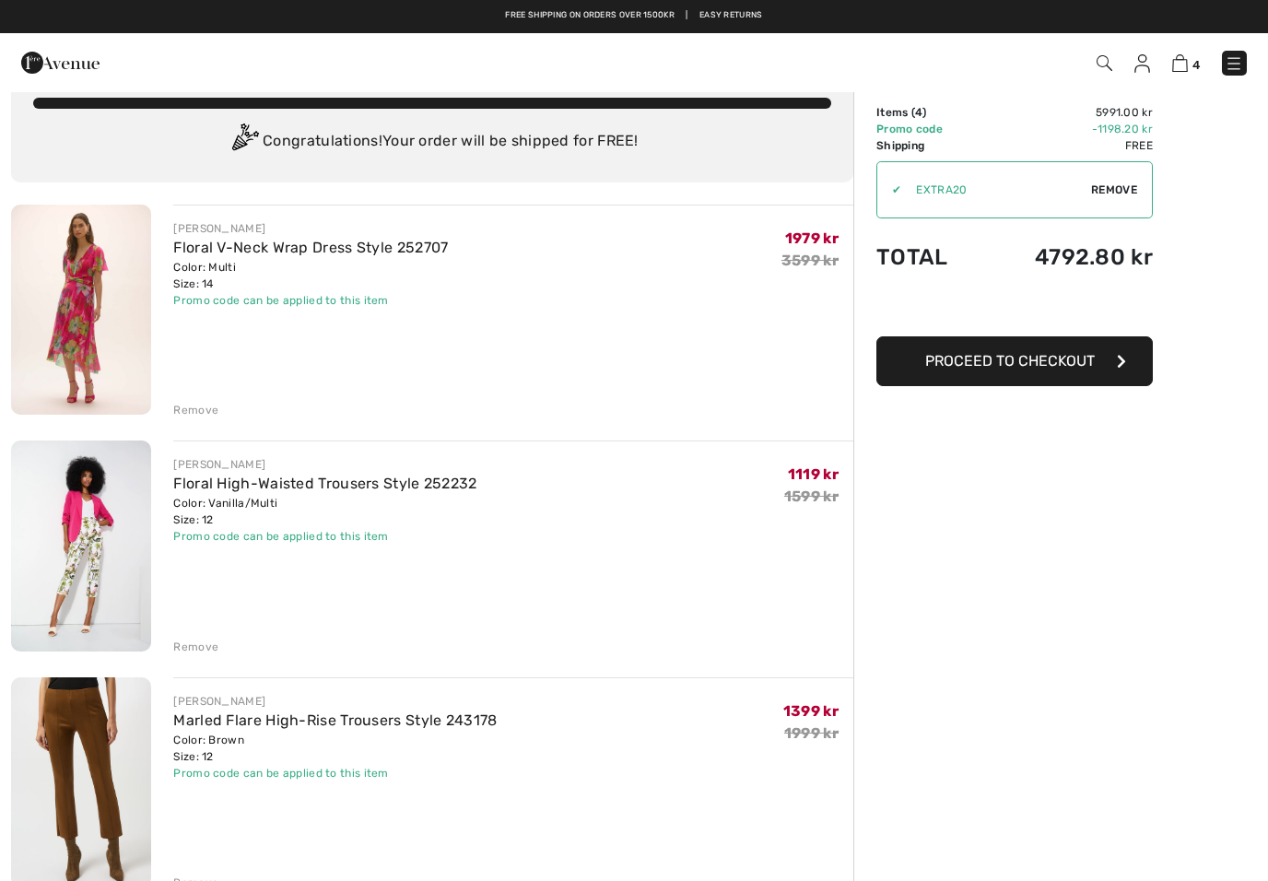
click at [206, 404] on div "Remove" at bounding box center [195, 410] width 45 height 17
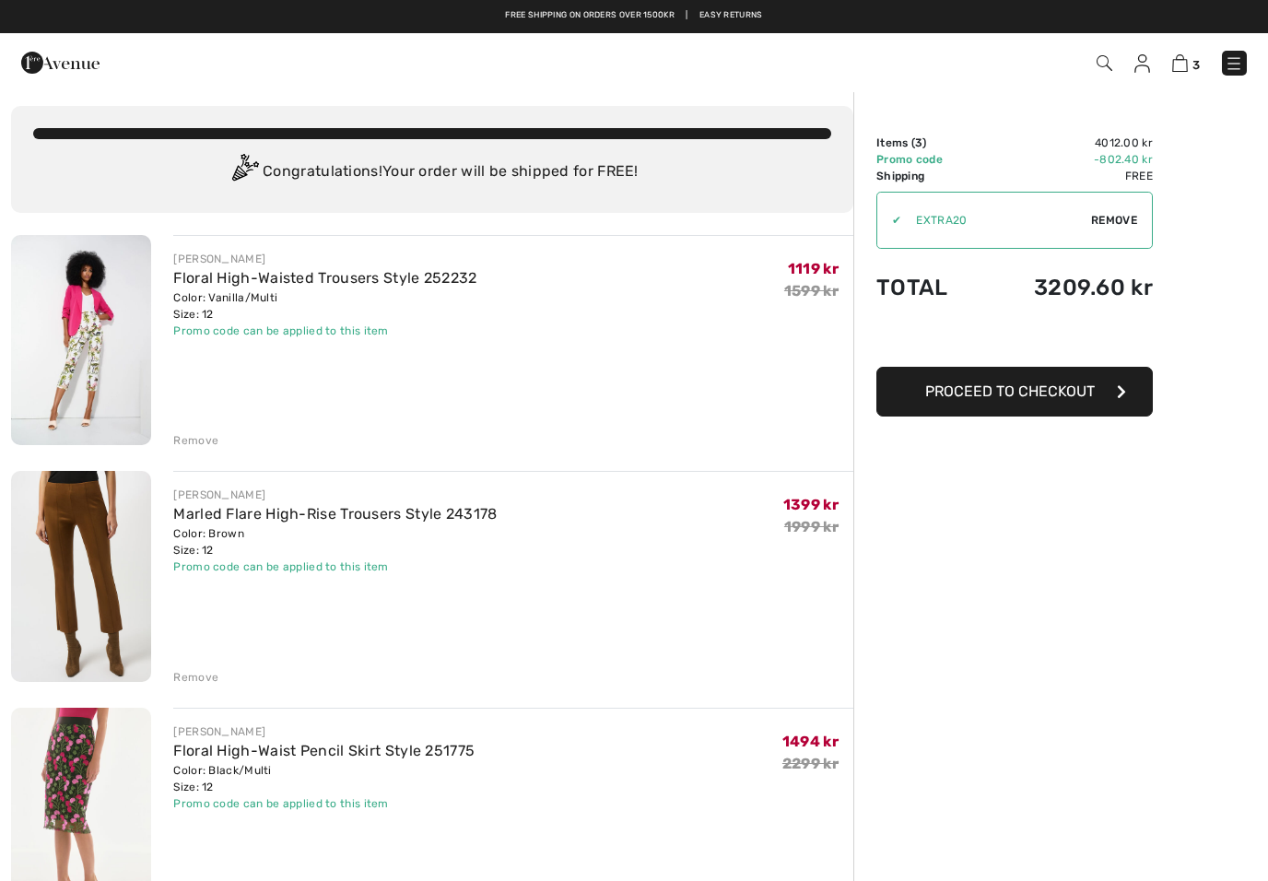
scroll to position [0, 0]
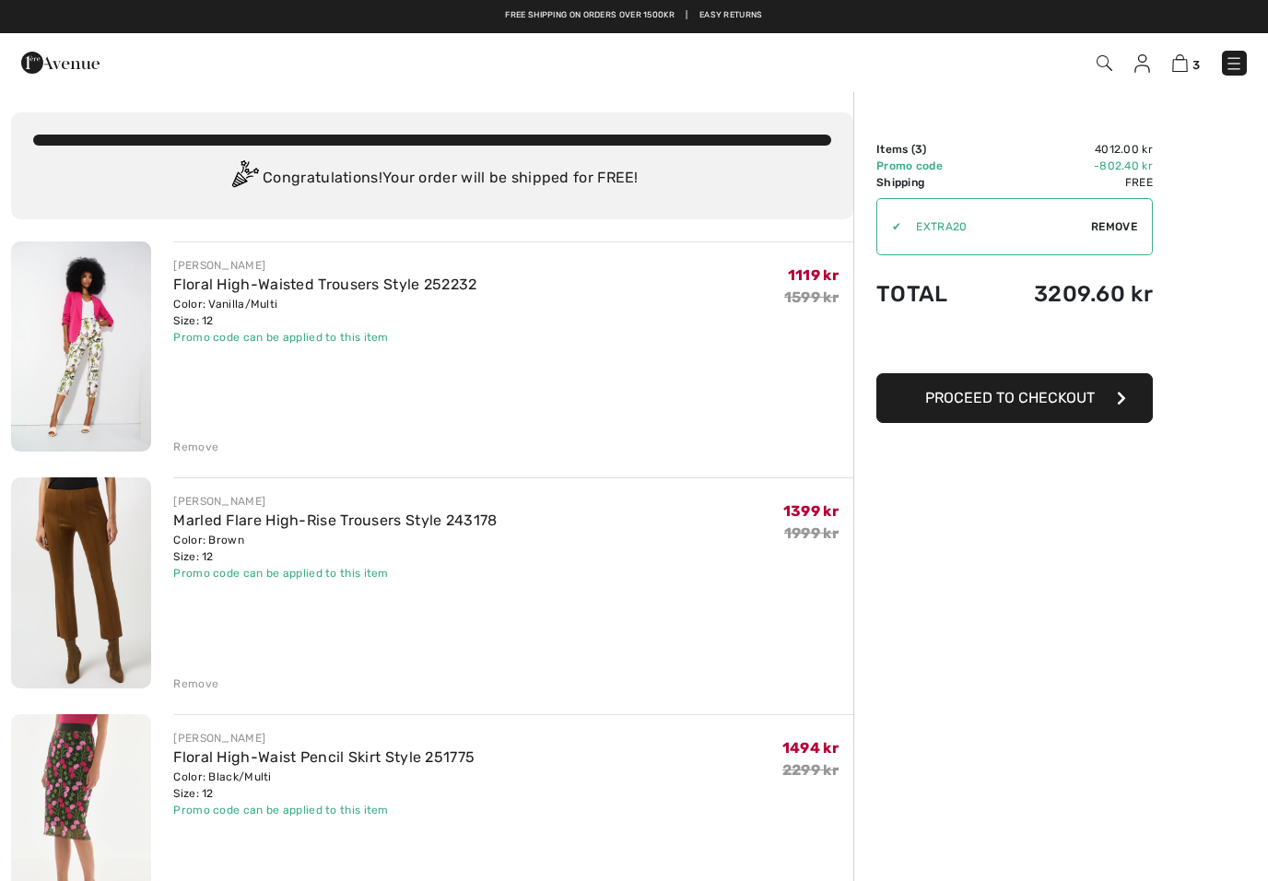
click at [57, 70] on img at bounding box center [60, 62] width 78 height 37
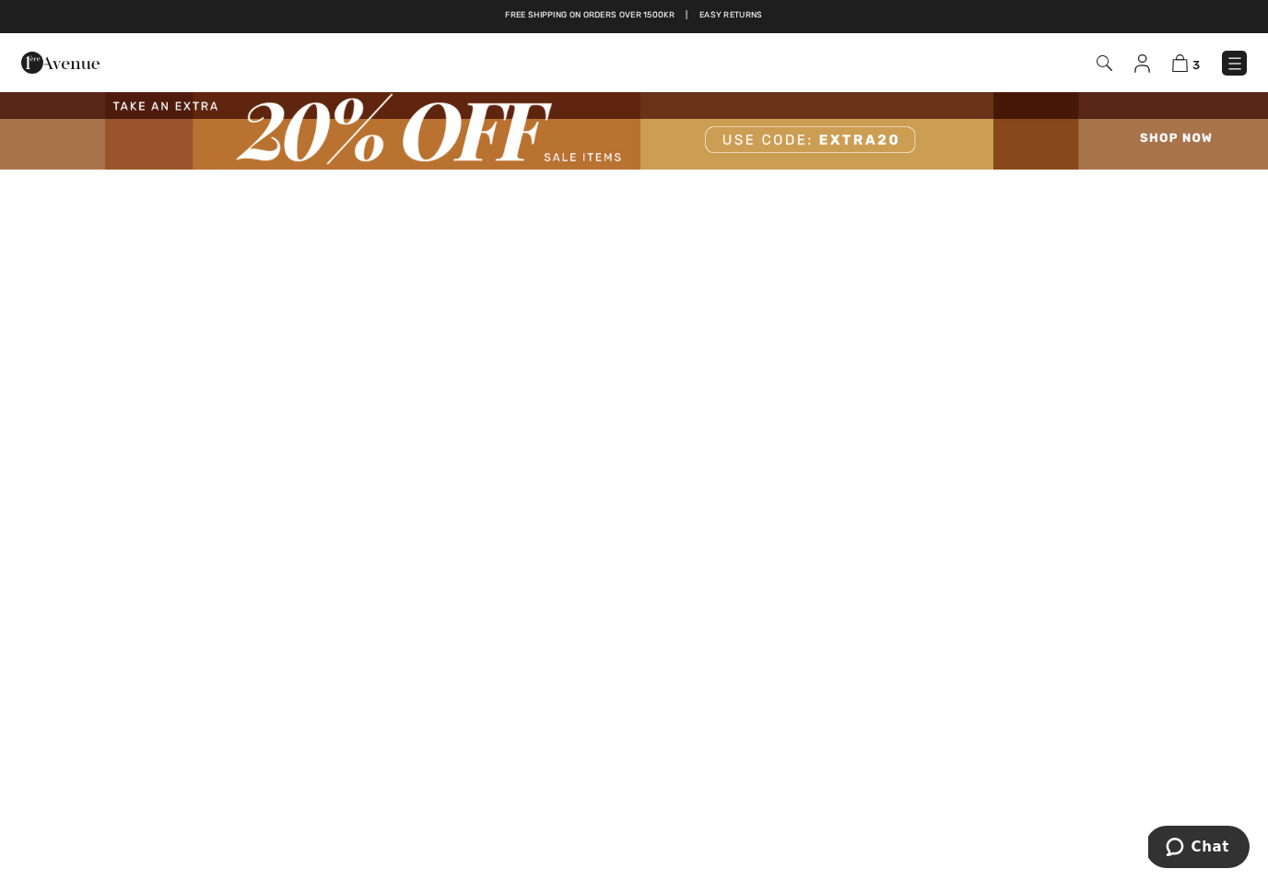
click at [1199, 58] on span "3" at bounding box center [1196, 65] width 7 height 14
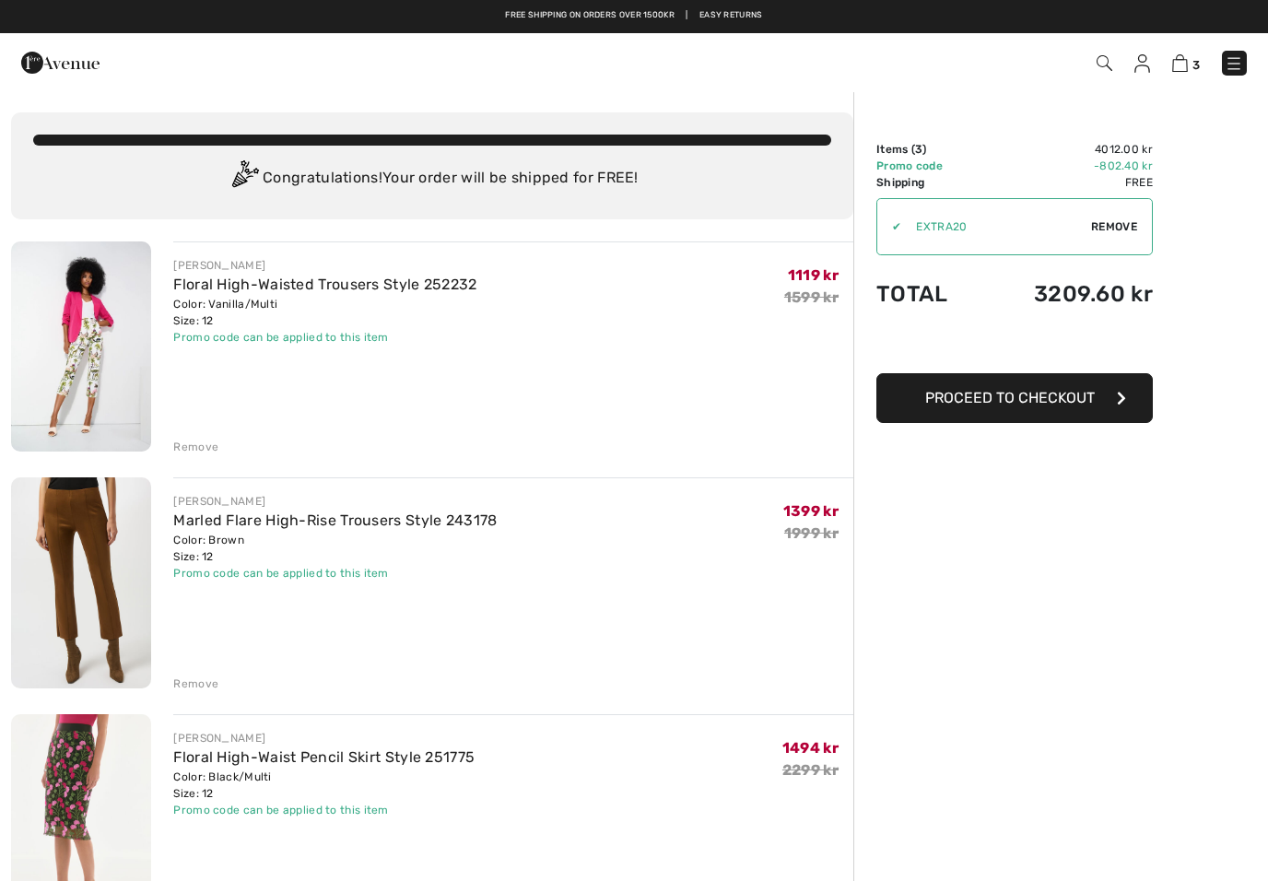
click at [1227, 54] on img at bounding box center [1234, 63] width 18 height 18
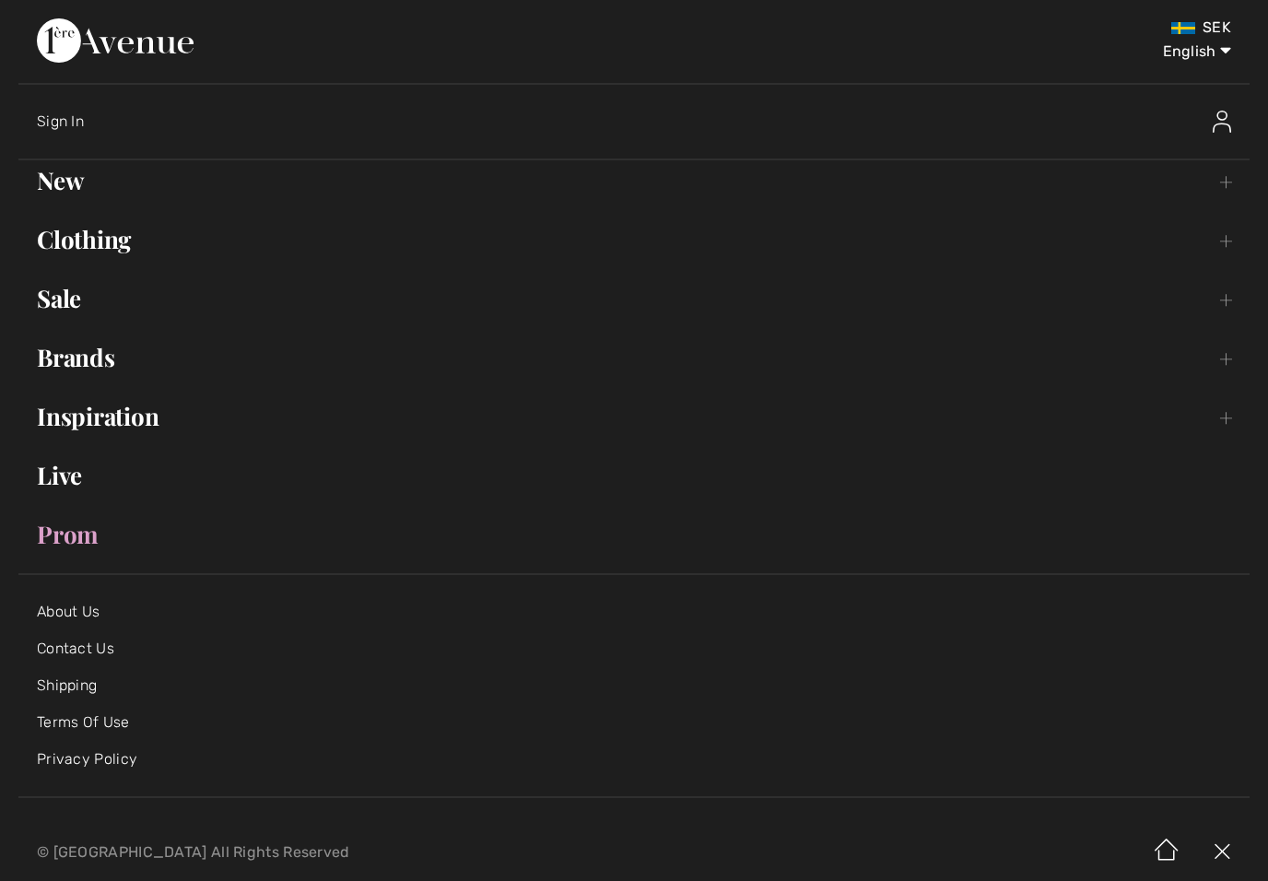
click at [48, 297] on link "Sale Toggle submenu" at bounding box center [634, 298] width 1232 height 41
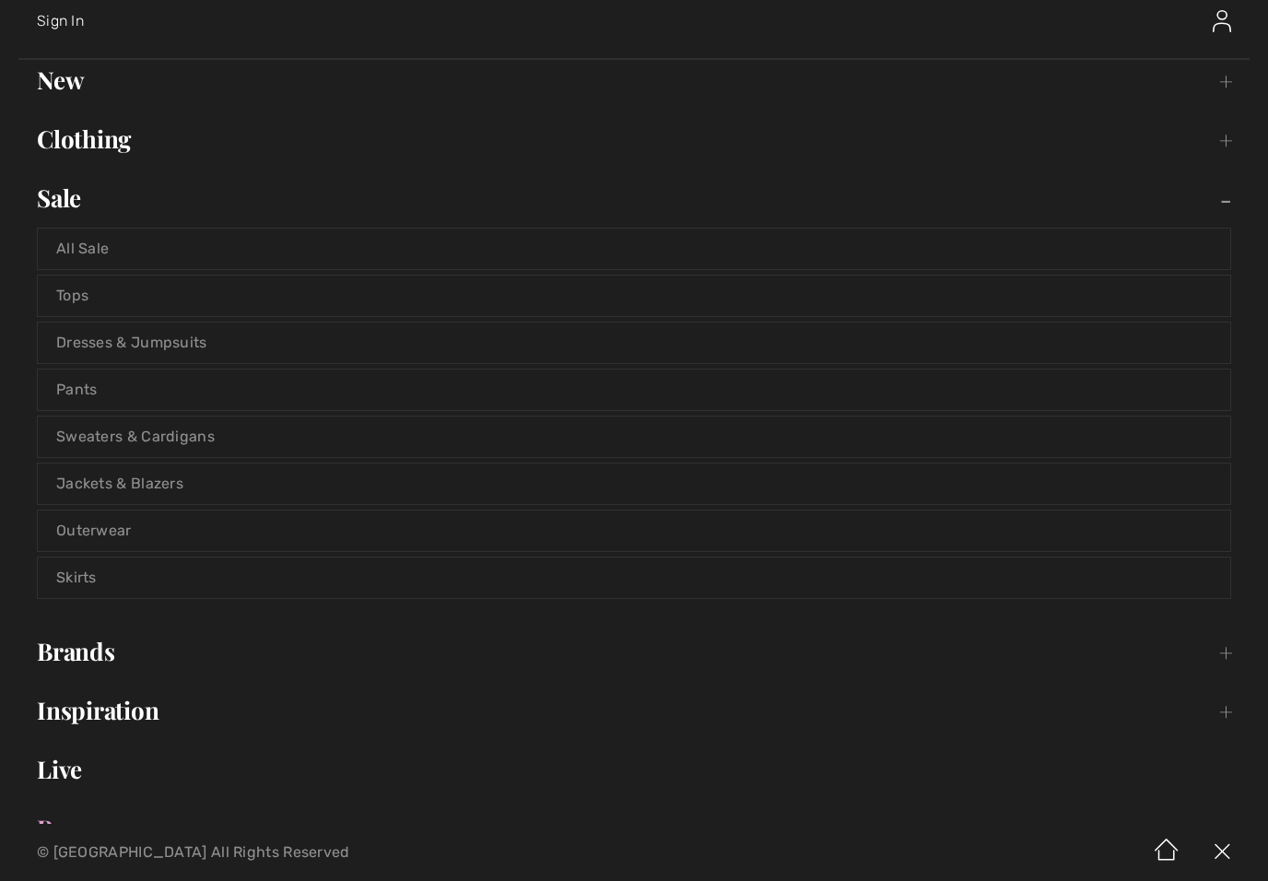
scroll to position [112, 0]
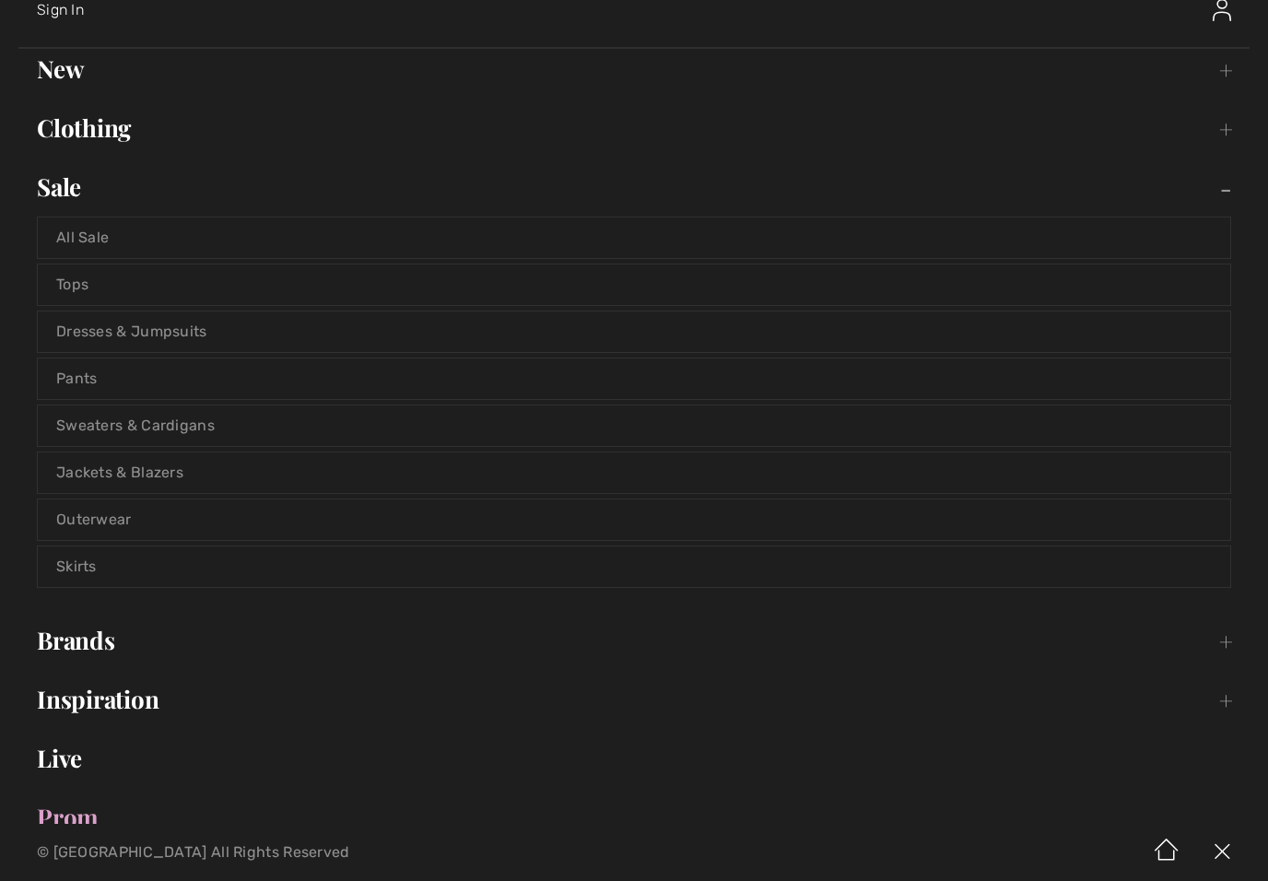
click at [80, 329] on link "Dresses & Jumpsuits" at bounding box center [634, 332] width 1193 height 41
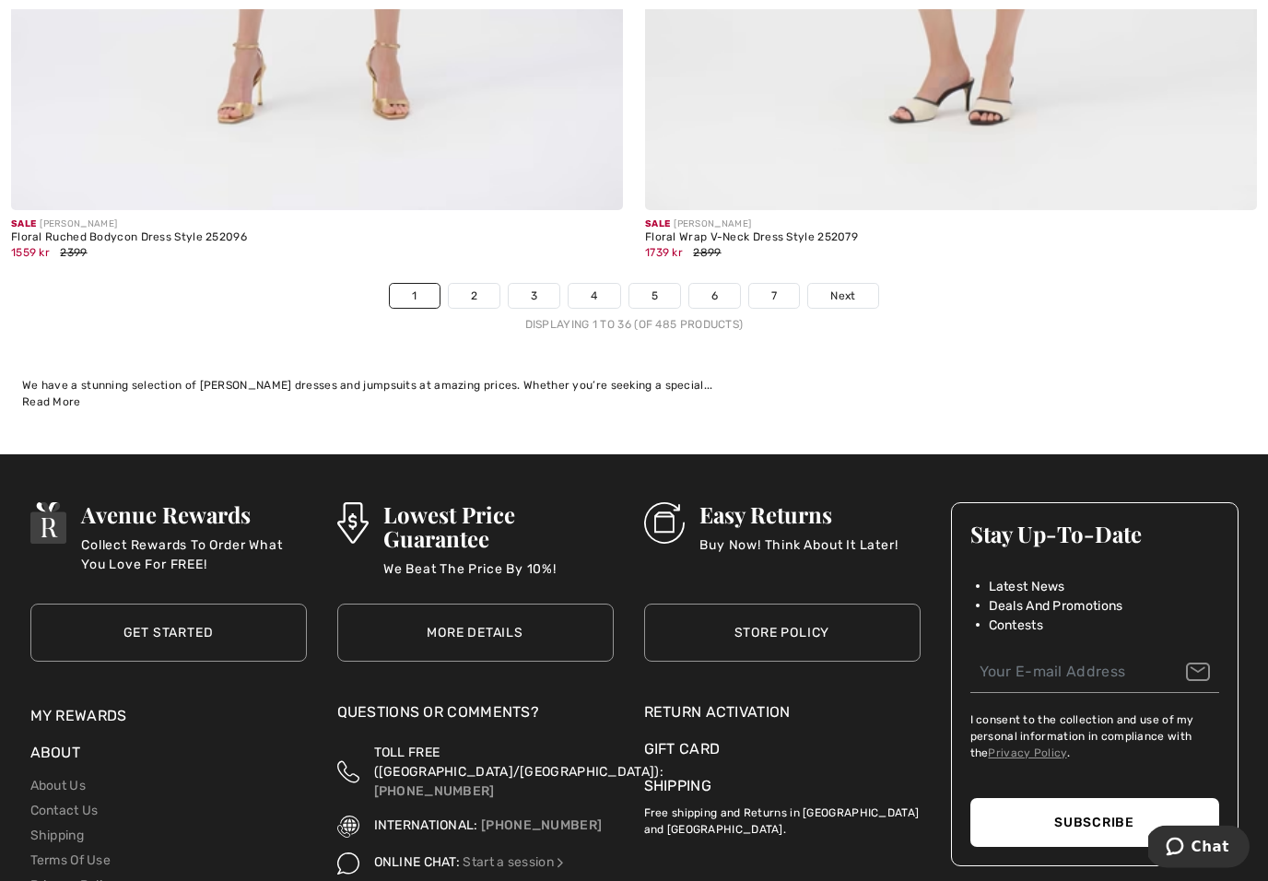
scroll to position [18356, 0]
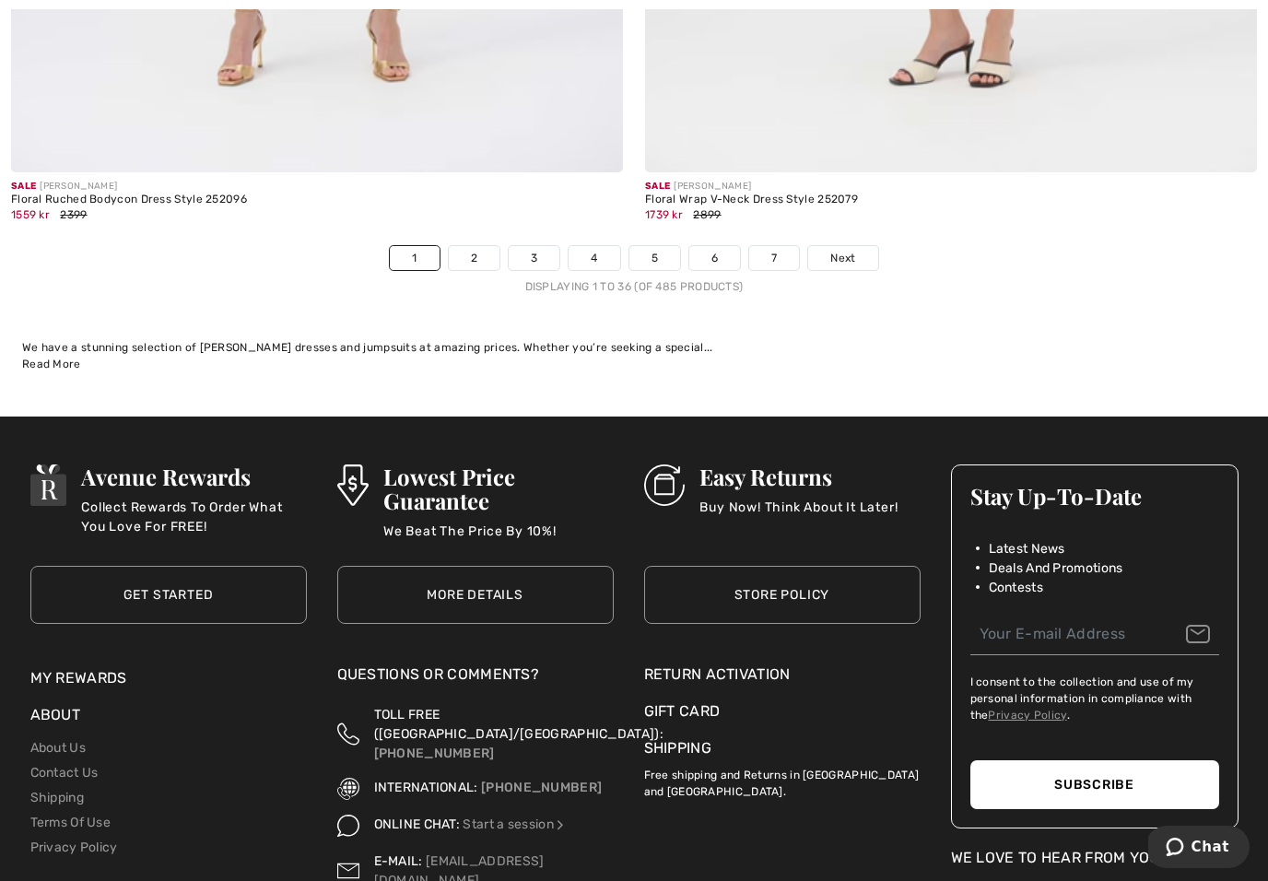
click at [845, 250] on span "Next" at bounding box center [843, 258] width 25 height 17
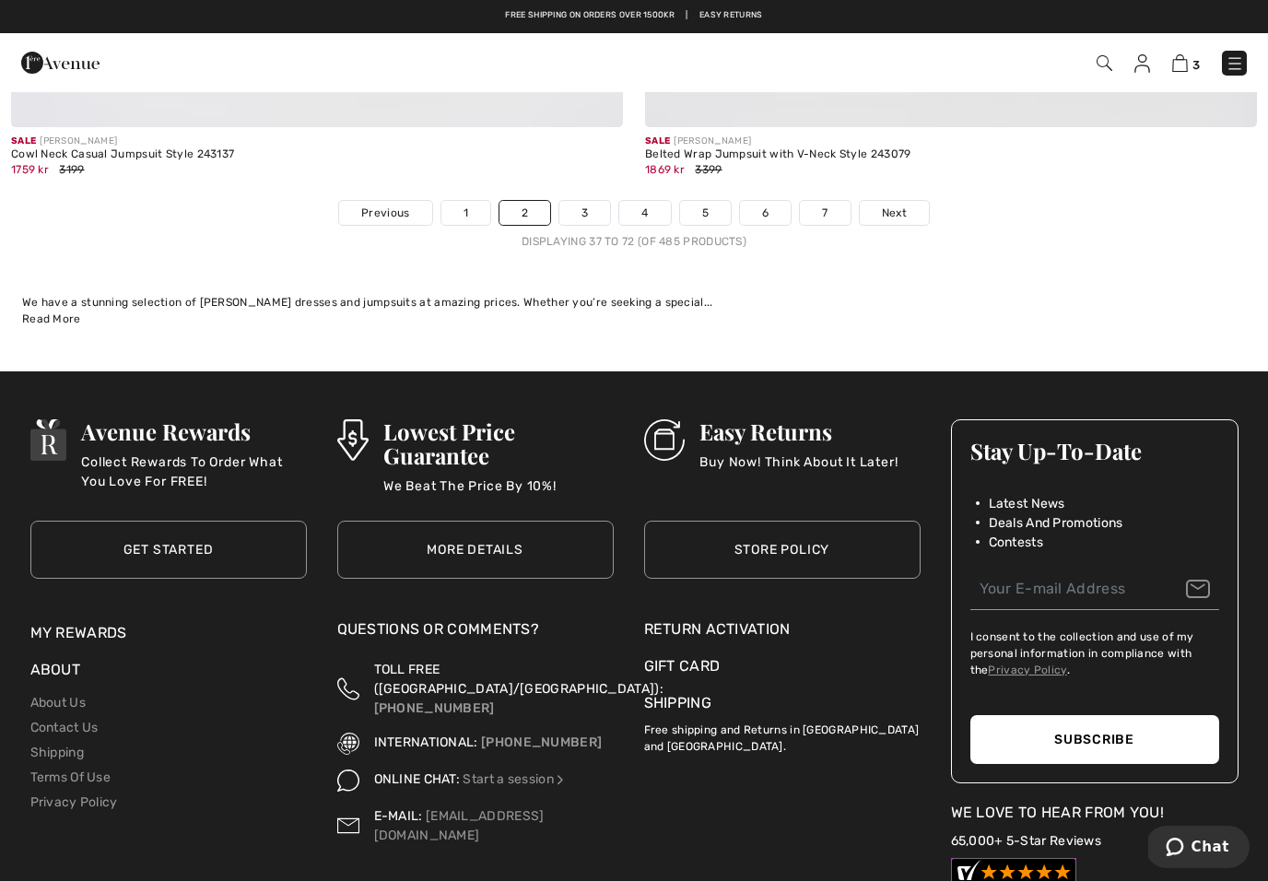
scroll to position [18390, 0]
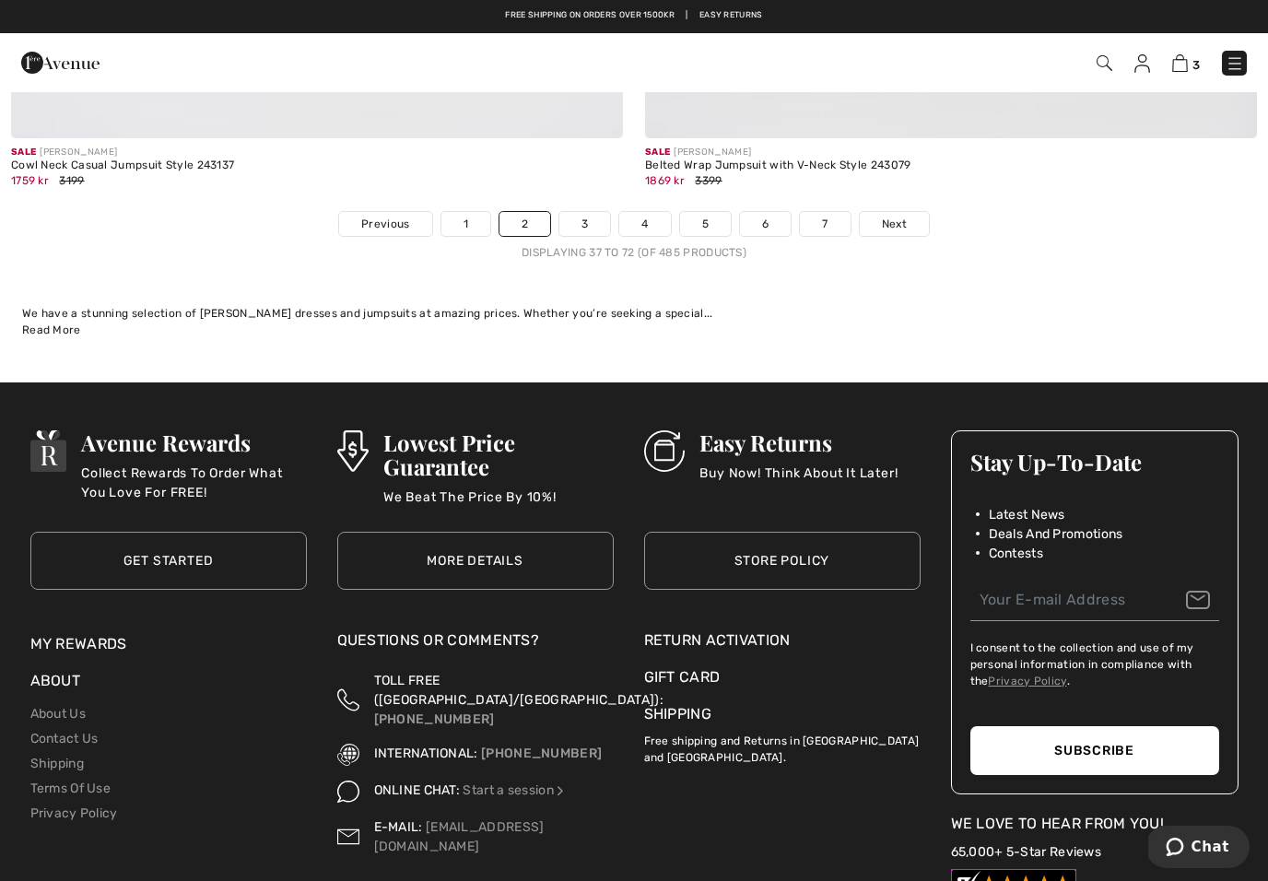
click at [893, 216] on span "Next" at bounding box center [894, 224] width 25 height 17
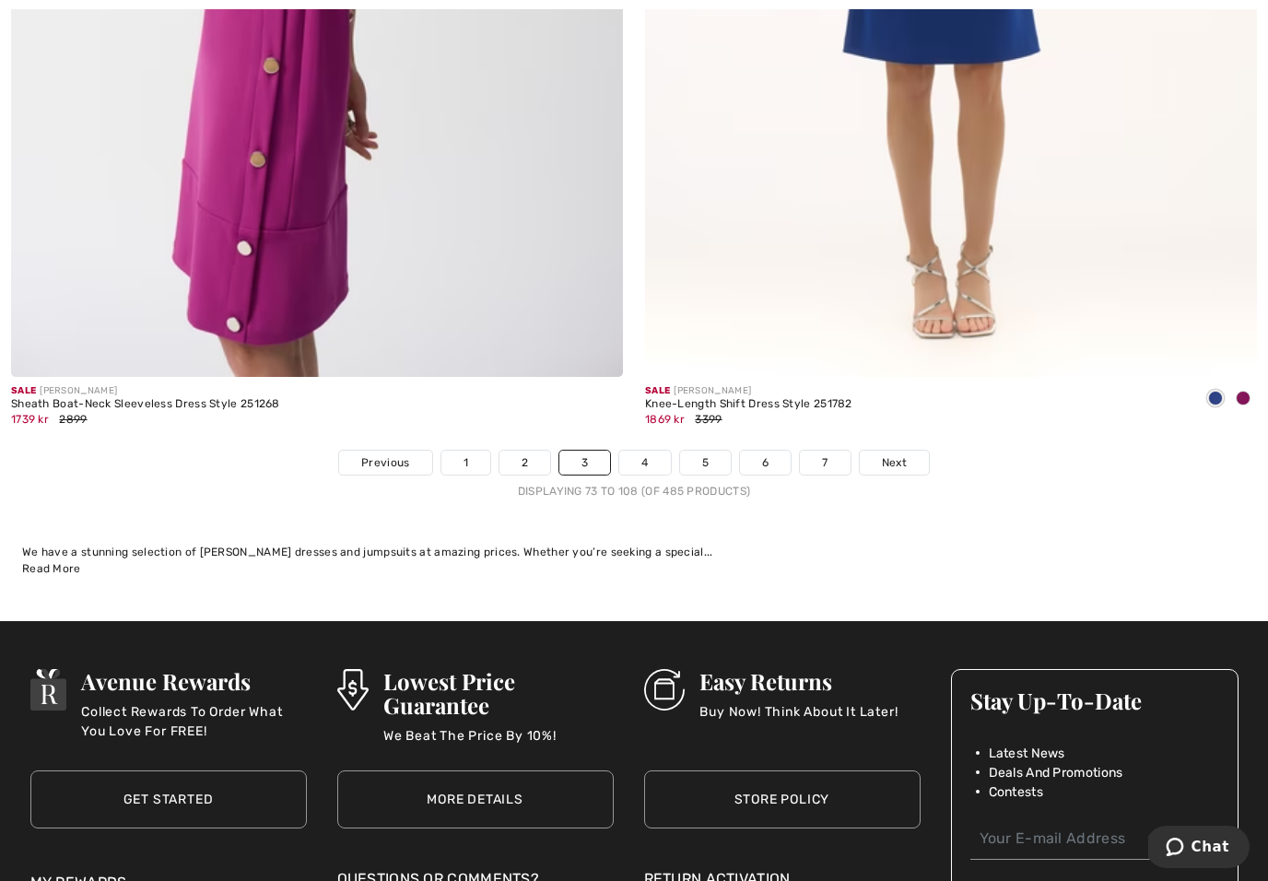
scroll to position [18182, 0]
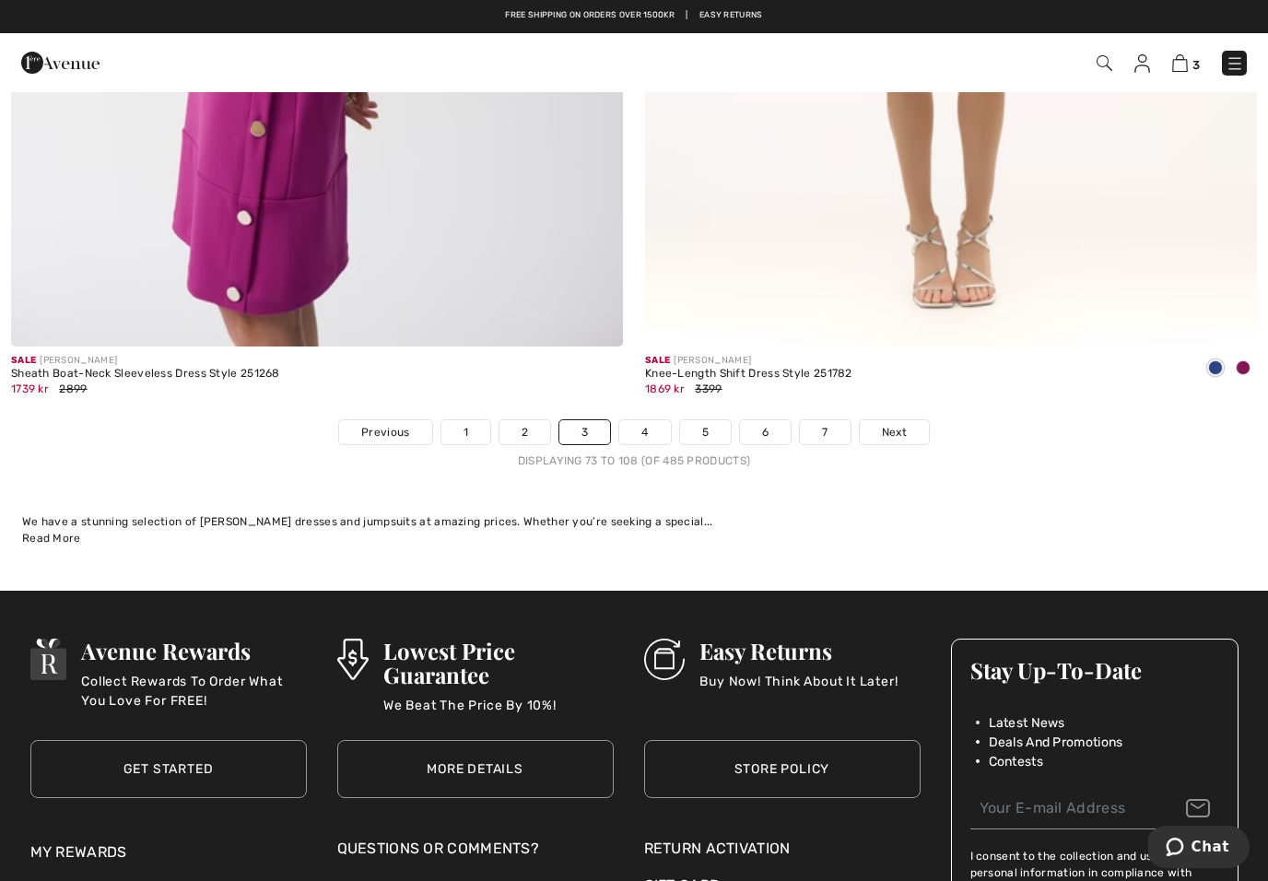
click at [900, 424] on span "Next" at bounding box center [894, 432] width 25 height 17
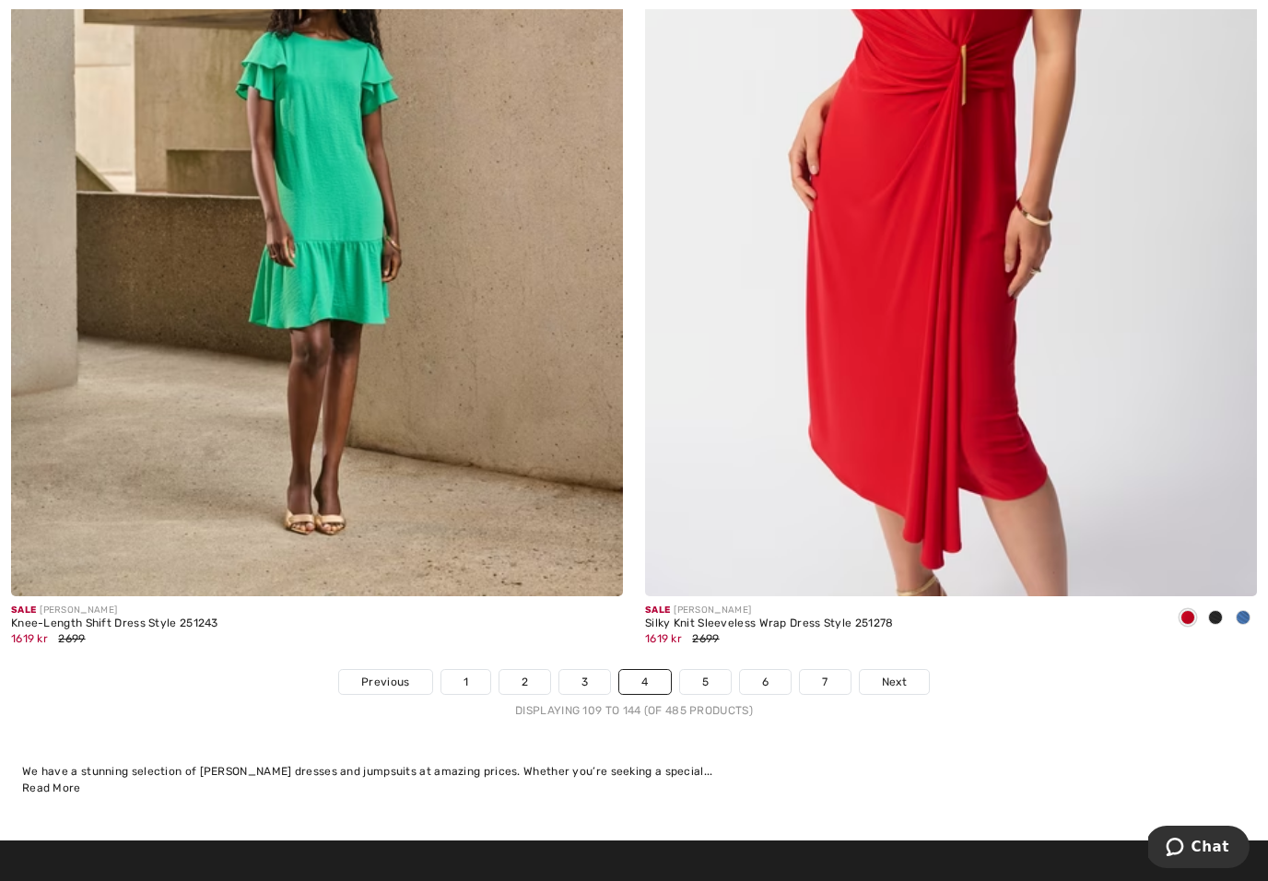
scroll to position [18205, 0]
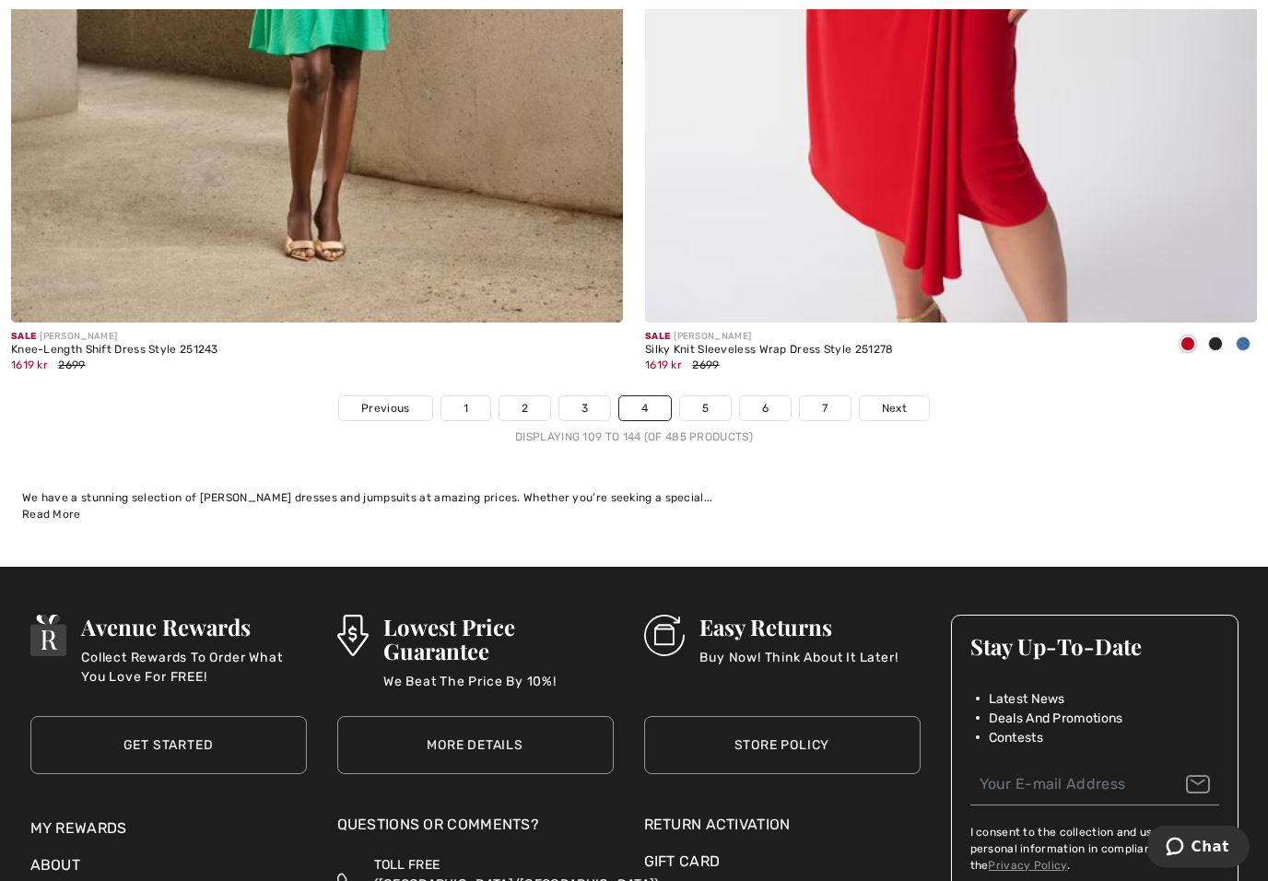
click at [879, 397] on link "Next" at bounding box center [894, 409] width 69 height 24
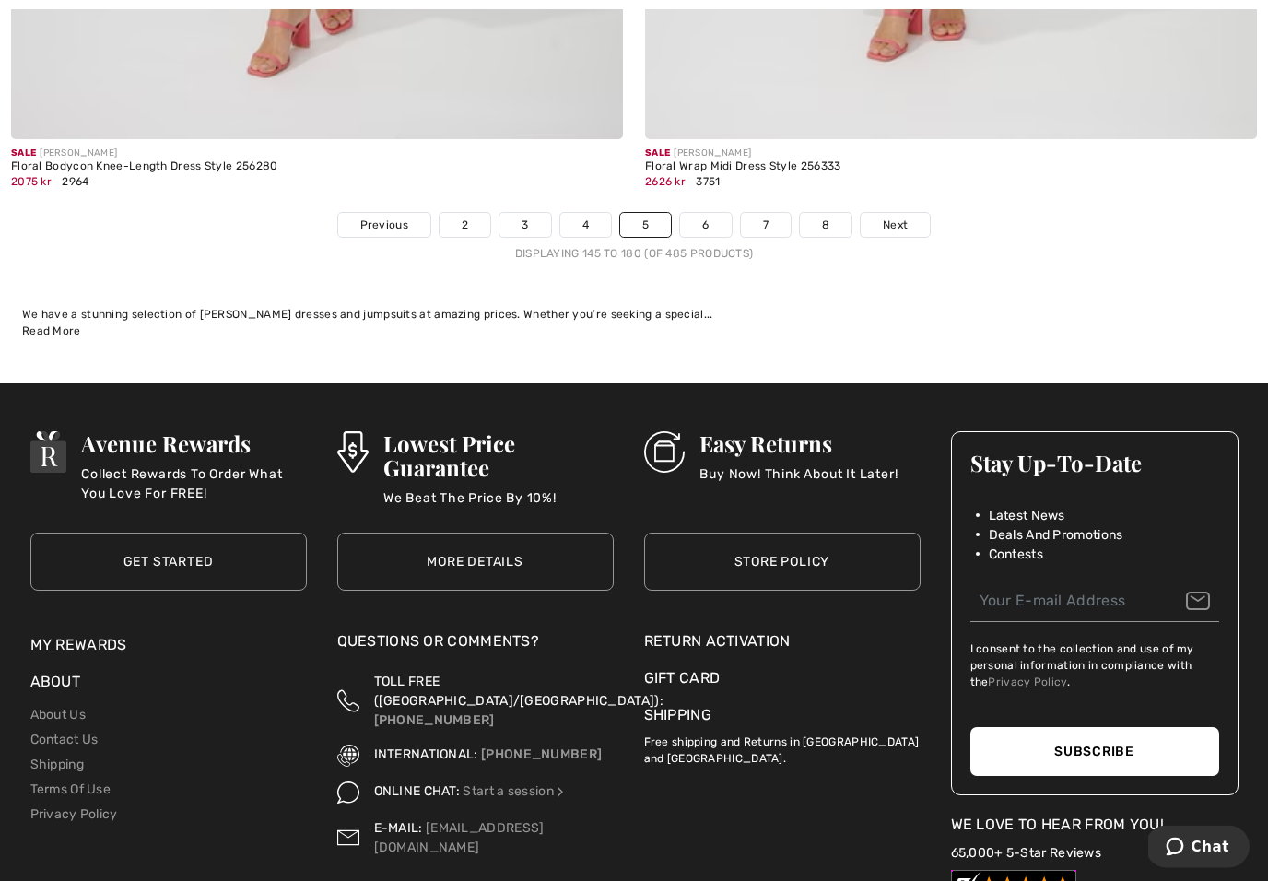
scroll to position [18389, 0]
click at [897, 217] on span "Next" at bounding box center [895, 225] width 25 height 17
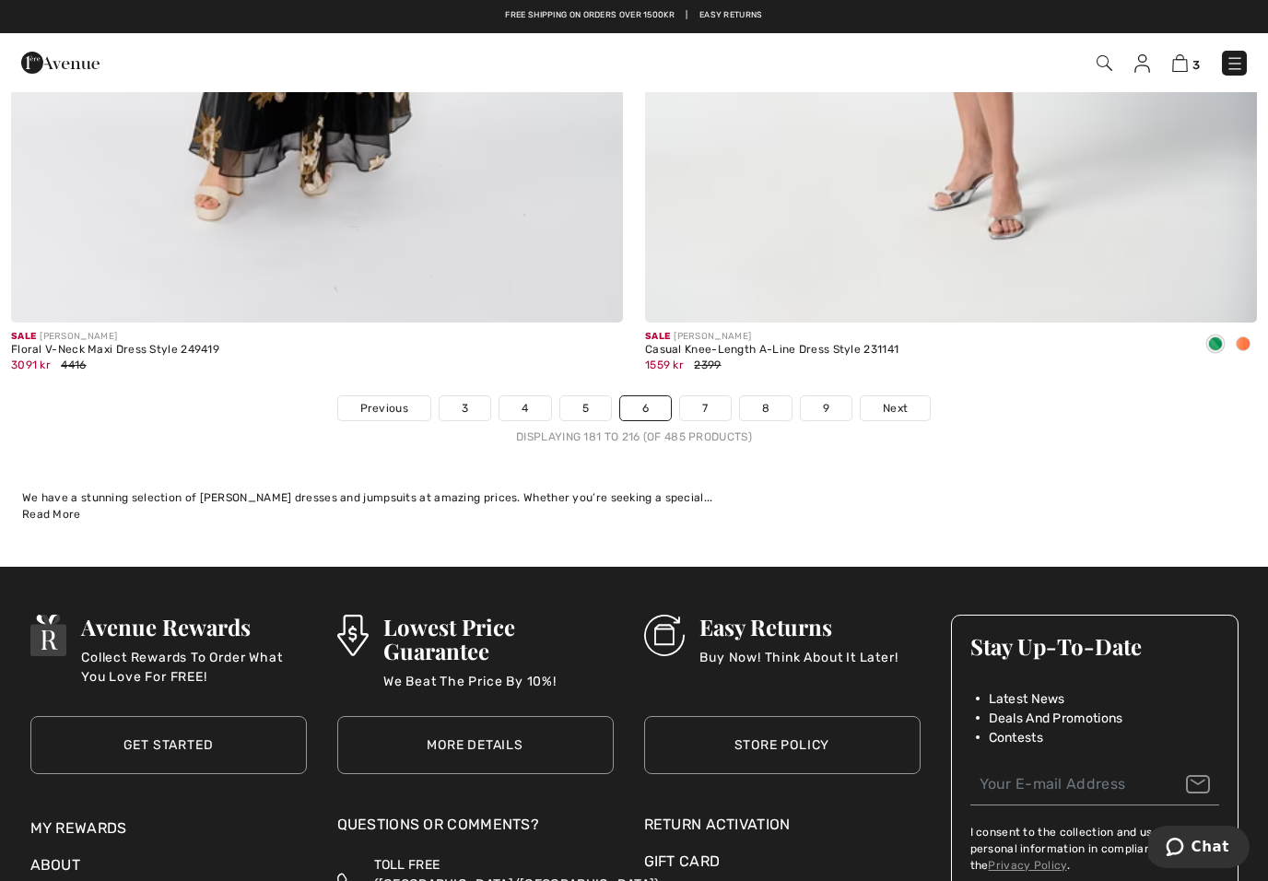
scroll to position [18056, 0]
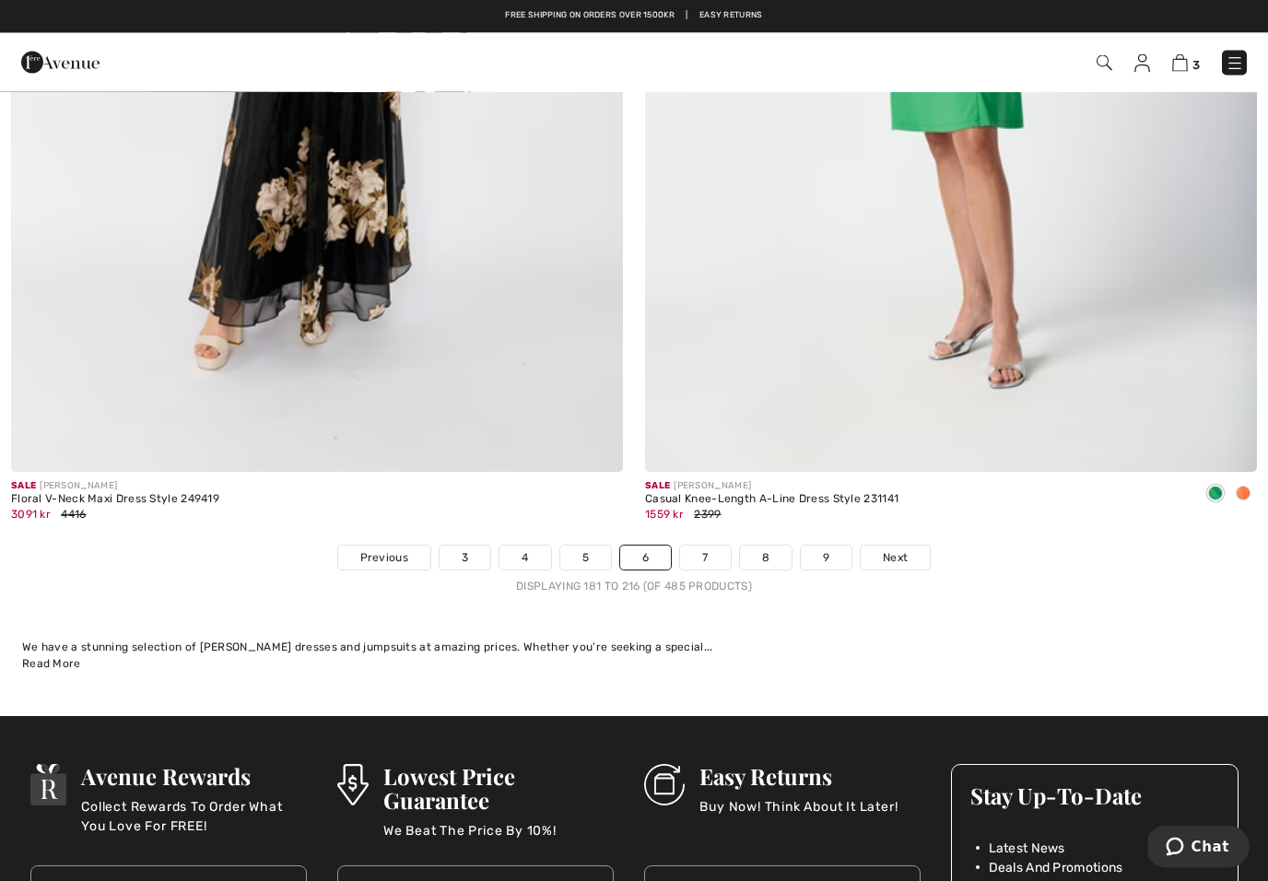
click at [891, 550] on span "Next" at bounding box center [895, 558] width 25 height 17
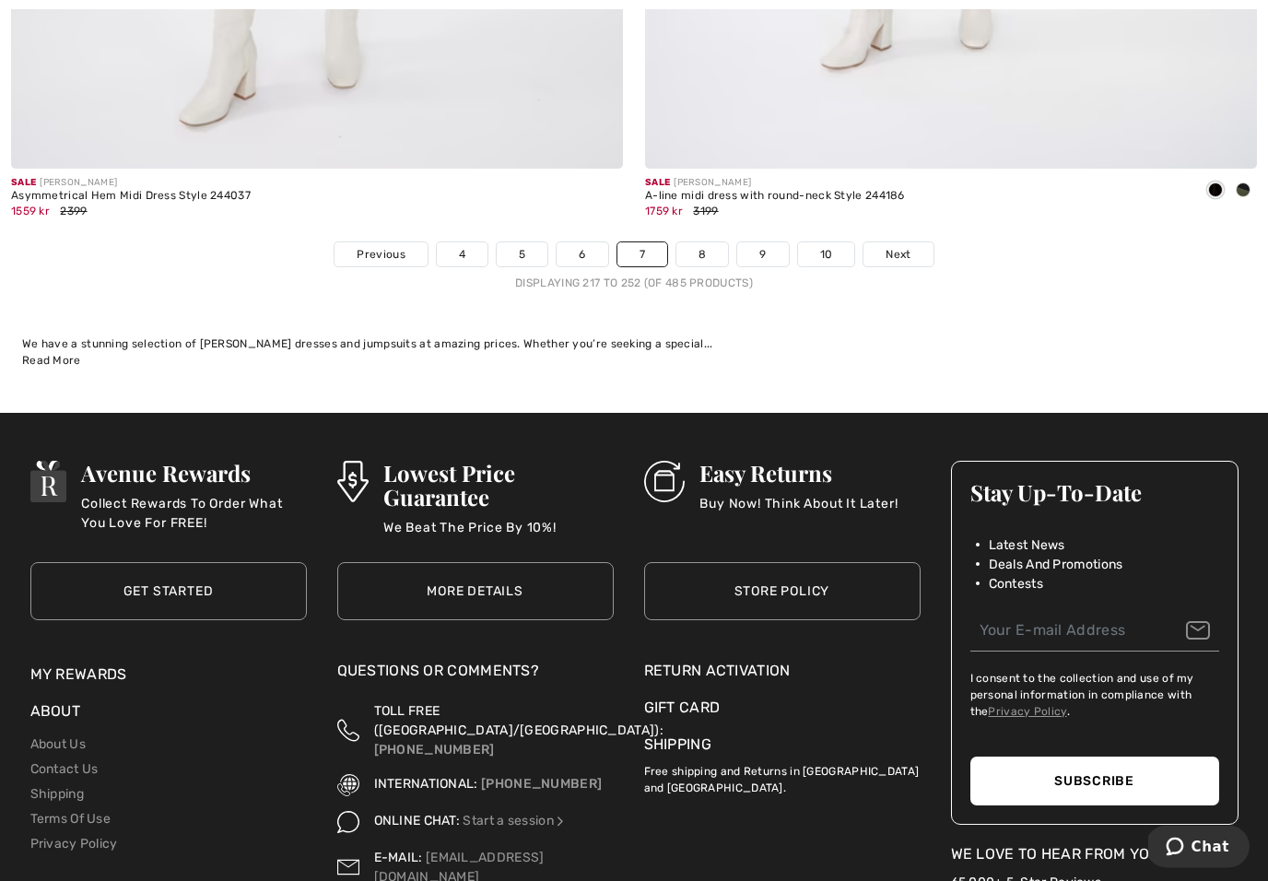
scroll to position [18360, 0]
